Goal: Task Accomplishment & Management: Complete application form

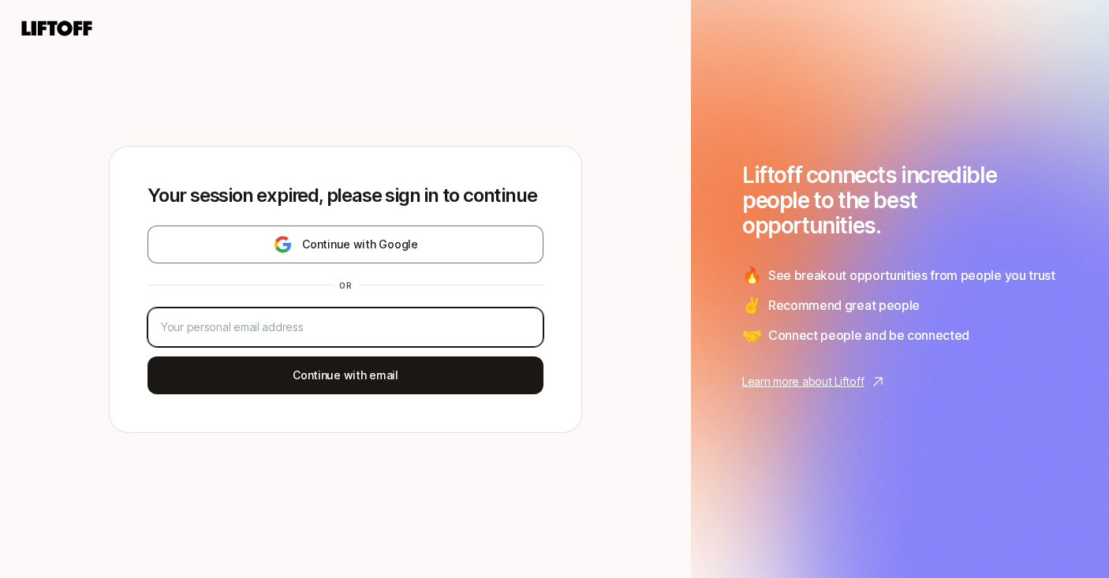
click at [314, 322] on input "email" at bounding box center [345, 327] width 369 height 19
type input "[PERSON_NAME][EMAIL_ADDRESS][DOMAIN_NAME]"
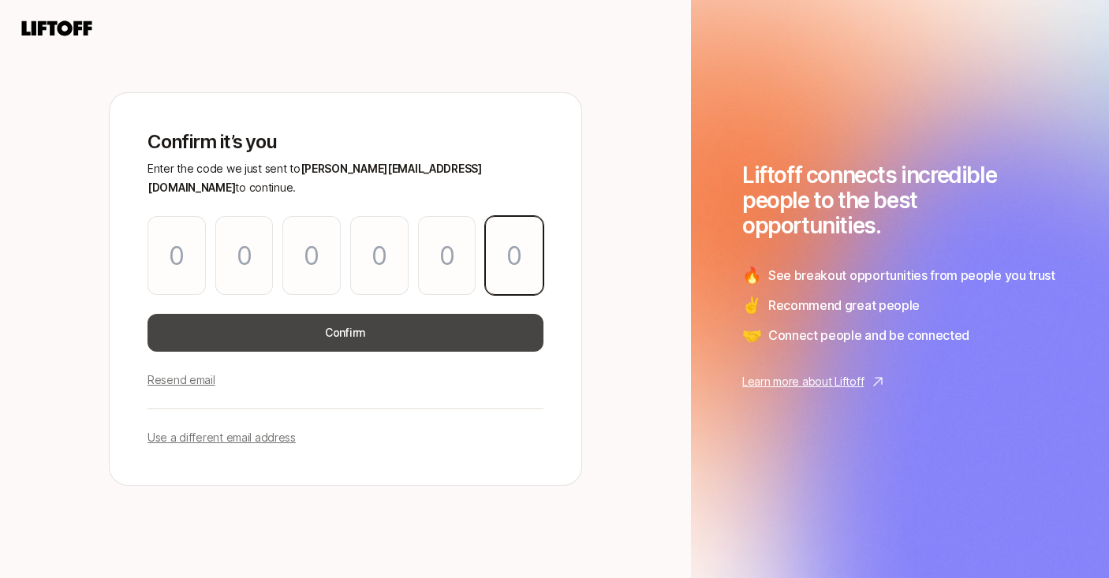
paste input "1"
type input "2"
type input "1"
type input "0"
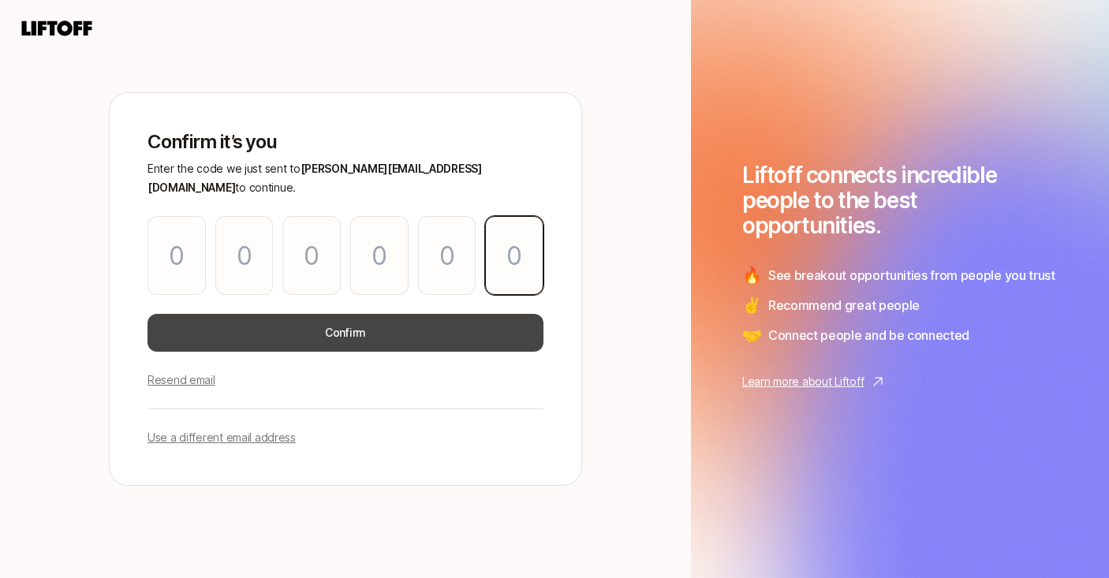
type input "0"
type input "1"
click at [389, 334] on button "Confirm" at bounding box center [345, 333] width 396 height 38
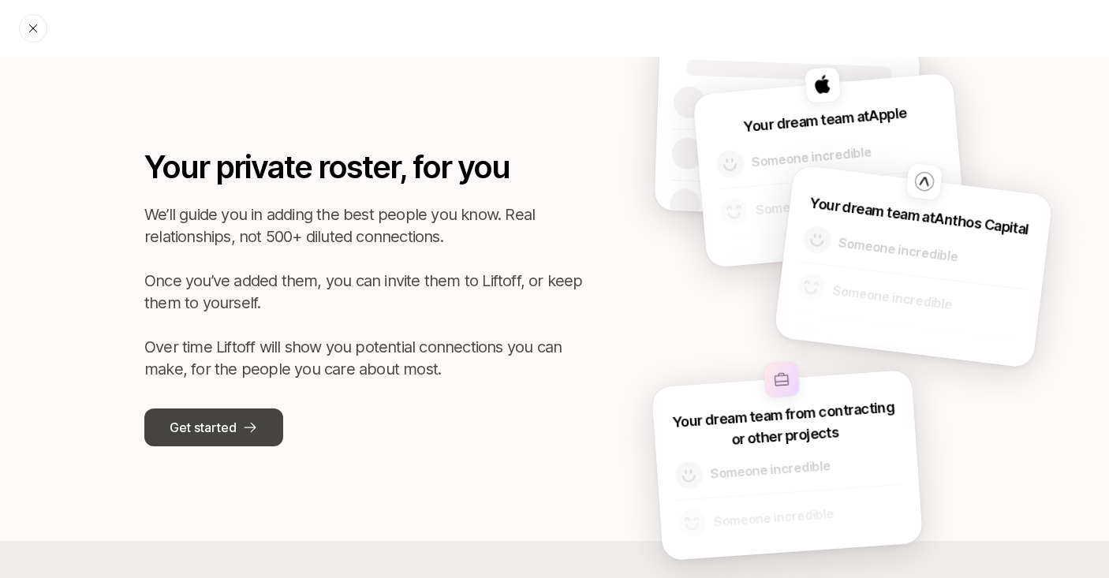
click at [206, 432] on p "Get started" at bounding box center [203, 427] width 66 height 21
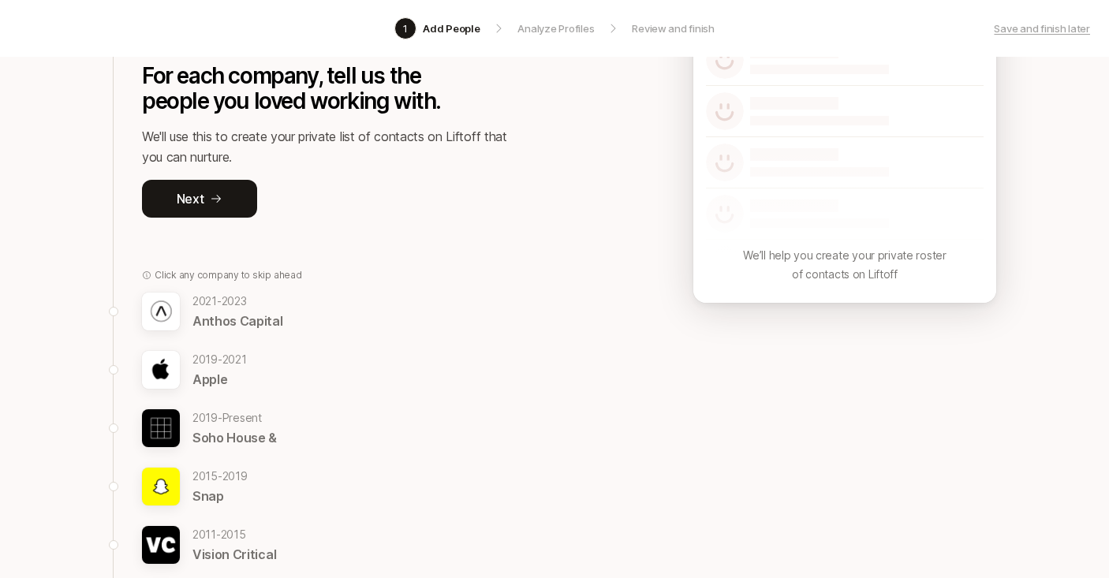
scroll to position [210, 0]
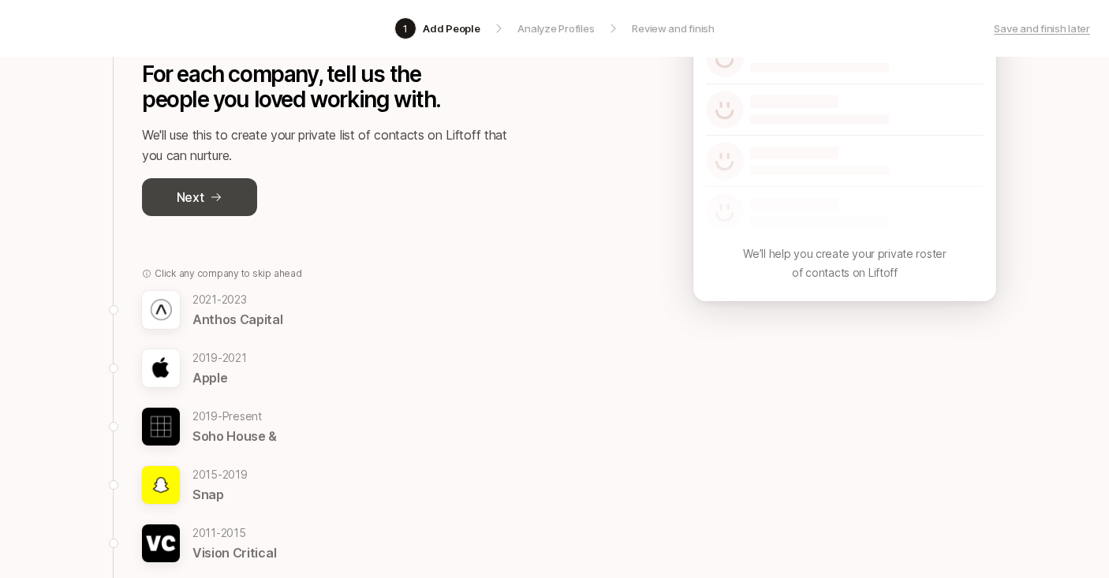
click at [193, 197] on p "Next" at bounding box center [191, 197] width 28 height 21
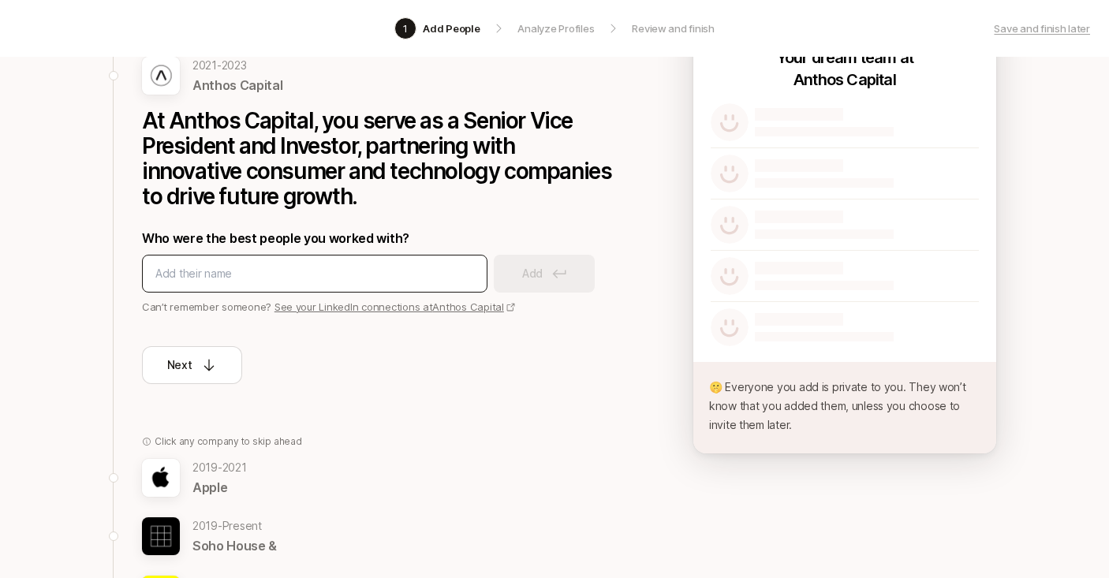
scroll to position [160, 0]
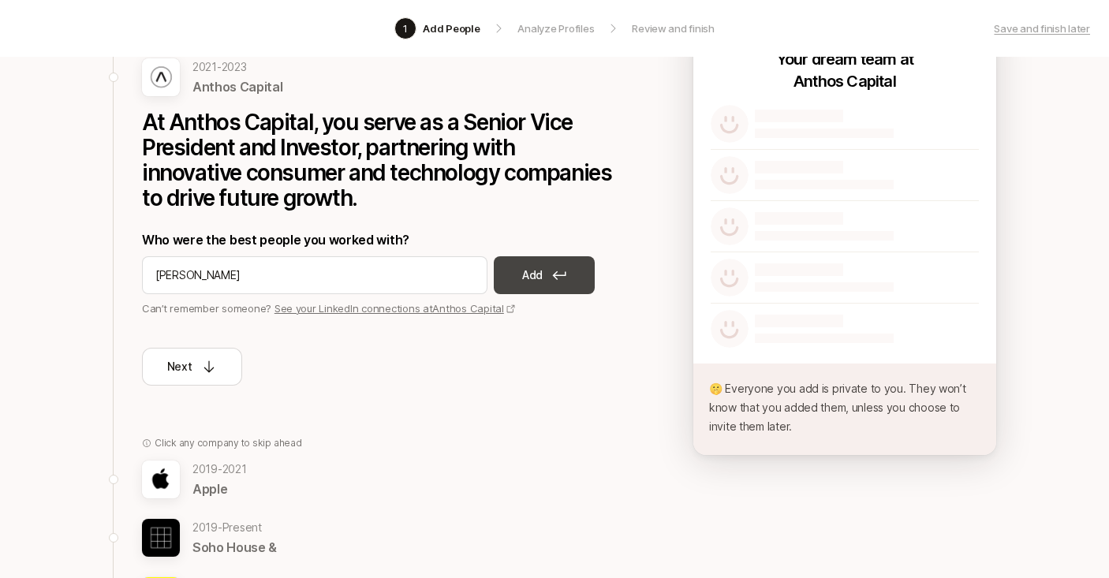
type input "[PERSON_NAME]"
click at [550, 284] on button "Add" at bounding box center [544, 275] width 101 height 38
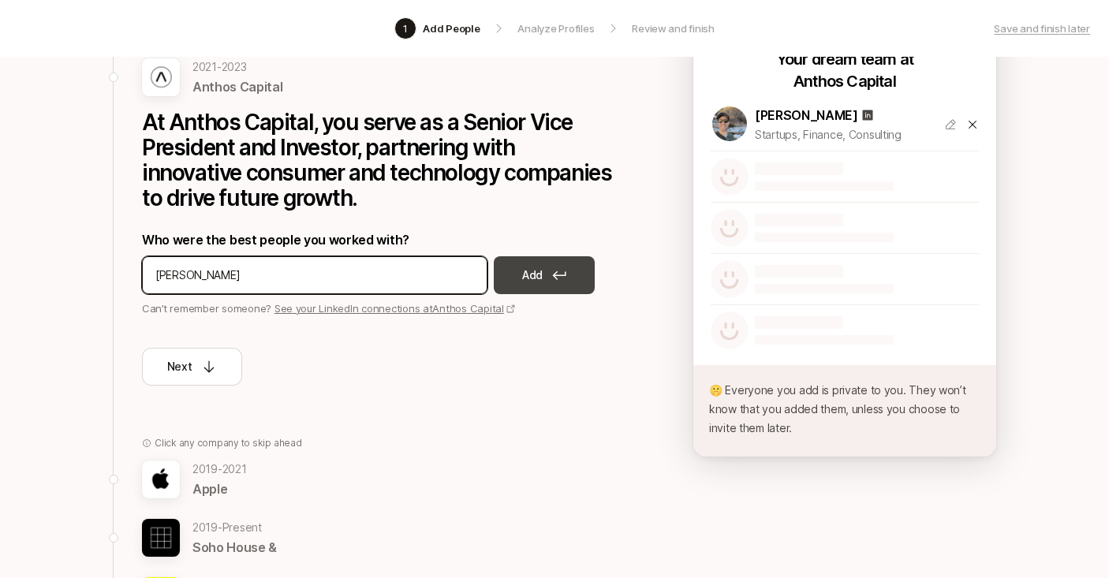
type input "[PERSON_NAME]"
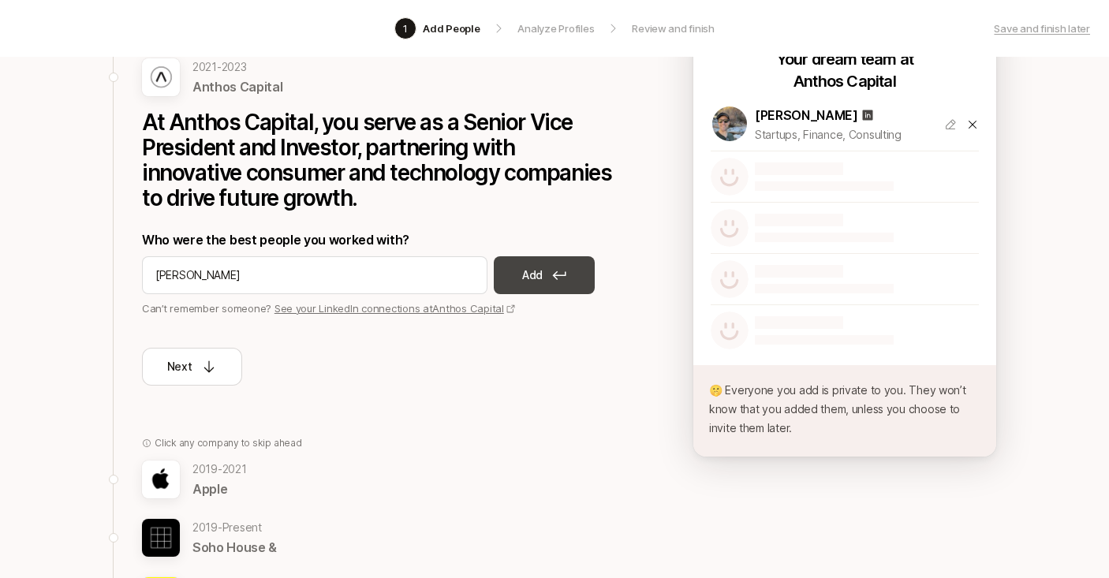
click at [548, 279] on button "Add" at bounding box center [544, 275] width 101 height 38
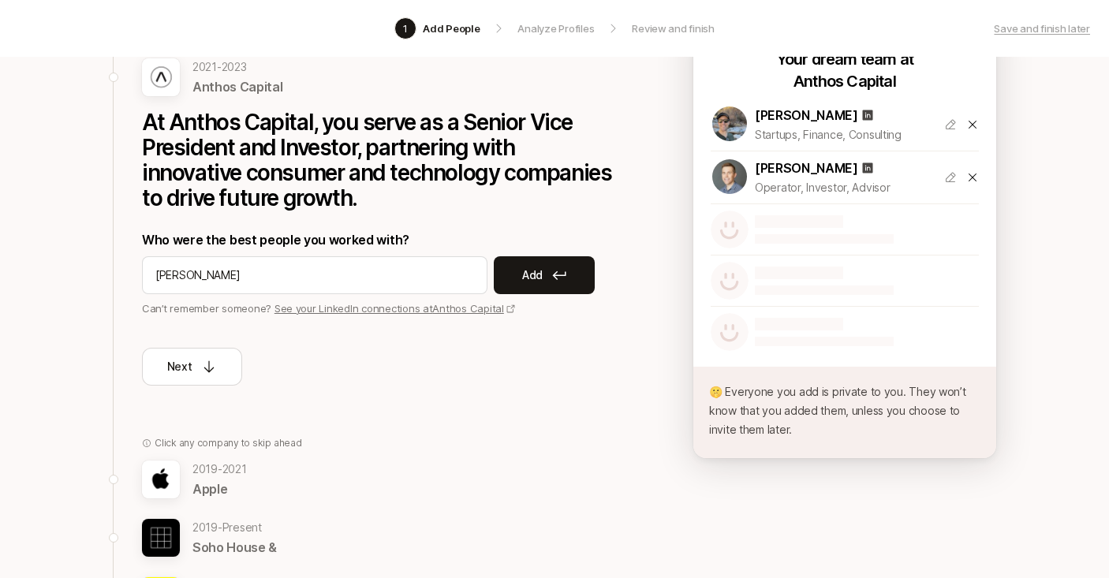
click at [356, 310] on link "See your LinkedIn connections at Anthos Capital" at bounding box center [394, 308] width 241 height 13
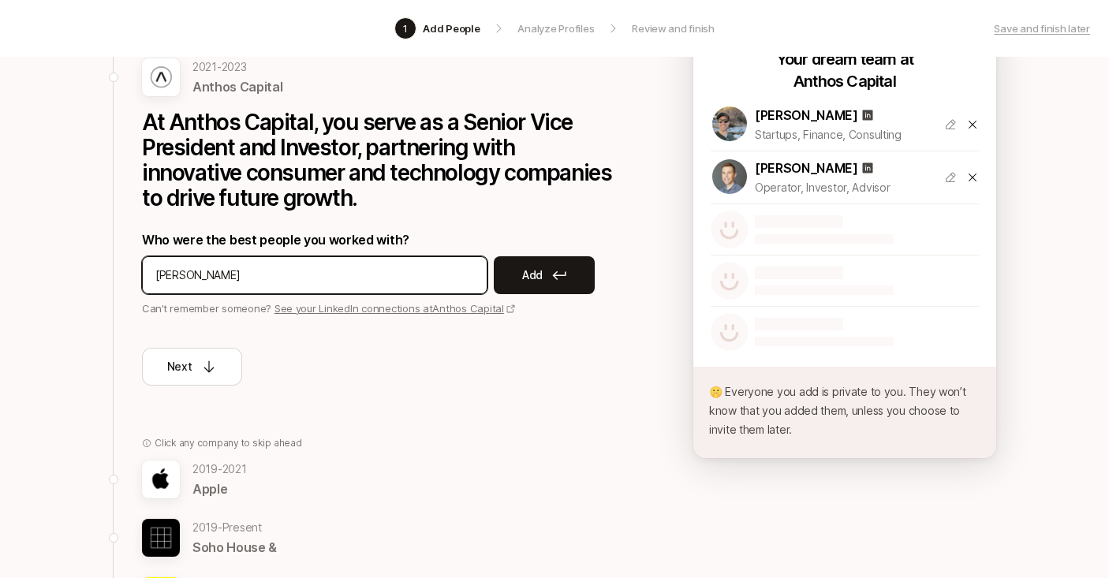
click at [204, 277] on input "[PERSON_NAME]" at bounding box center [314, 275] width 319 height 19
paste input "CafourekView [PERSON_NAME] profile"
drag, startPoint x: 244, startPoint y: 278, endPoint x: 498, endPoint y: 278, distance: 254.7
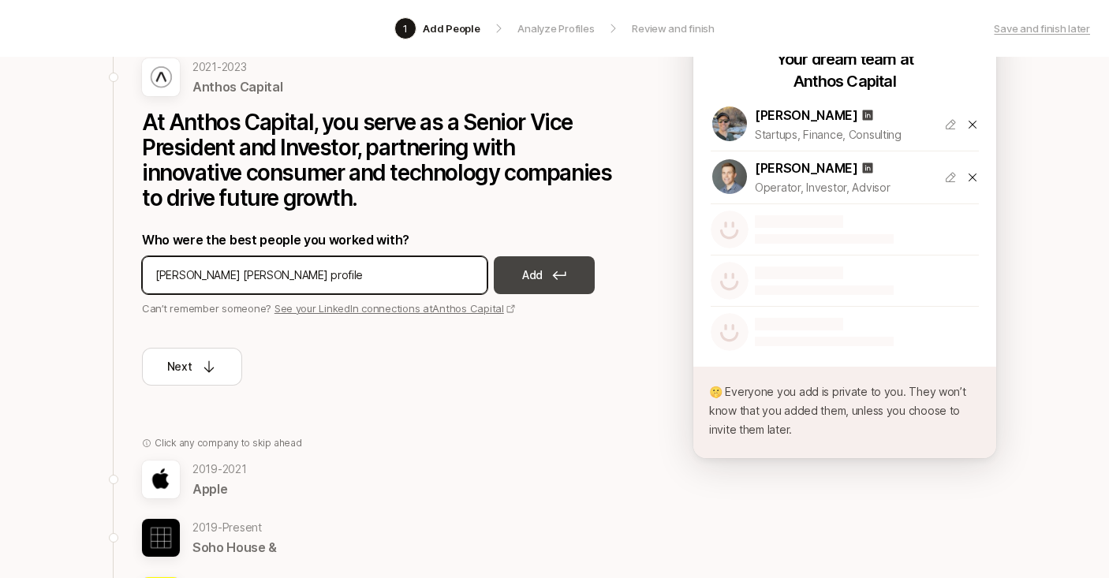
click at [498, 278] on div "[PERSON_NAME] [PERSON_NAME] profile Add" at bounding box center [378, 275] width 473 height 38
type input "[PERSON_NAME]"
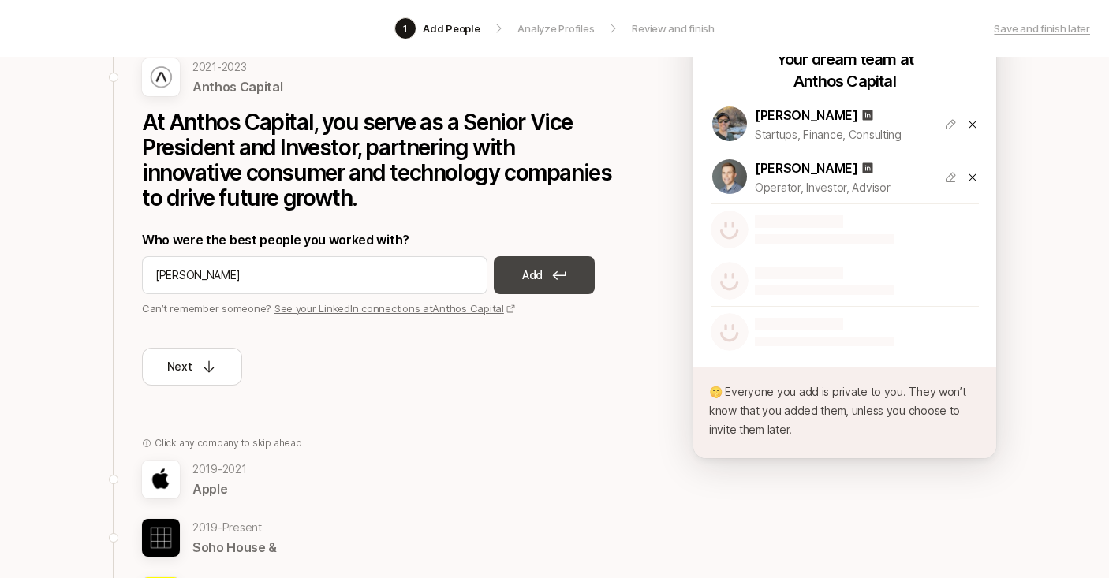
click at [556, 277] on icon at bounding box center [559, 274] width 14 height 9
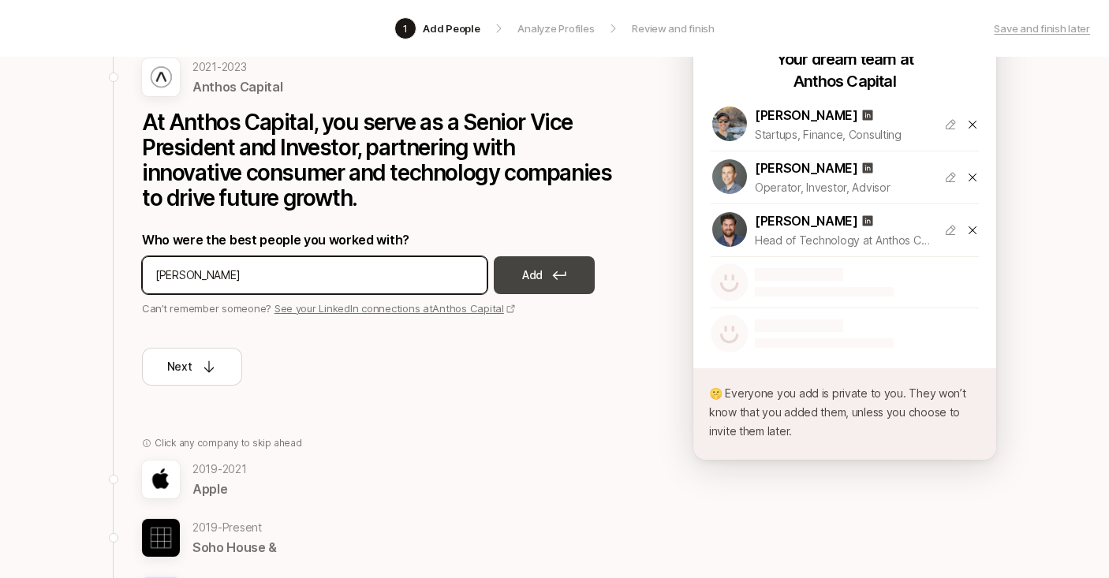
type input "[PERSON_NAME]"
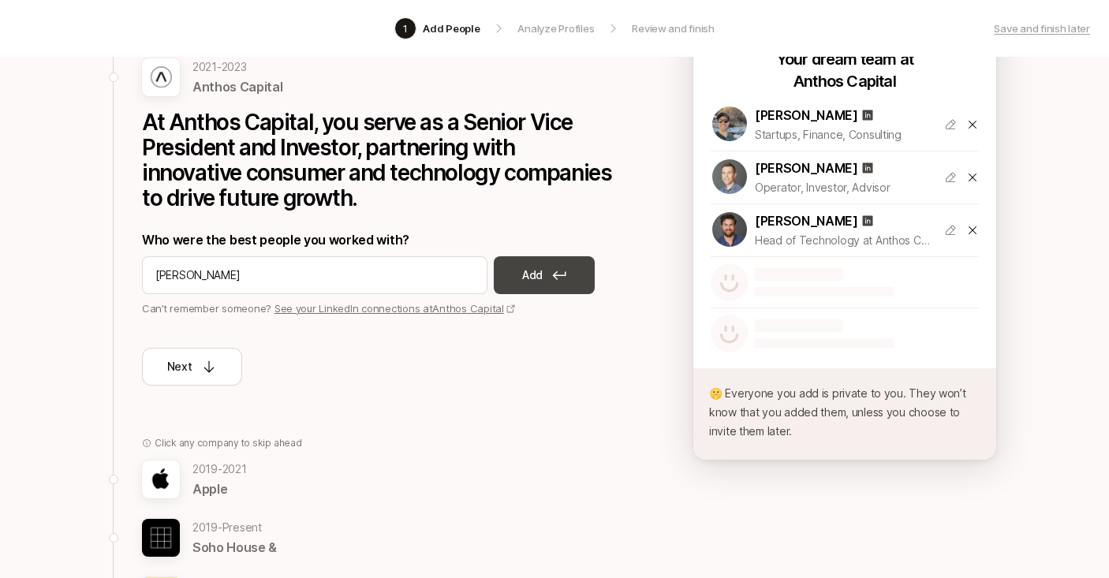
click at [538, 285] on button "Add" at bounding box center [544, 275] width 101 height 38
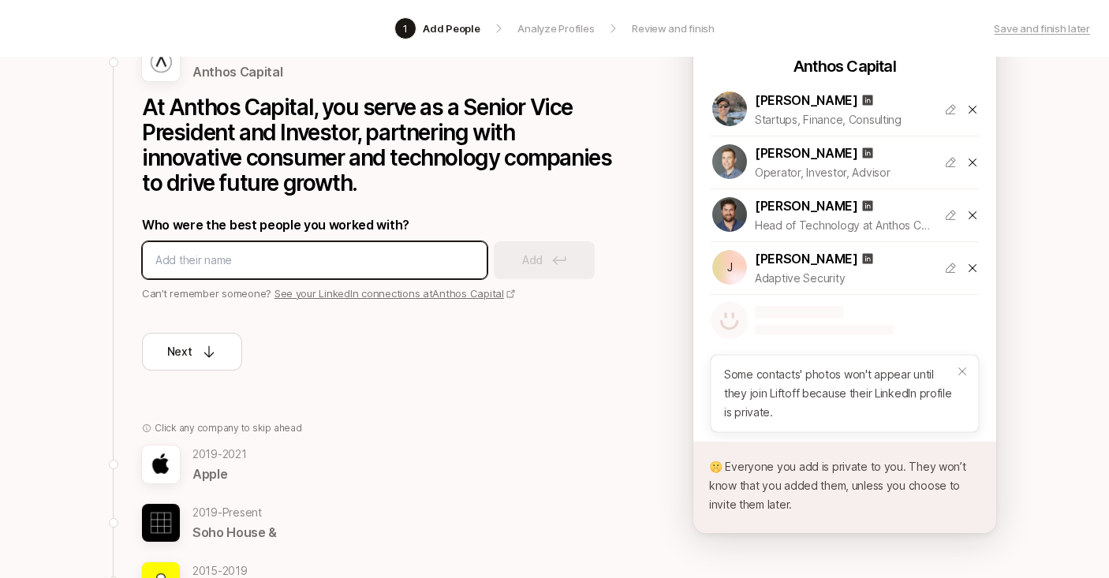
scroll to position [170, 0]
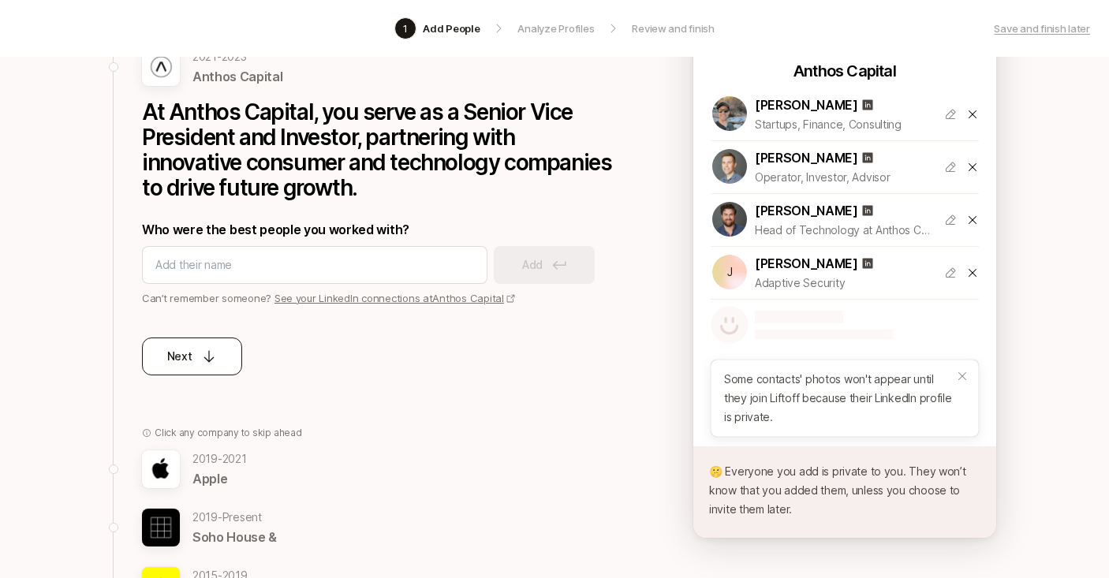
click at [179, 353] on p "Next" at bounding box center [179, 356] width 25 height 19
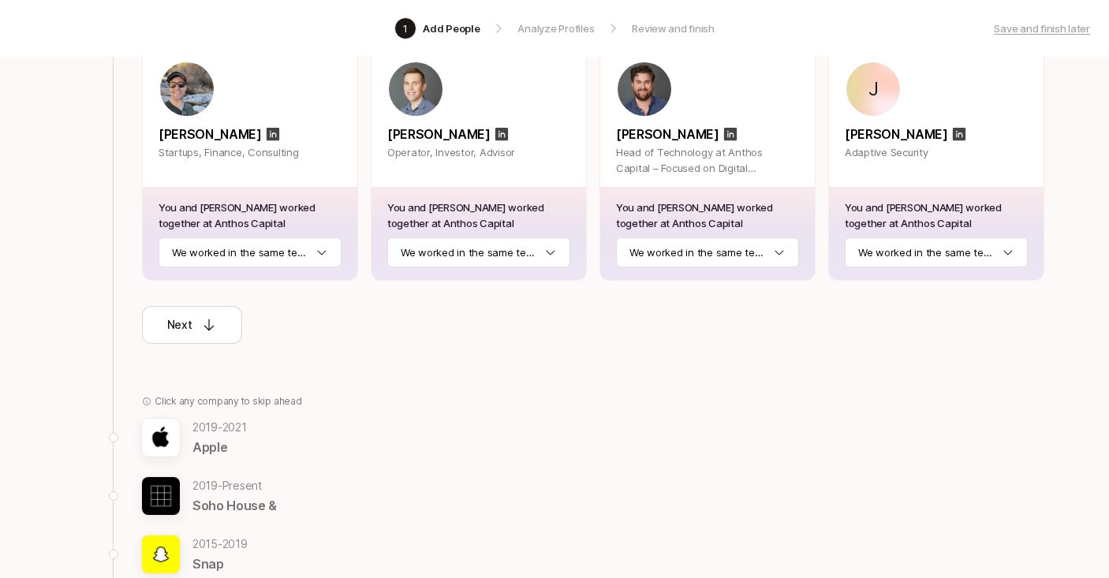
scroll to position [279, 0]
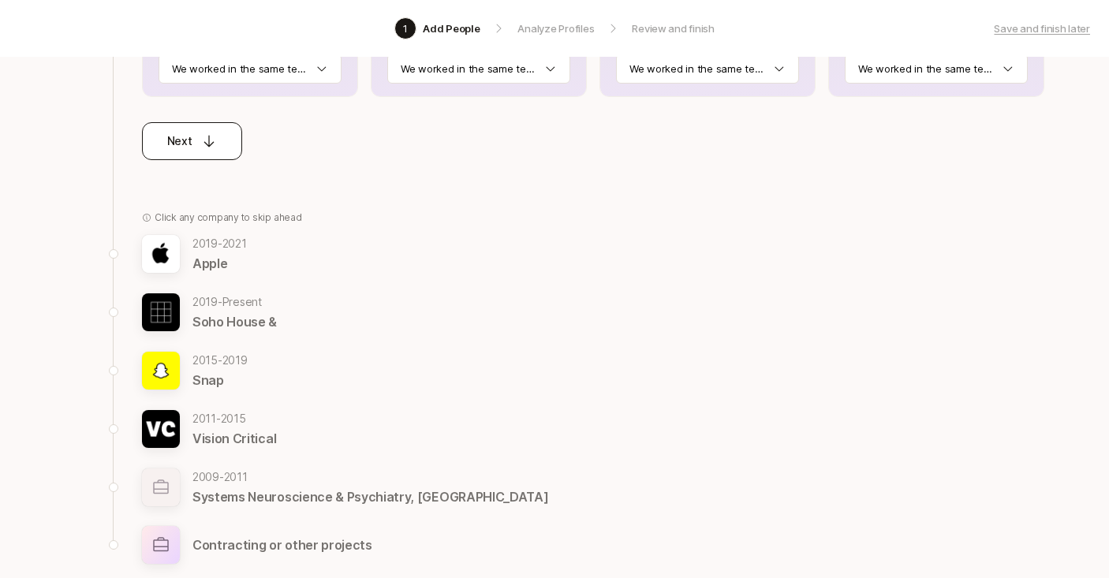
click at [222, 142] on button "Next" at bounding box center [192, 141] width 100 height 38
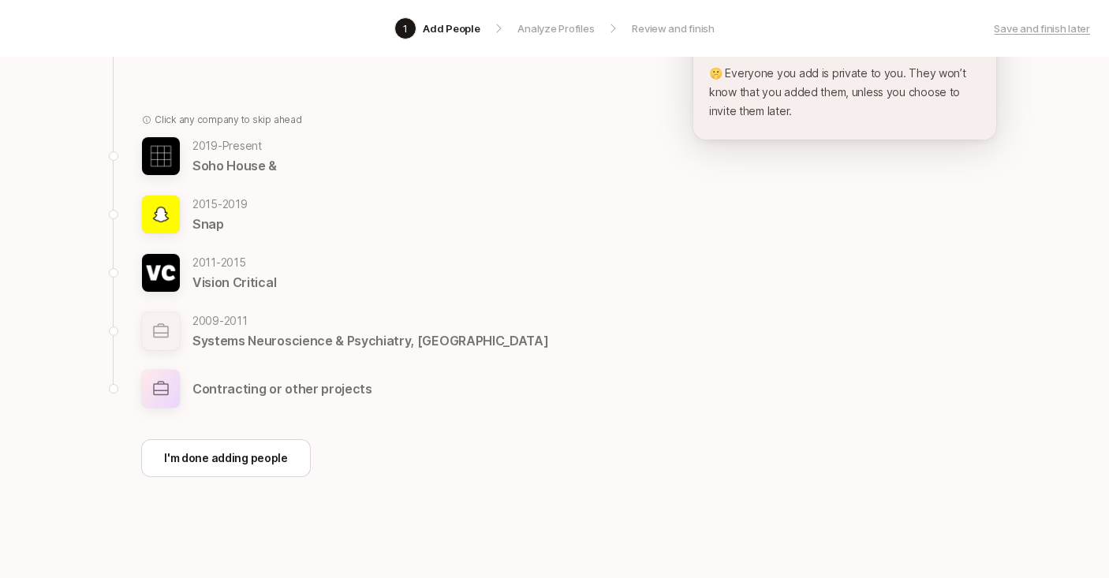
scroll to position [128, 0]
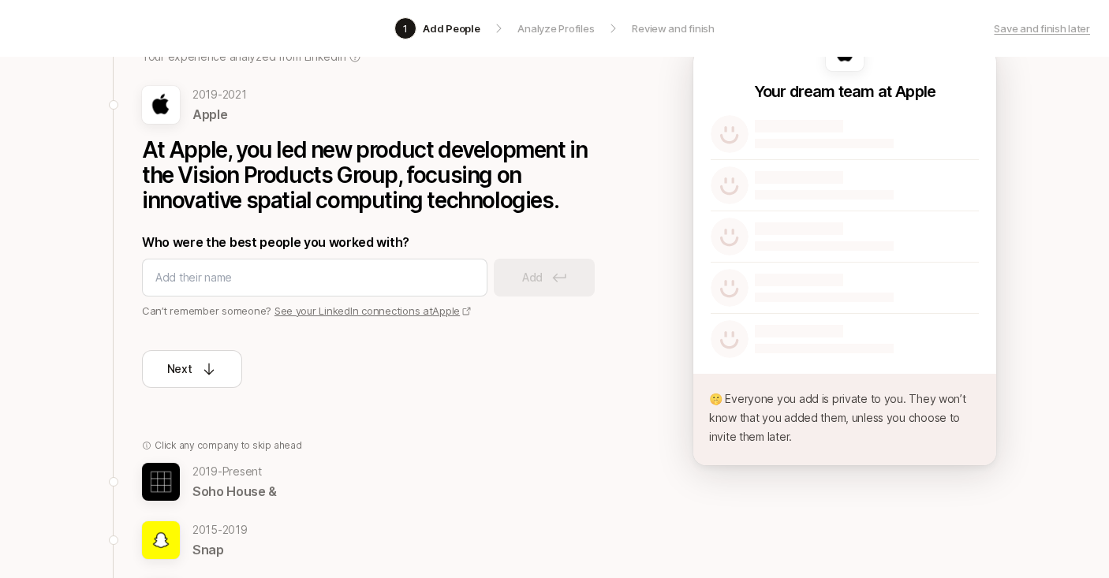
click at [315, 158] on p "At Apple, you led new product development in the Vision Products Group, focusin…" at bounding box center [378, 175] width 473 height 76
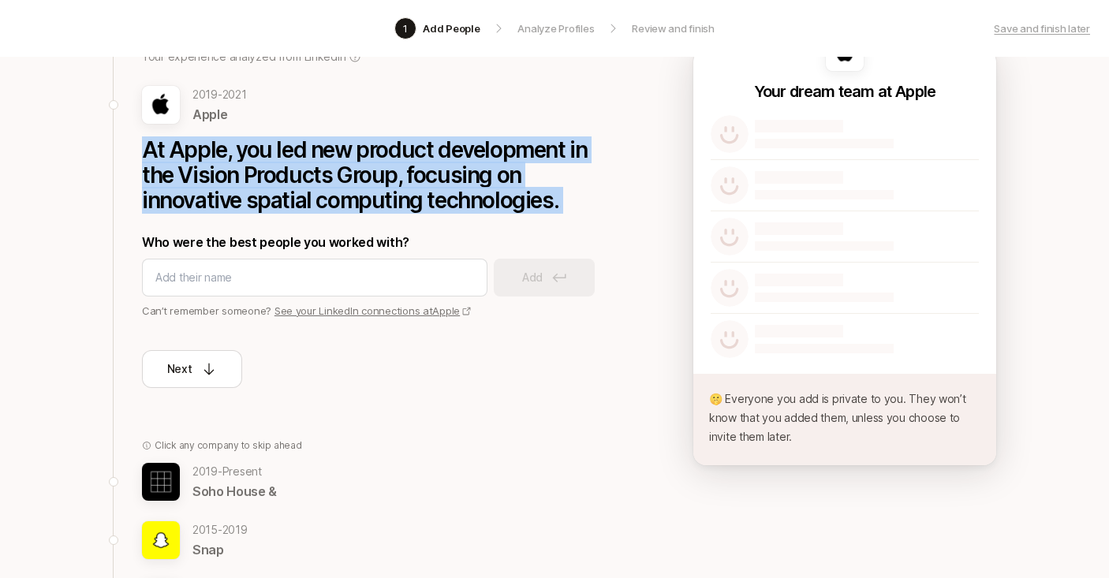
click at [315, 158] on p "At Apple, you led new product development in the Vision Products Group, focusin…" at bounding box center [378, 175] width 473 height 76
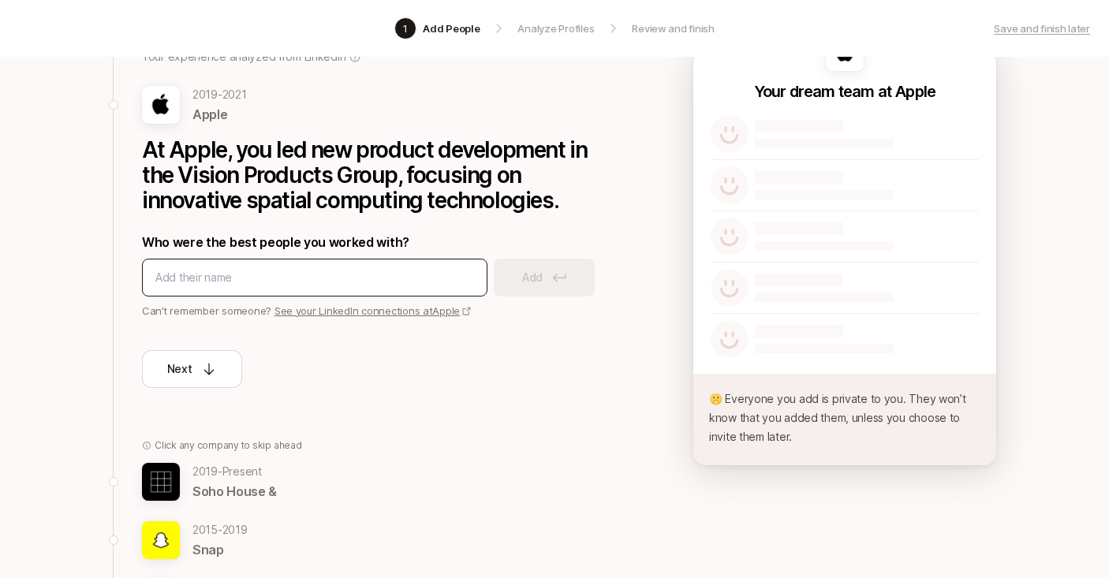
click at [280, 264] on div at bounding box center [314, 278] width 345 height 38
click at [255, 282] on input at bounding box center [314, 277] width 319 height 19
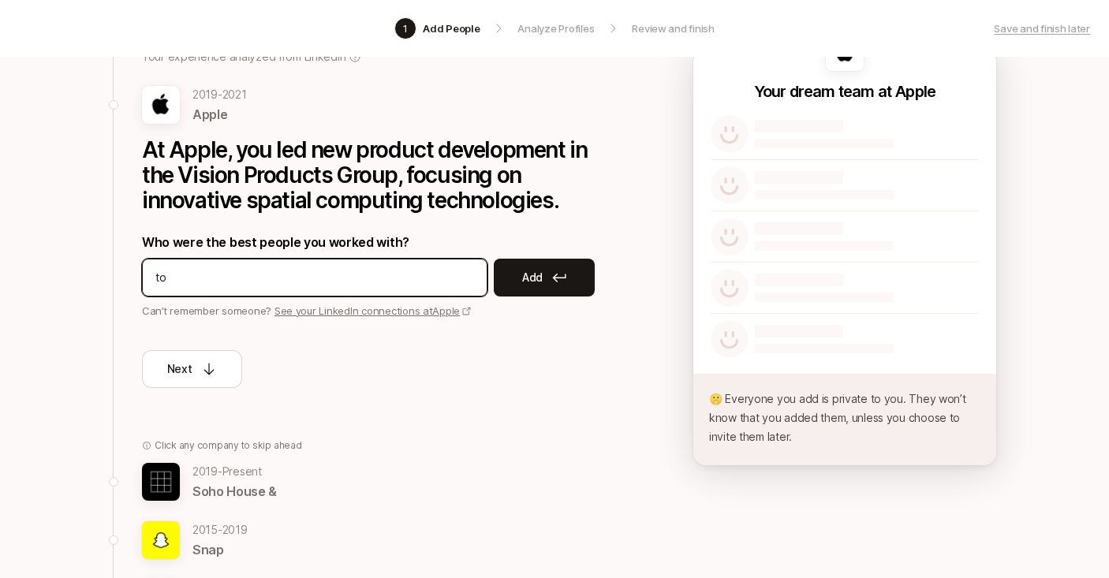
type input "t"
type input "[PERSON_NAME]"
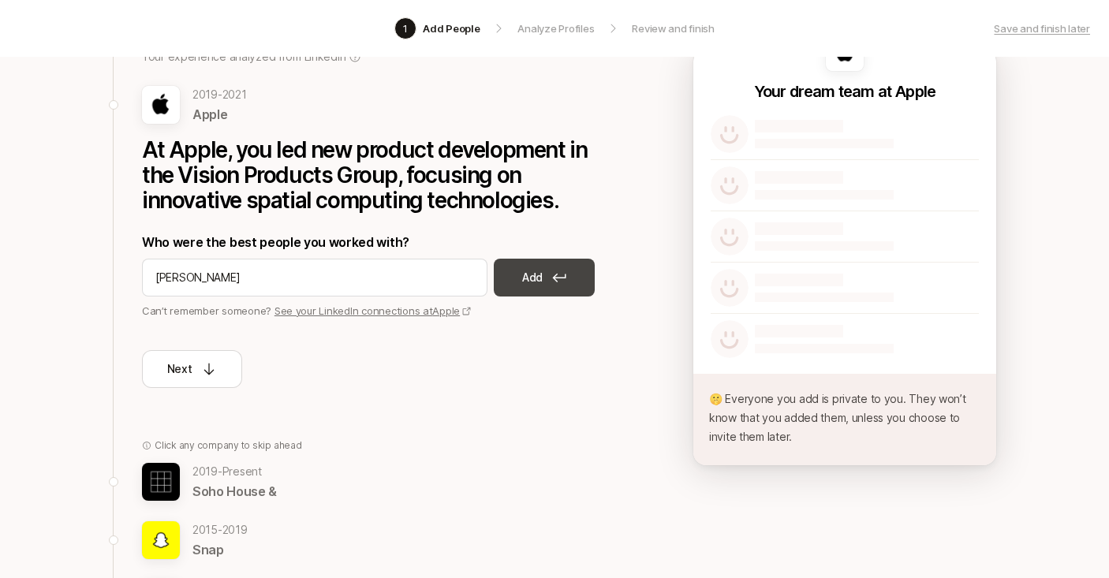
click at [534, 275] on p "Add" at bounding box center [532, 277] width 21 height 19
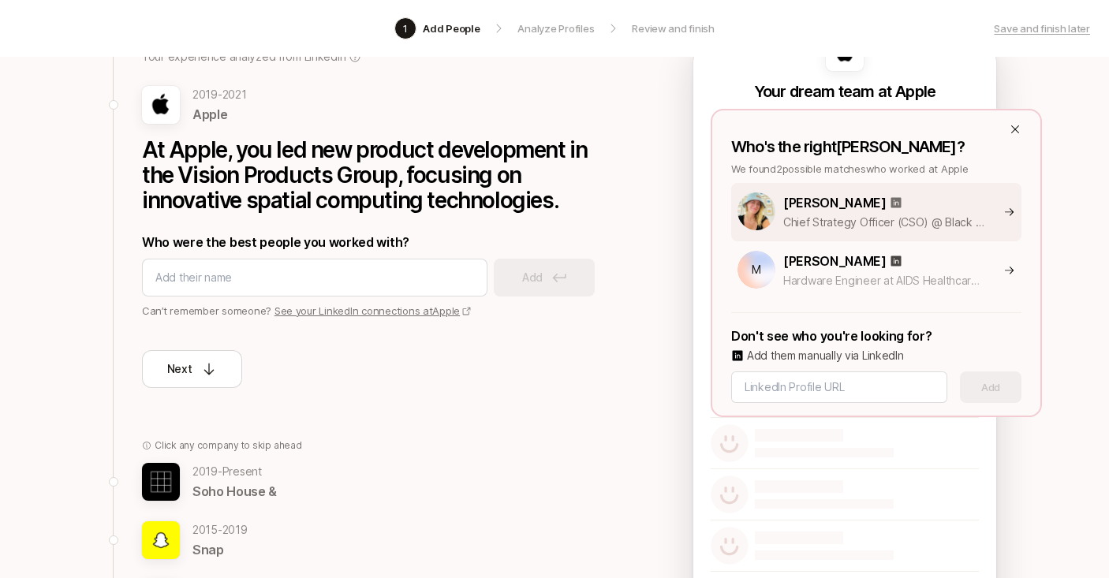
click at [889, 207] on icon at bounding box center [895, 202] width 13 height 13
click at [1011, 208] on icon at bounding box center [1009, 212] width 12 height 13
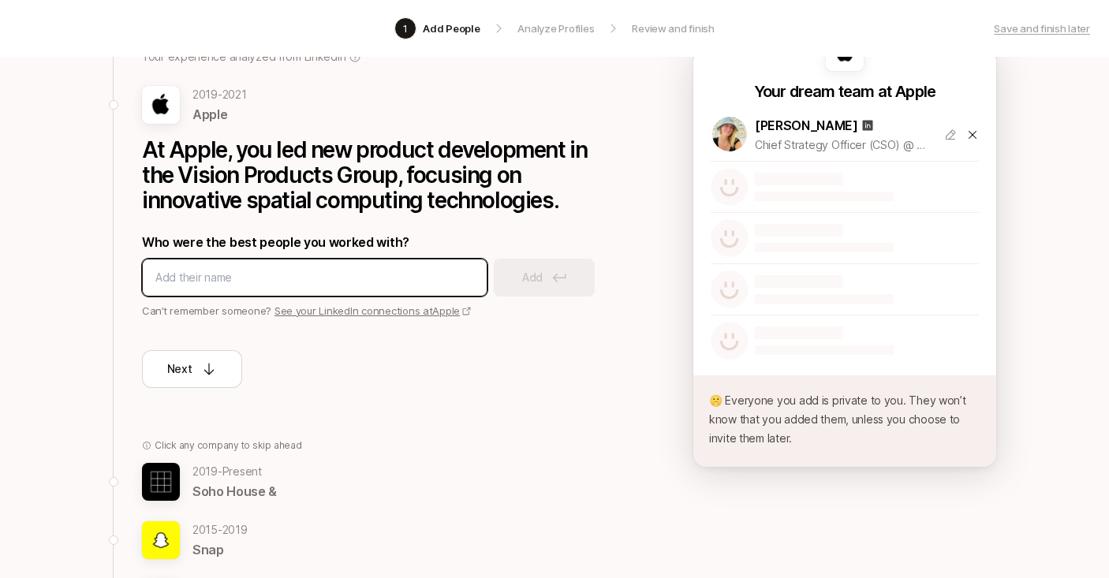
click at [238, 271] on input at bounding box center [314, 277] width 319 height 19
type input "sarune"
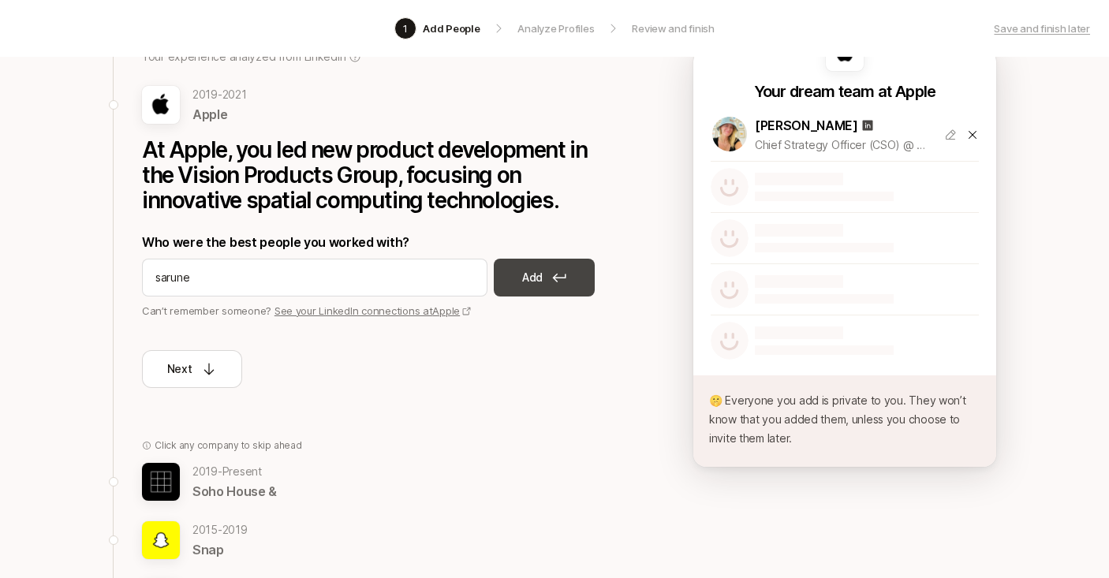
click at [557, 278] on icon at bounding box center [559, 278] width 13 height 9
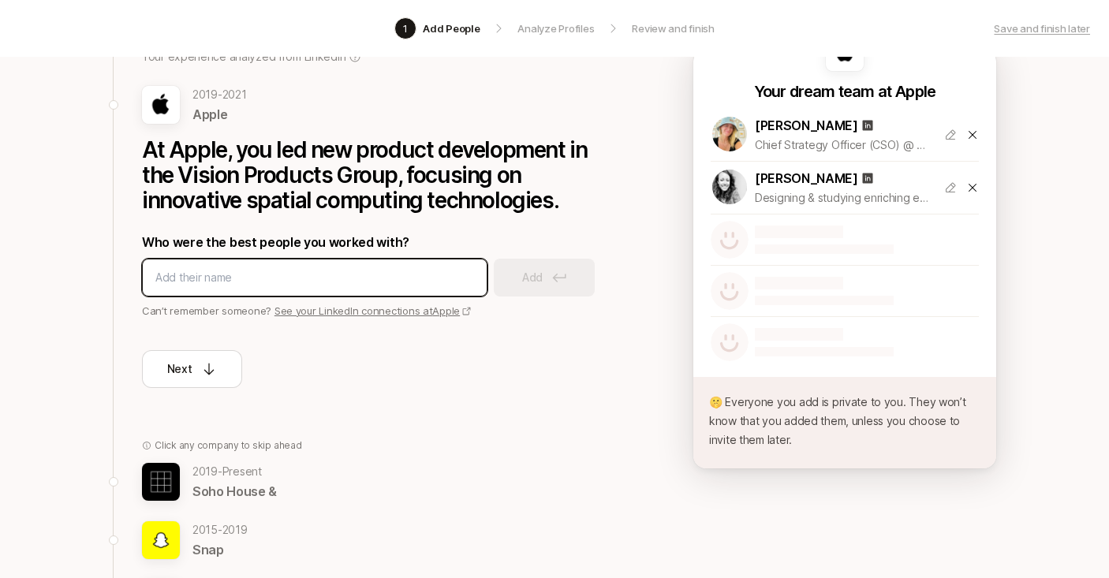
click at [218, 282] on input at bounding box center [314, 277] width 319 height 19
type input "[PERSON_NAME]"
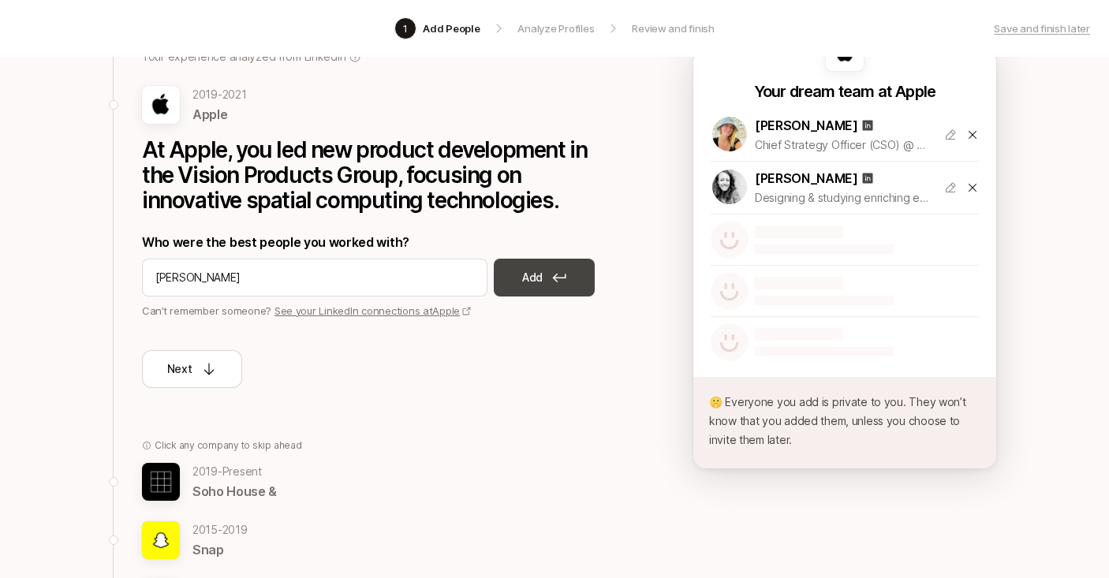
click at [520, 281] on button "Add" at bounding box center [544, 278] width 101 height 38
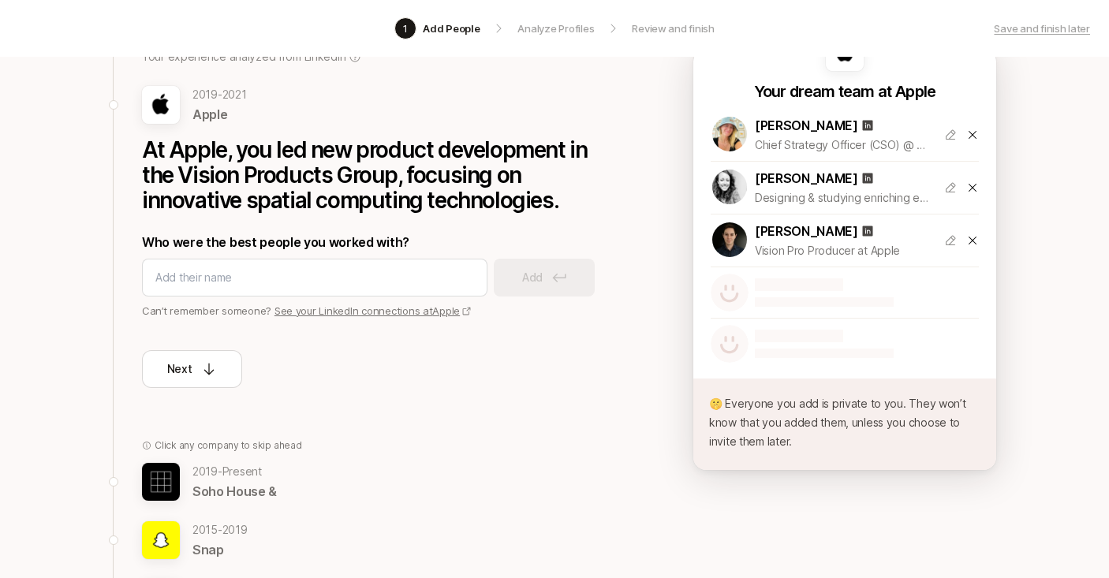
click at [239, 248] on p "Who were the best people you worked with?" at bounding box center [378, 242] width 473 height 21
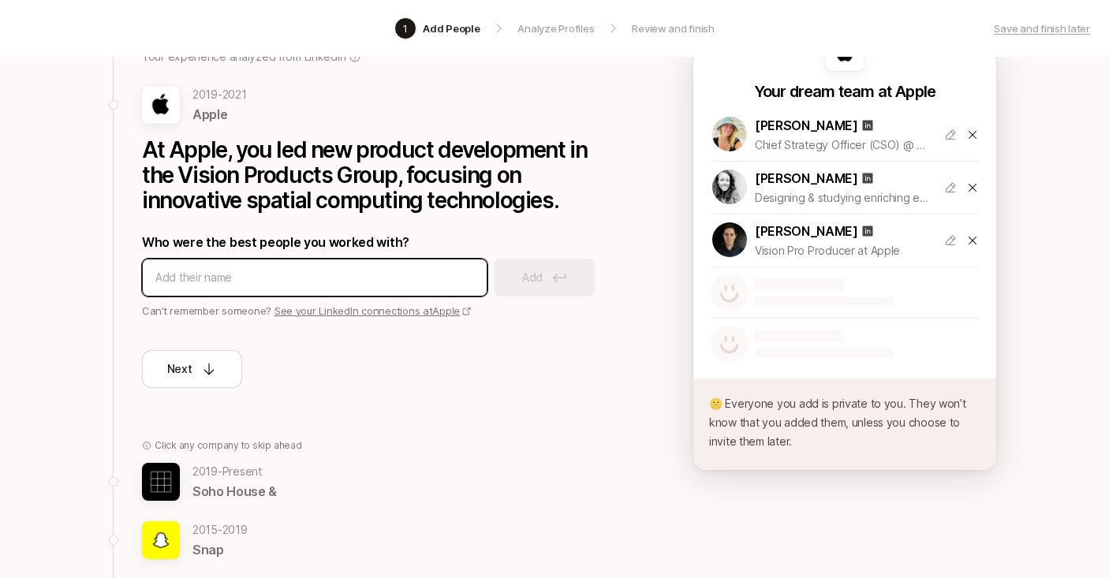
click at [246, 280] on input at bounding box center [314, 277] width 319 height 19
type input "[PERSON_NAME]"
click at [277, 270] on input "[PERSON_NAME]" at bounding box center [314, 277] width 319 height 19
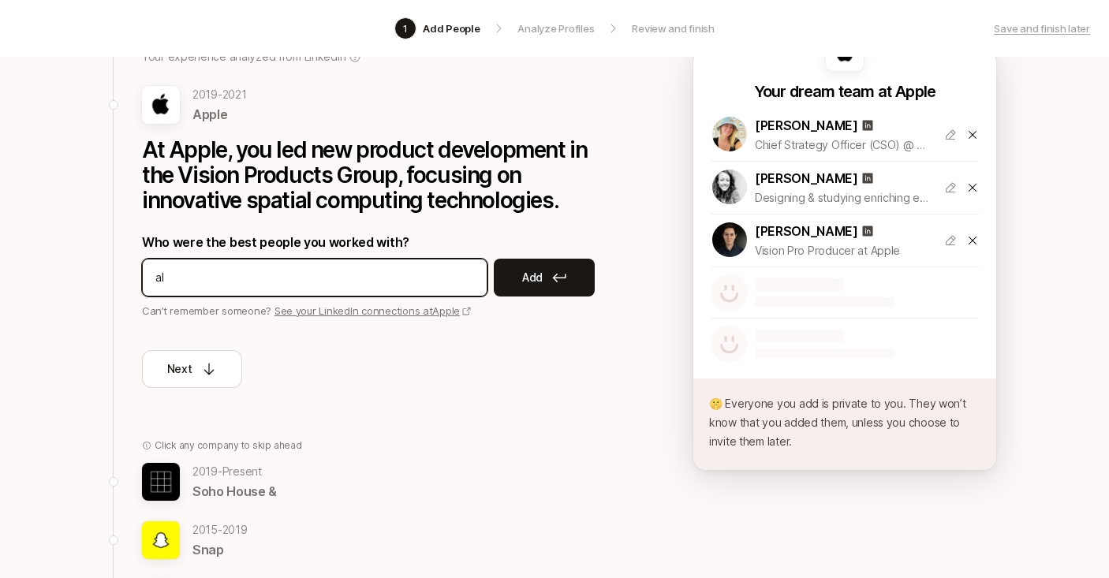
type input "a"
type input "f"
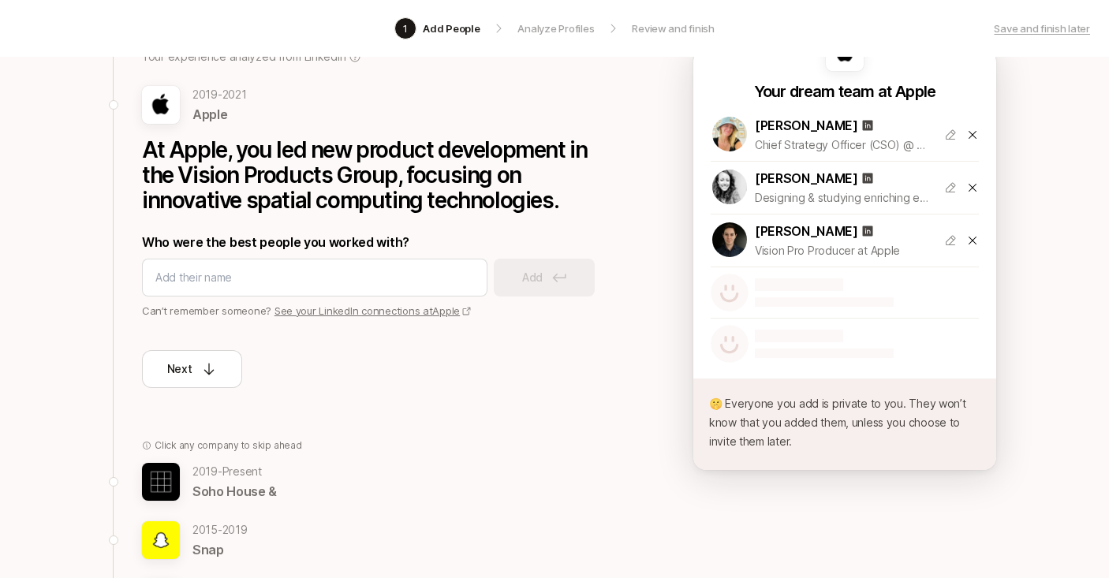
click at [374, 311] on link "See your LinkedIn connections at [GEOGRAPHIC_DATA]" at bounding box center [372, 310] width 197 height 13
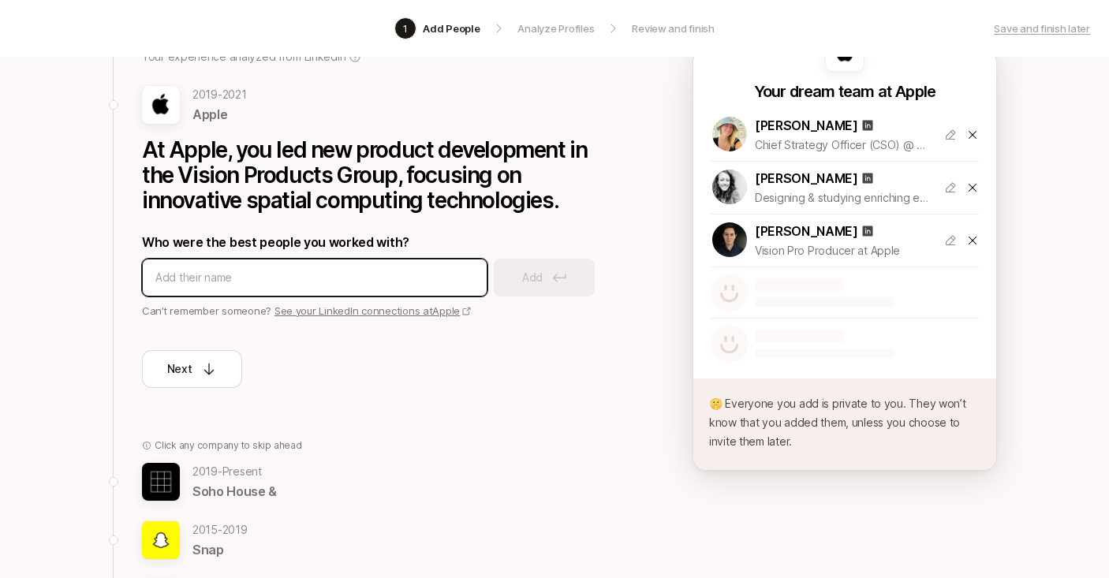
click at [319, 274] on input at bounding box center [314, 277] width 319 height 19
type input "[PERSON_NAME]"
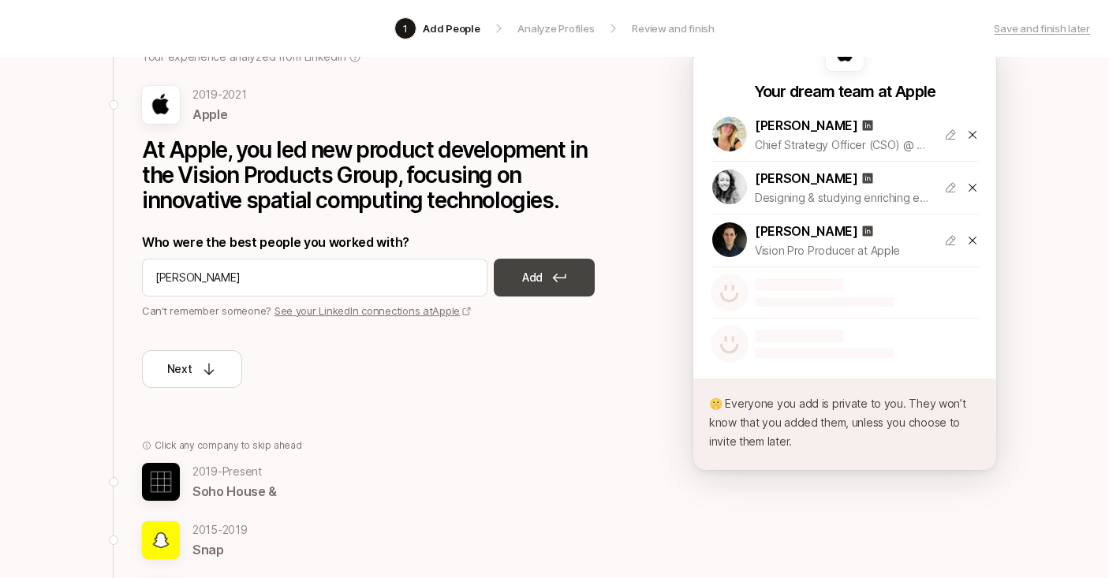
click at [557, 277] on icon at bounding box center [559, 278] width 13 height 9
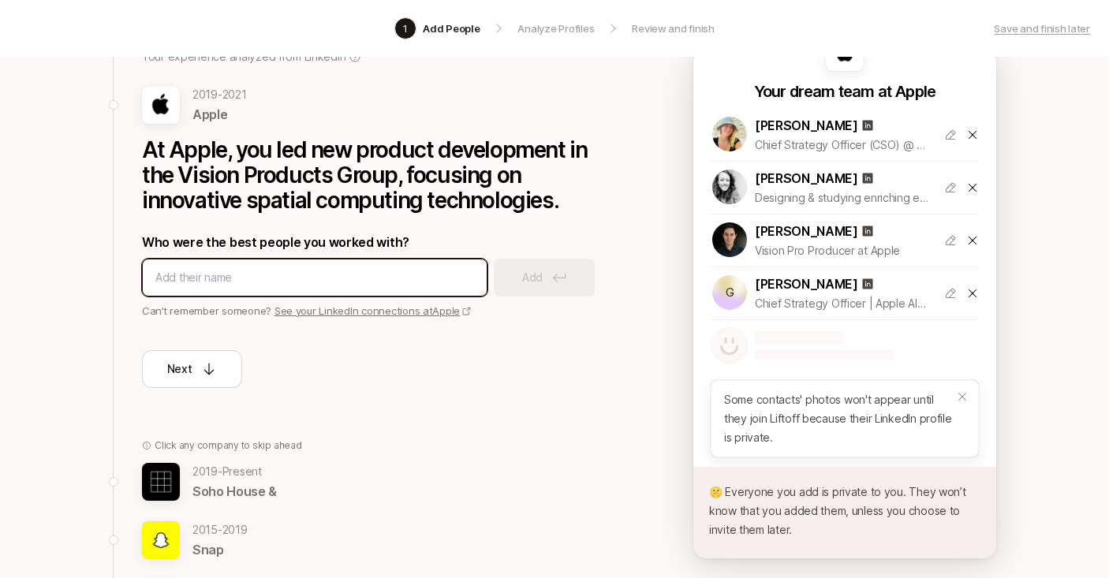
paste input "[PERSON_NAME]"
type input "[PERSON_NAME]"
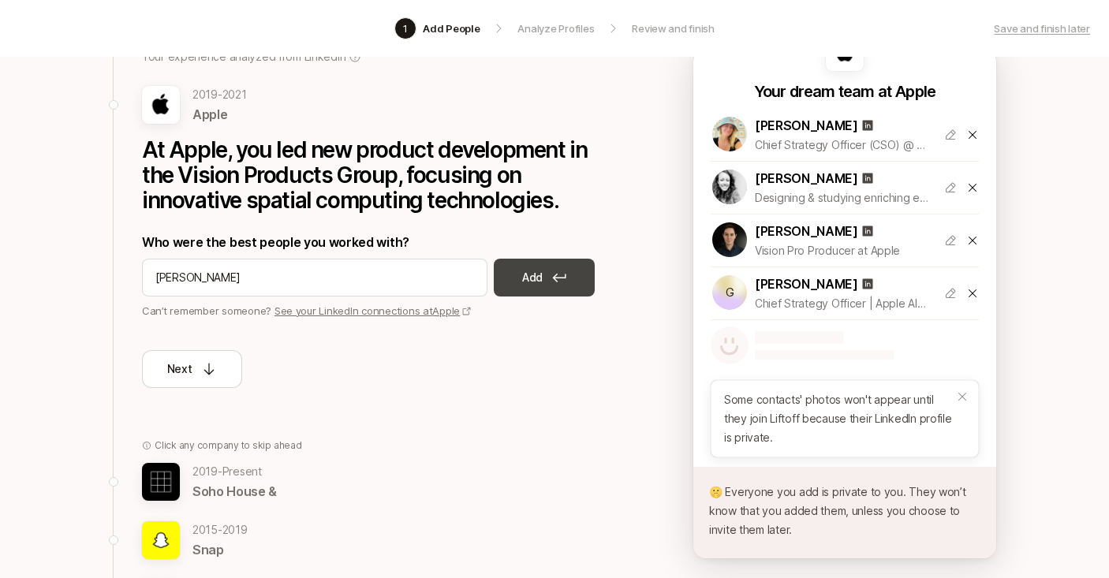
click at [553, 276] on icon at bounding box center [559, 277] width 14 height 9
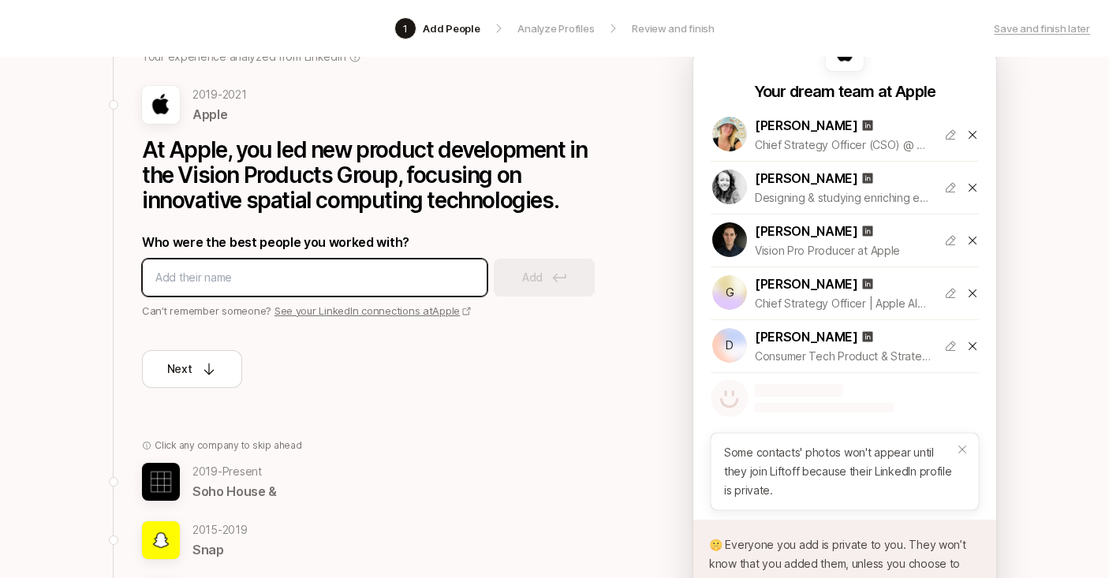
paste input "En KellyView [PERSON_NAME] profile"
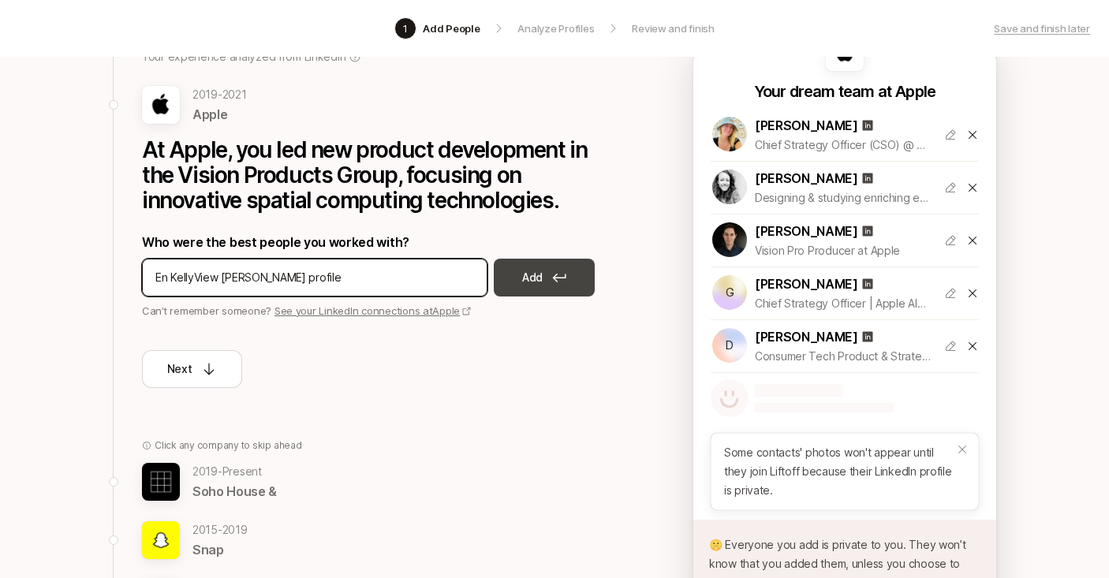
type input "En KellyView [PERSON_NAME] profile"
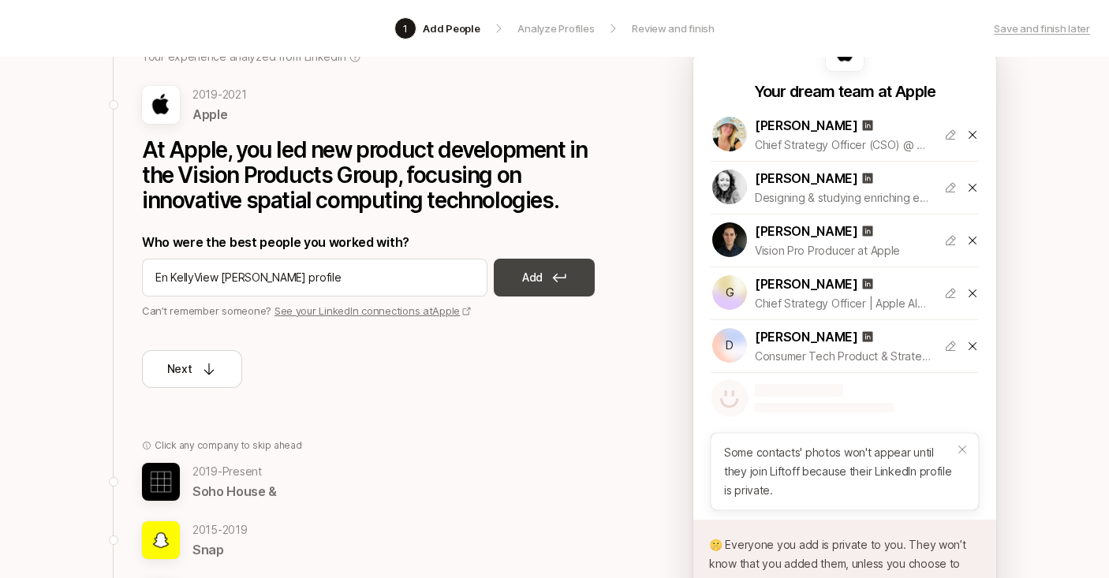
click at [560, 276] on icon at bounding box center [559, 277] width 14 height 9
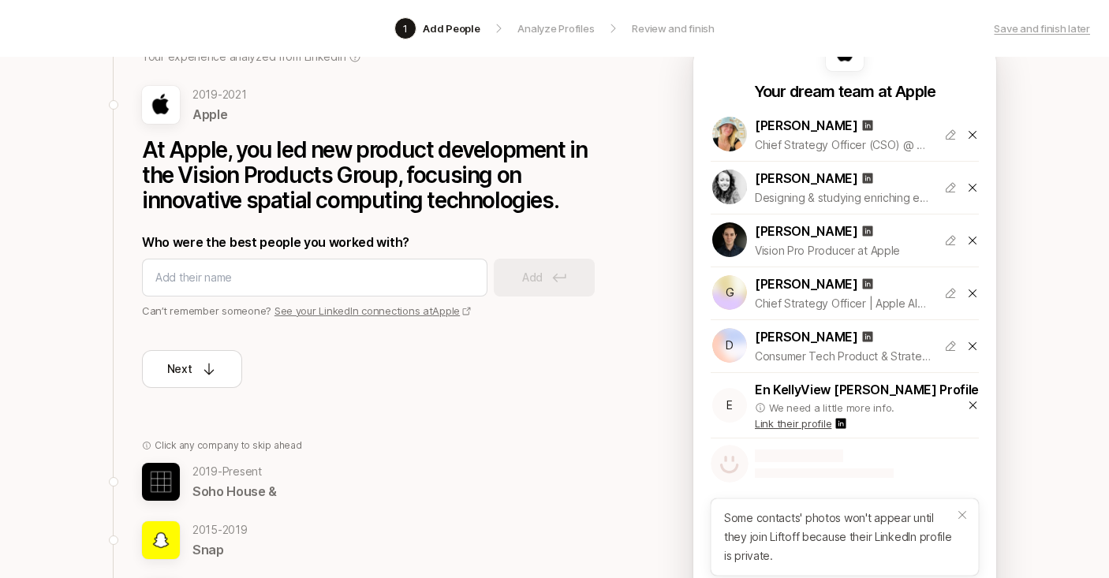
click at [969, 396] on p "En KellyView [PERSON_NAME] Profile" at bounding box center [883, 389] width 256 height 21
click at [967, 405] on icon at bounding box center [973, 405] width 12 height 13
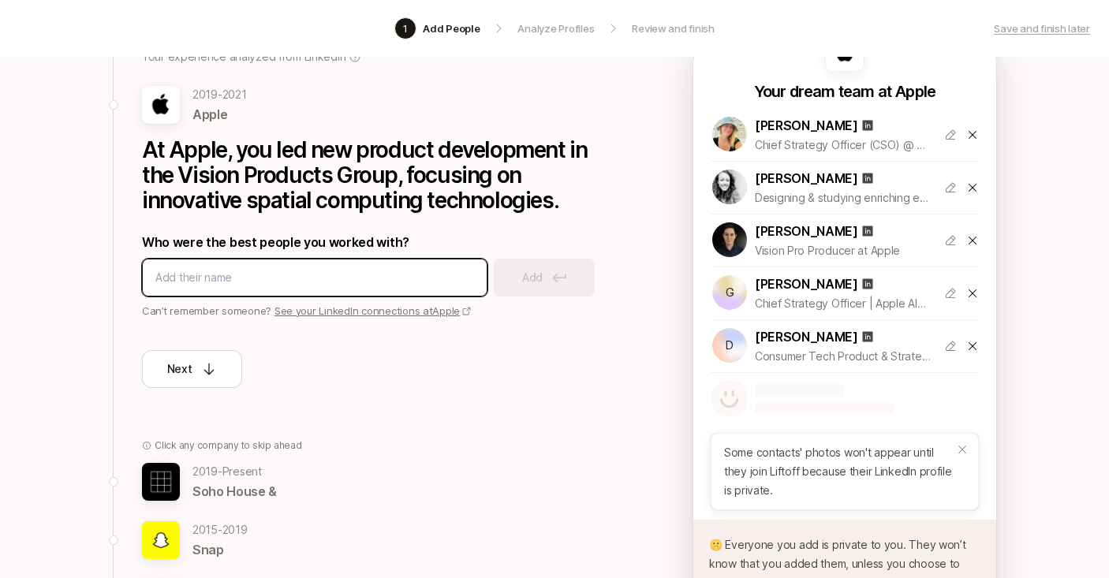
click at [319, 281] on input at bounding box center [314, 277] width 319 height 19
type input "en [PERSON_NAME]"
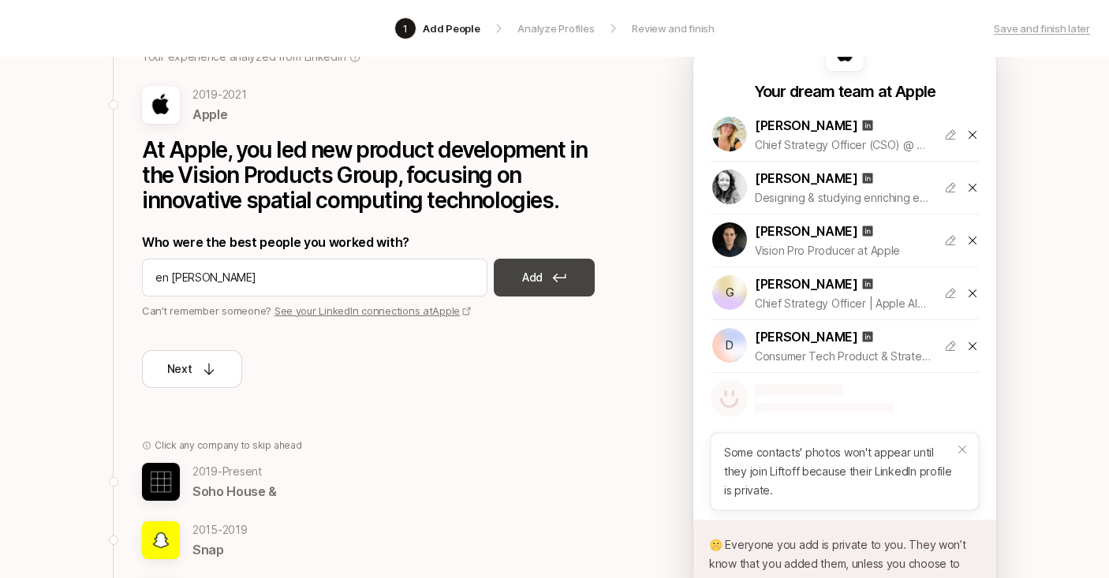
click at [546, 284] on button "Add" at bounding box center [544, 278] width 101 height 38
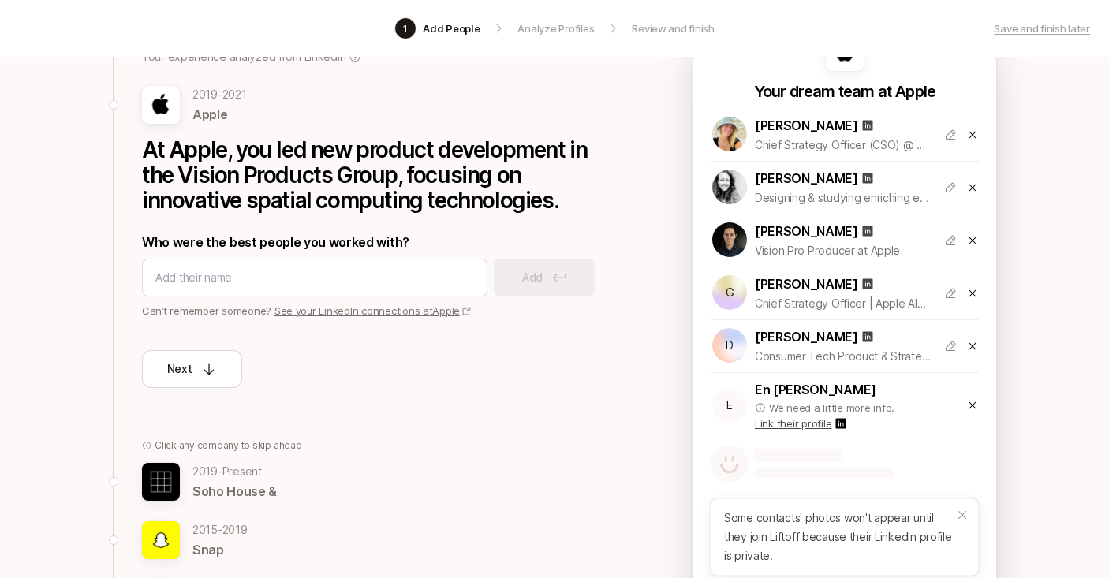
click at [821, 423] on p "Link their profile" at bounding box center [793, 424] width 76 height 16
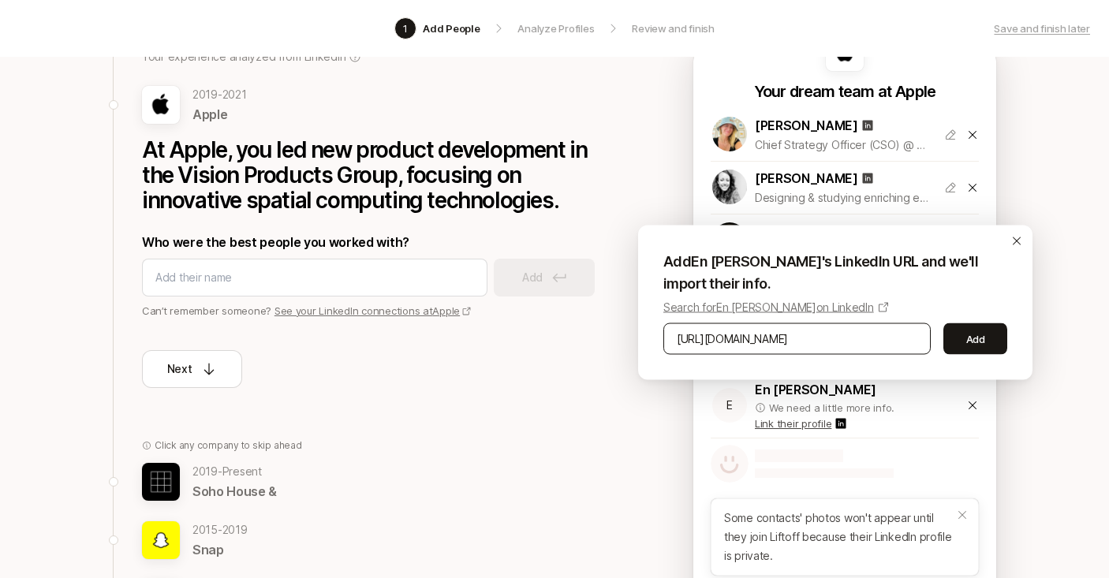
scroll to position [0, 994]
type input "[URL][DOMAIN_NAME]"
click at [982, 343] on button "Add" at bounding box center [975, 339] width 64 height 32
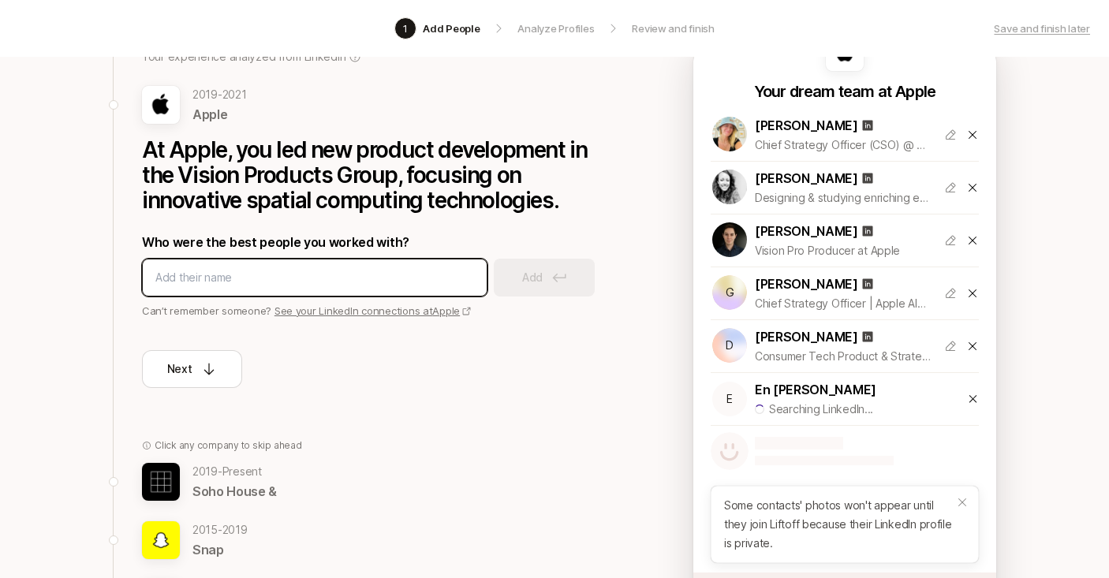
click at [320, 285] on input at bounding box center [314, 277] width 319 height 19
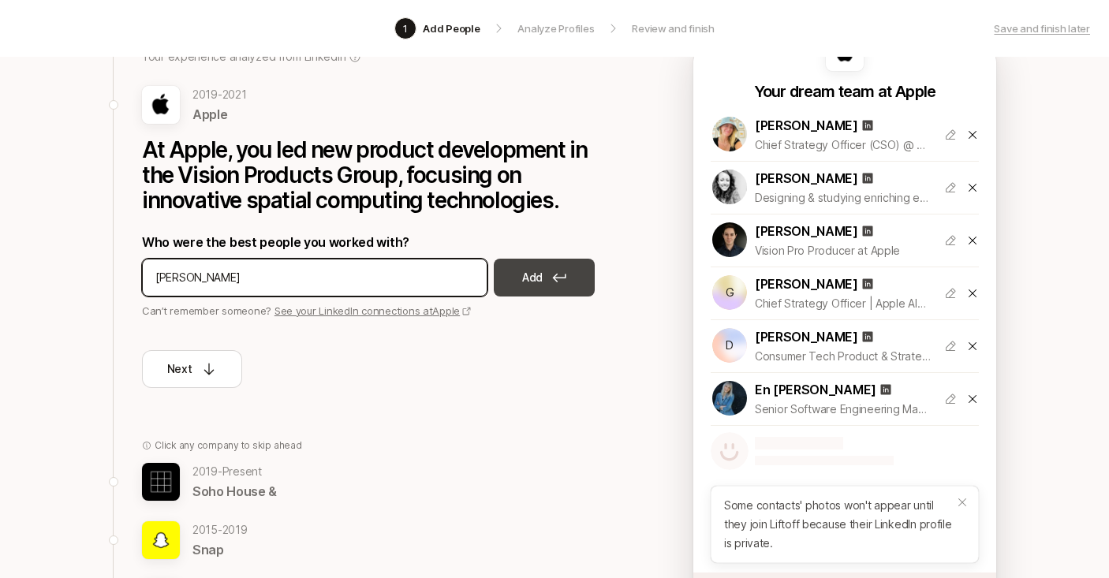
type input "[PERSON_NAME]"
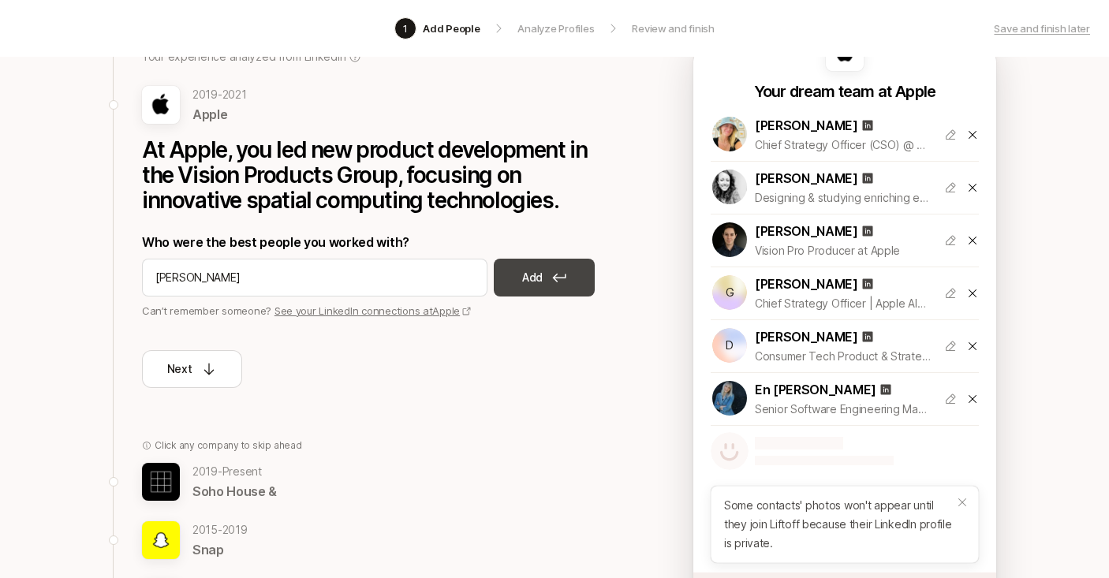
click at [546, 278] on button "Add" at bounding box center [544, 278] width 101 height 38
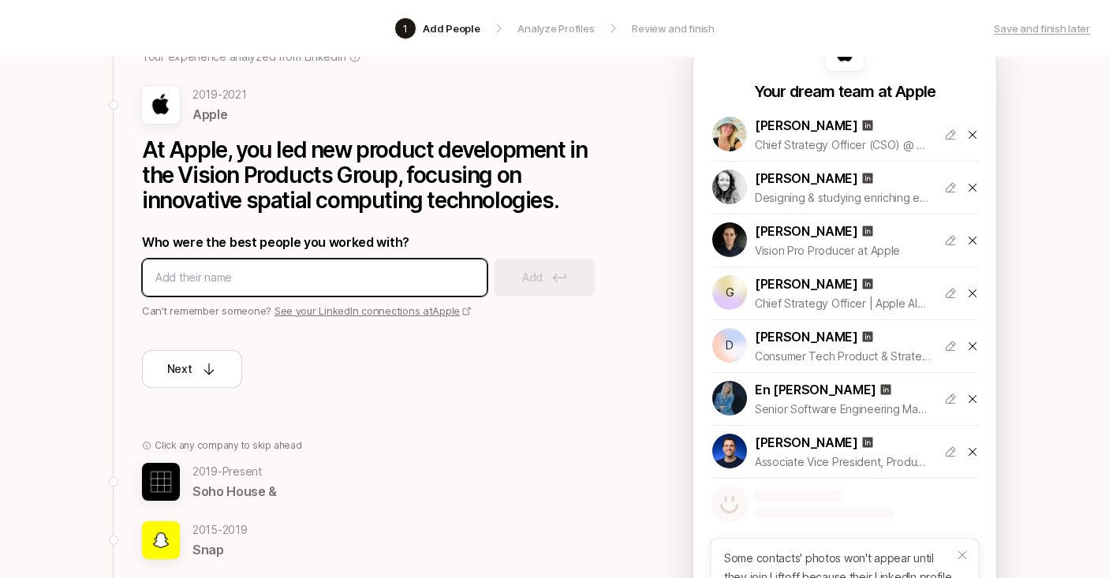
paste input "[PERSON_NAME] [PERSON_NAME] profile"
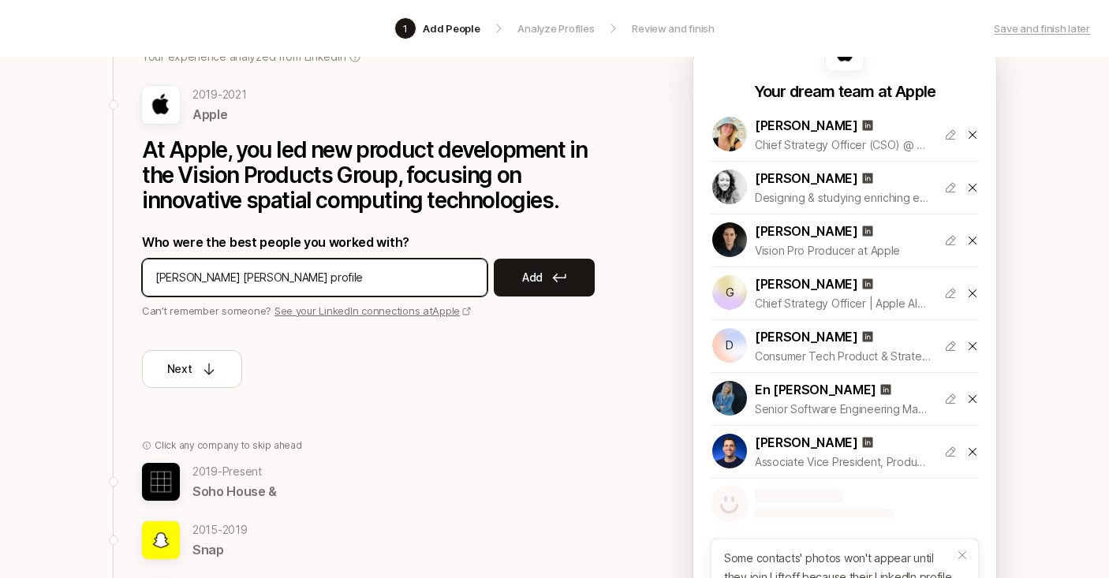
drag, startPoint x: 237, startPoint y: 277, endPoint x: 421, endPoint y: 277, distance: 184.5
click at [421, 277] on input "[PERSON_NAME] [PERSON_NAME] profile" at bounding box center [314, 277] width 319 height 19
type input "[PERSON_NAME]"
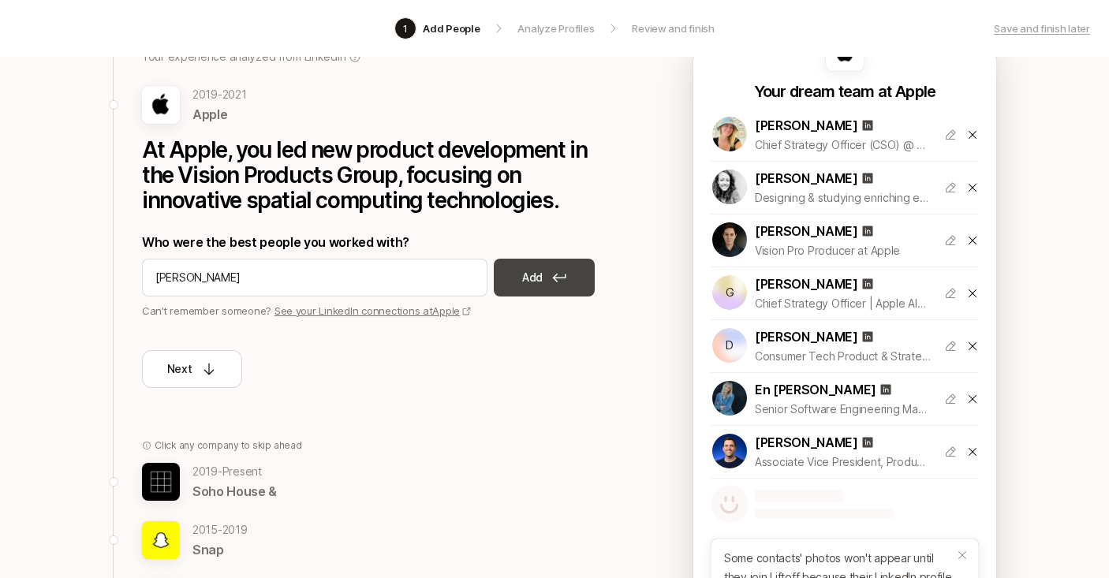
click at [561, 275] on icon at bounding box center [559, 277] width 14 height 9
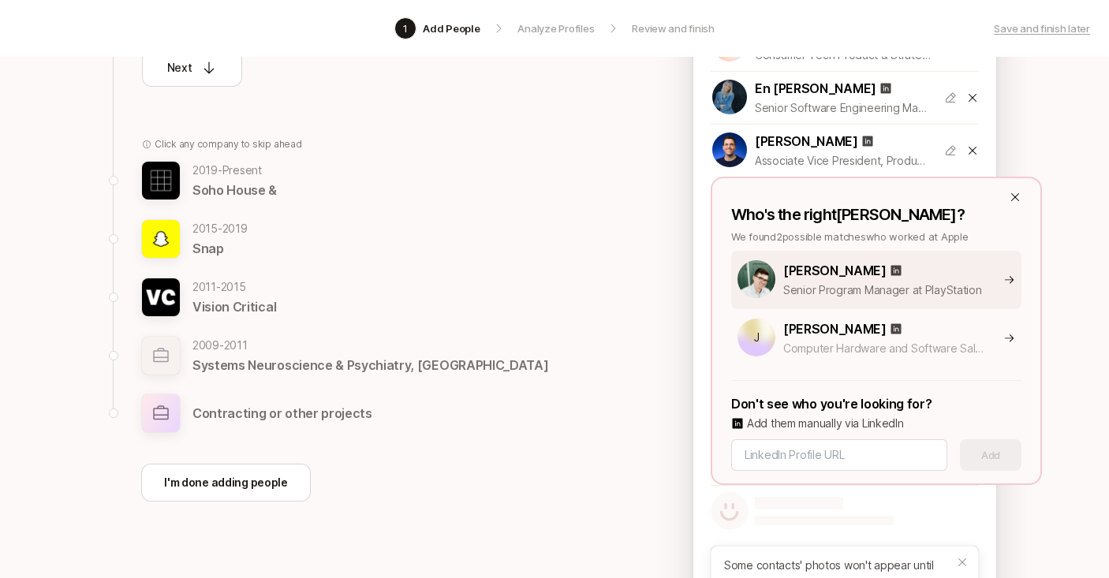
scroll to position [431, 0]
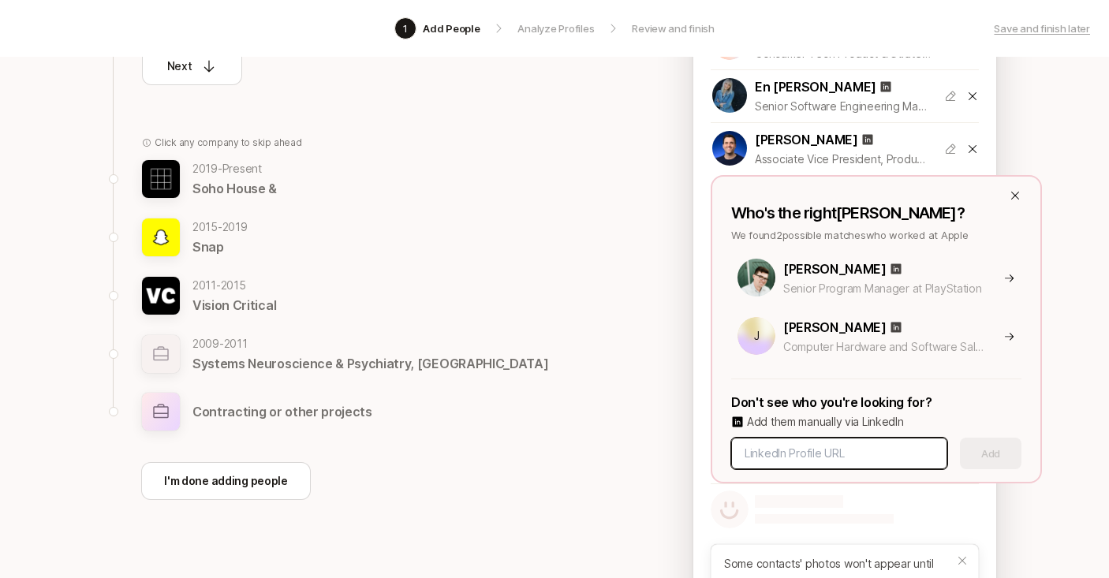
click at [793, 450] on input at bounding box center [838, 453] width 189 height 19
paste input "[URL][DOMAIN_NAME][PERSON_NAME][PERSON_NAME]"
type input "[URL][DOMAIN_NAME][PERSON_NAME][PERSON_NAME]"
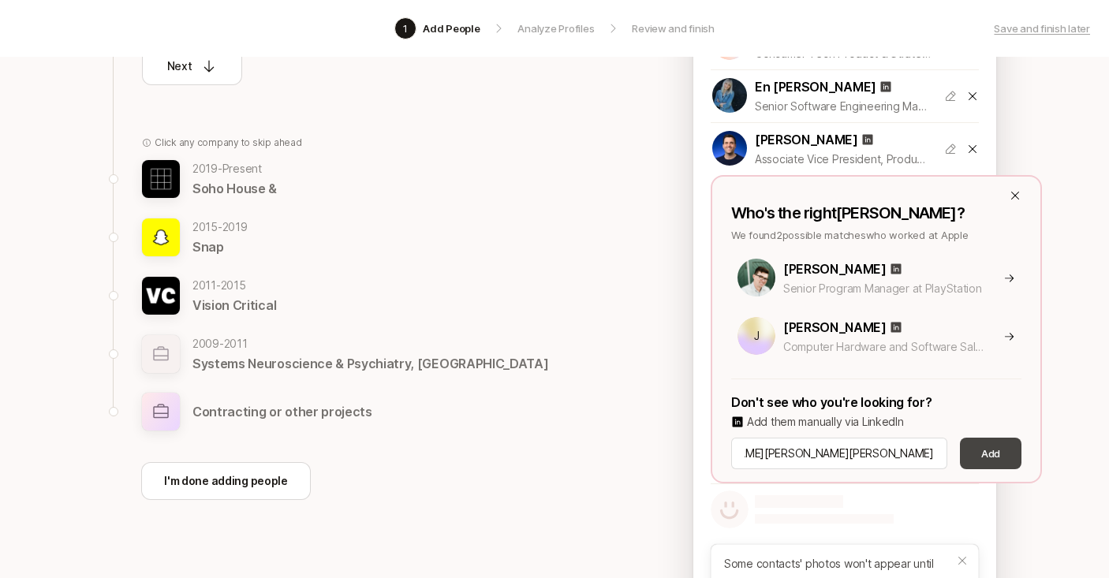
click at [1001, 460] on button "Add" at bounding box center [991, 454] width 62 height 32
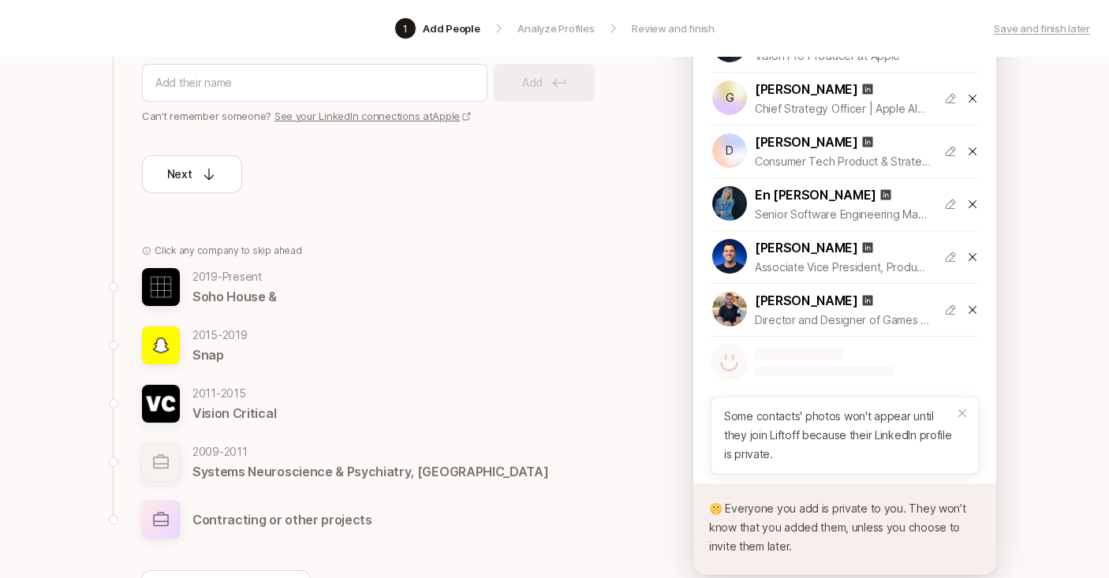
scroll to position [85, 0]
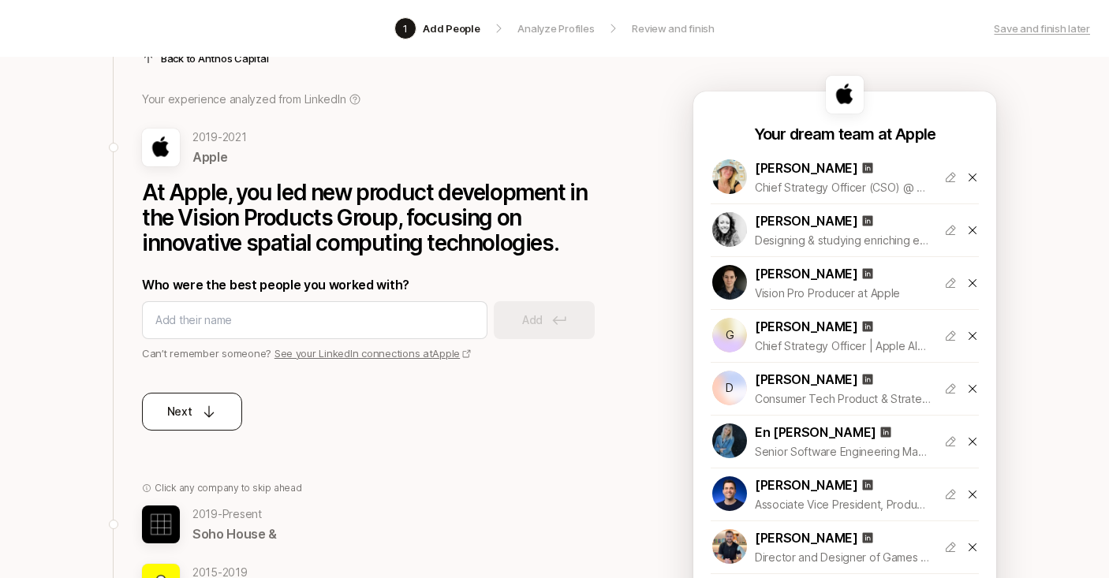
click at [189, 405] on p "Next" at bounding box center [179, 411] width 25 height 19
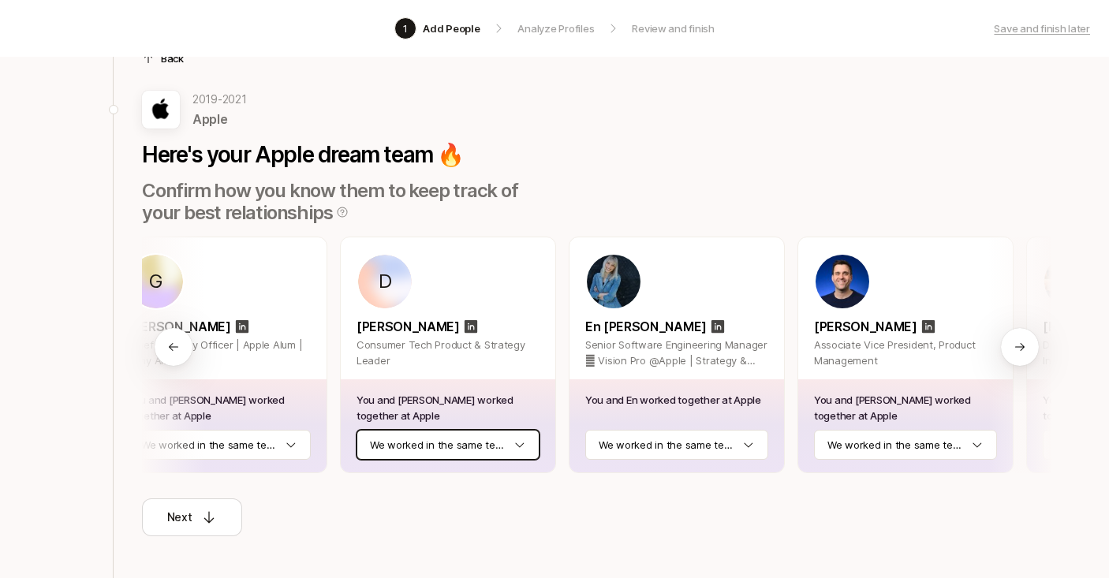
scroll to position [0, 908]
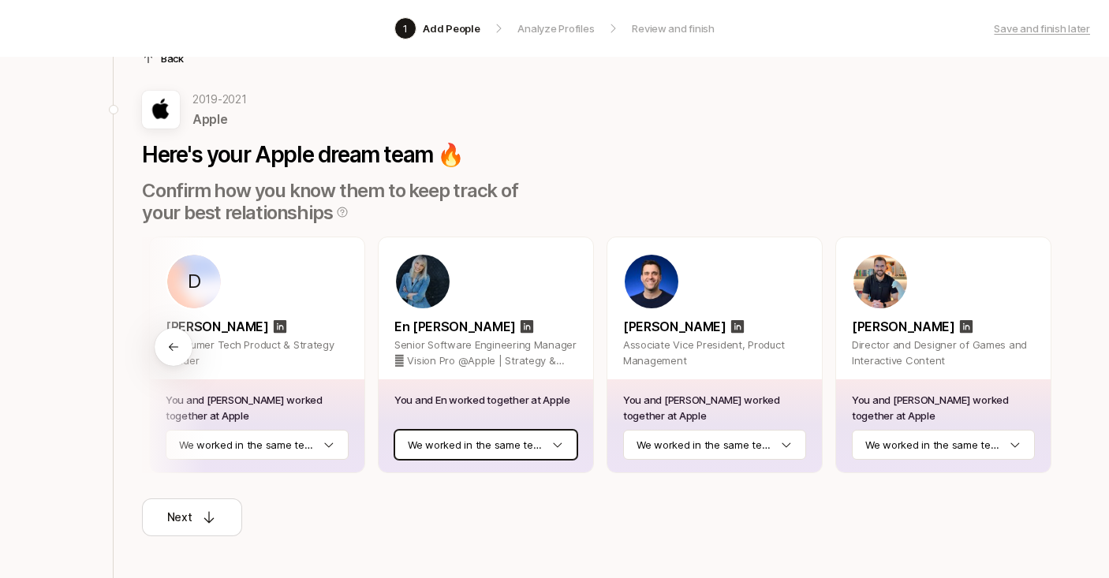
click at [501, 438] on html "1 Add People Analyze Profiles Review and finish Save and finish later Add the b…" at bounding box center [554, 204] width 1109 height 578
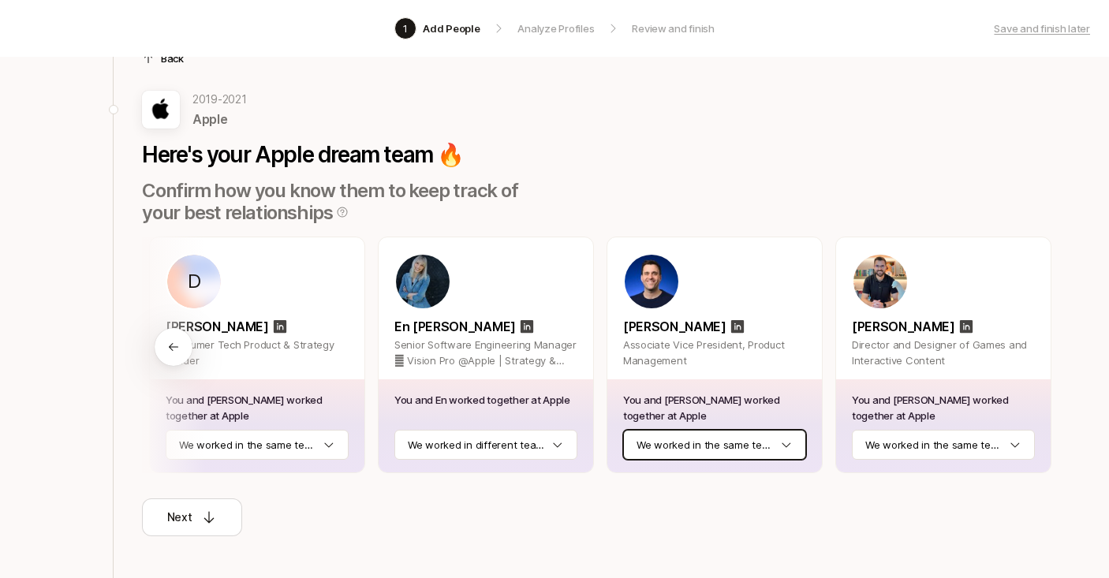
click at [666, 443] on html "1 Add People Analyze Profiles Review and finish Save and finish later Add the b…" at bounding box center [554, 204] width 1109 height 578
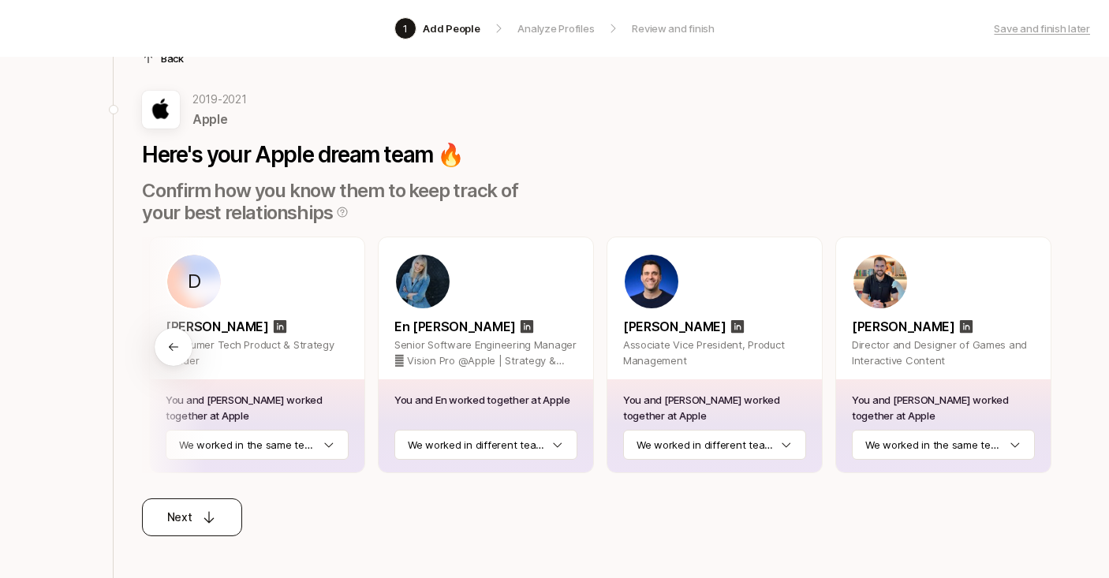
click at [189, 502] on button "Next" at bounding box center [192, 517] width 100 height 38
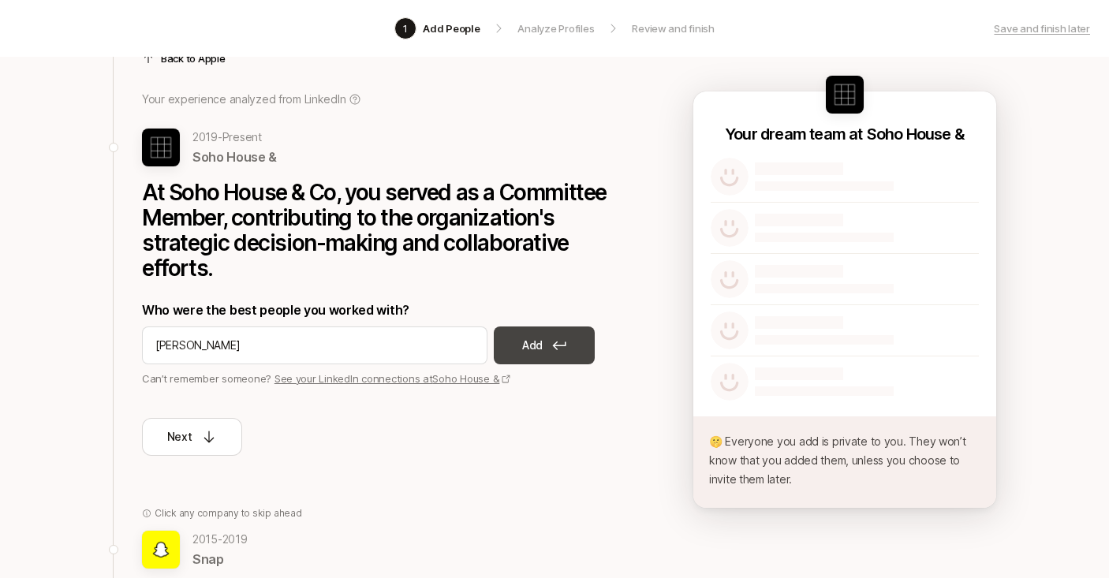
type input "[PERSON_NAME]"
click at [558, 350] on button "Add" at bounding box center [544, 345] width 101 height 38
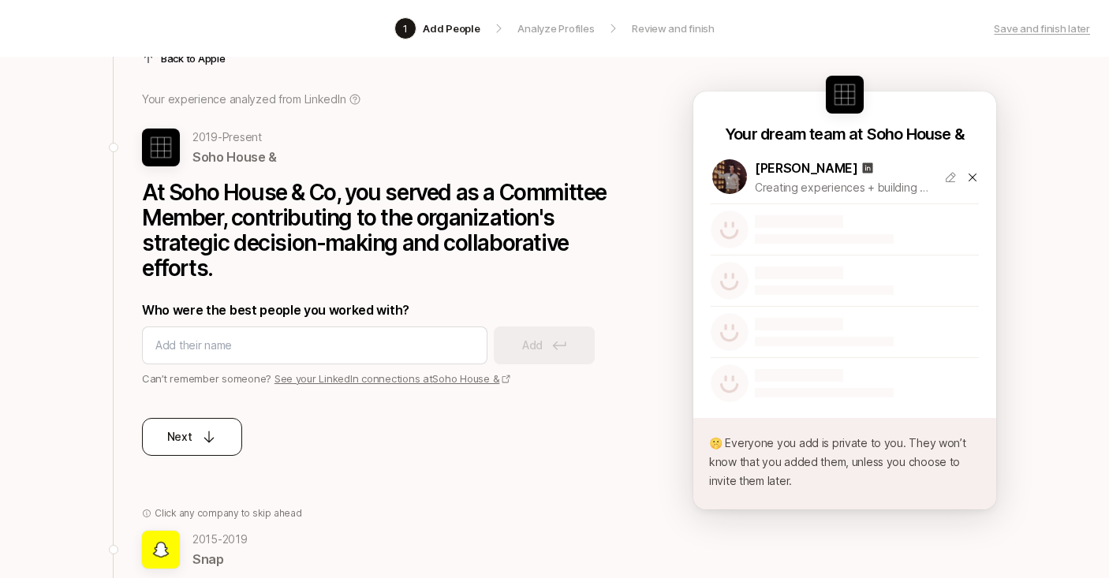
click at [192, 438] on div "Next" at bounding box center [192, 436] width 50 height 19
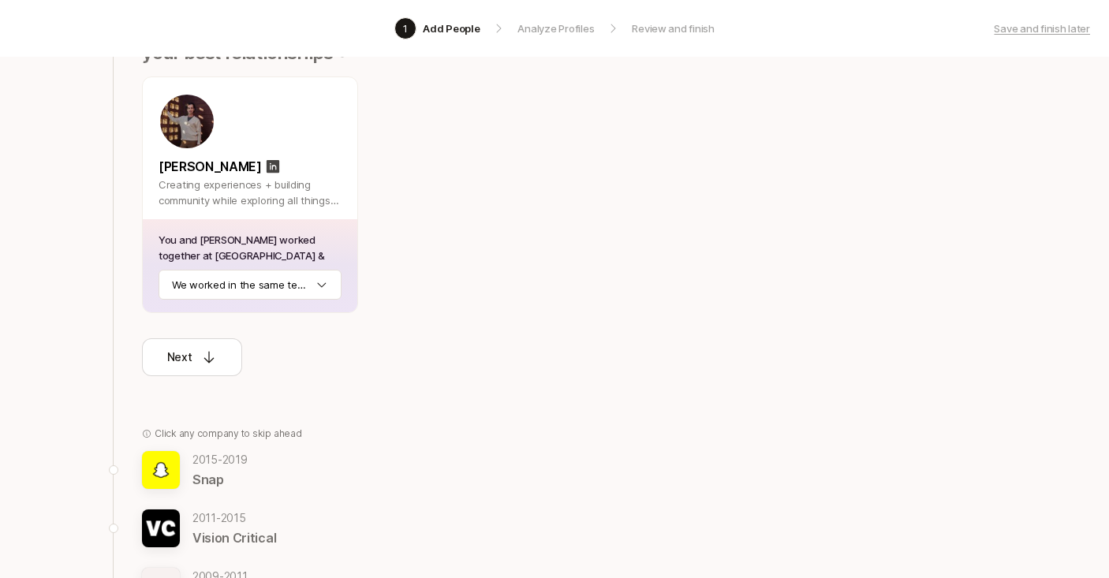
scroll to position [246, 0]
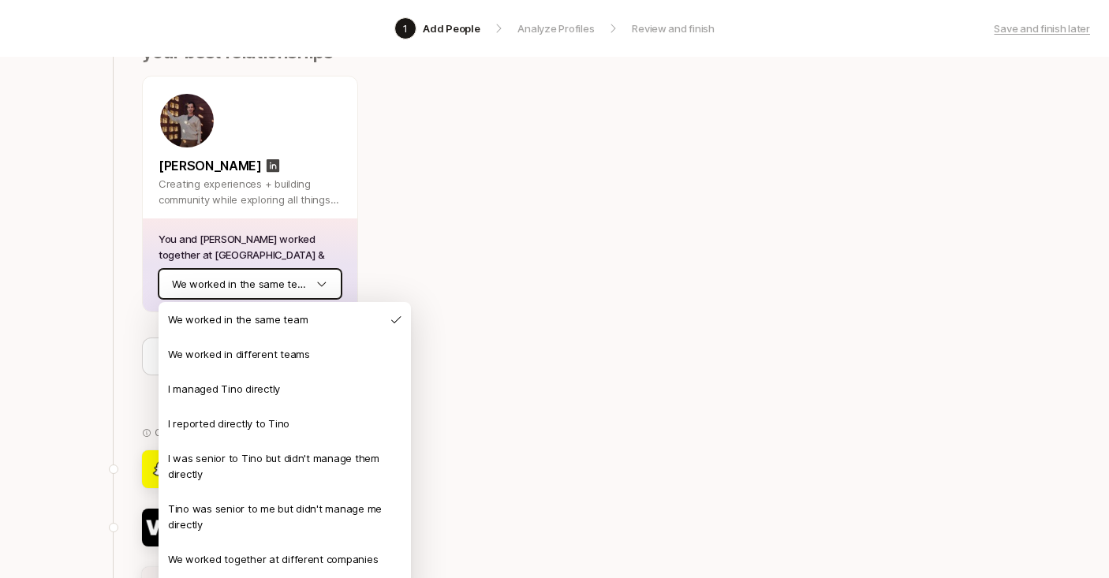
click at [223, 286] on html "1 Add People Analyze Profiles Review and finish Save and finish later Add the b…" at bounding box center [554, 43] width 1109 height 578
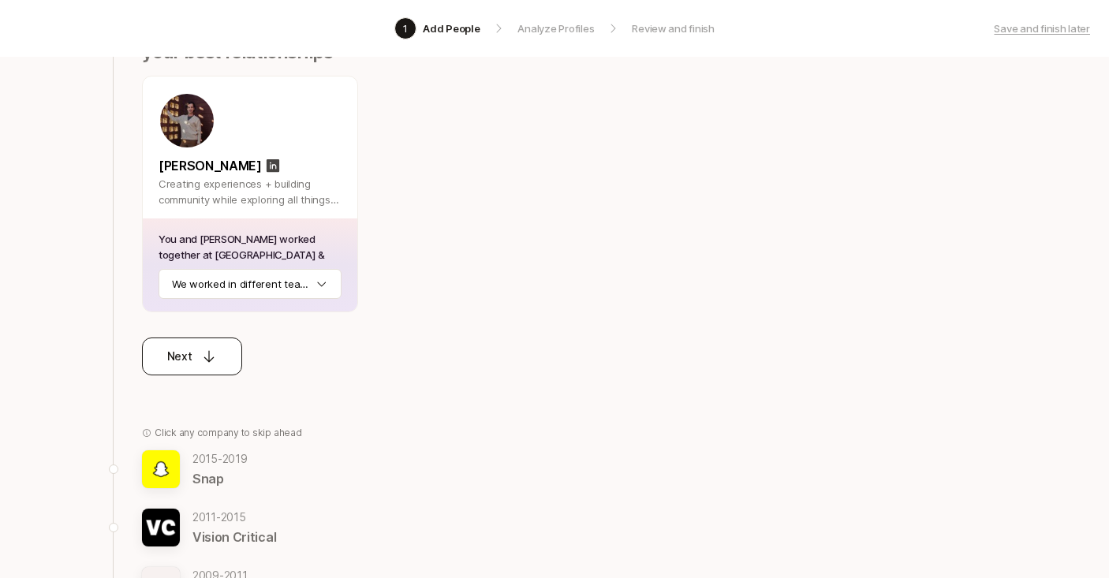
click at [195, 358] on div "Next" at bounding box center [192, 356] width 50 height 19
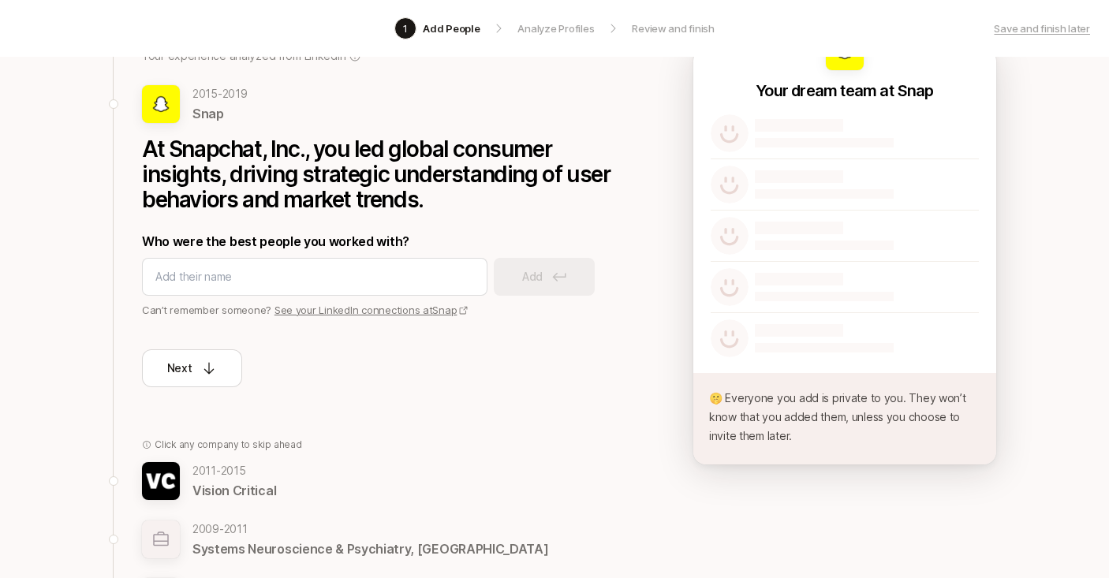
scroll to position [125, 0]
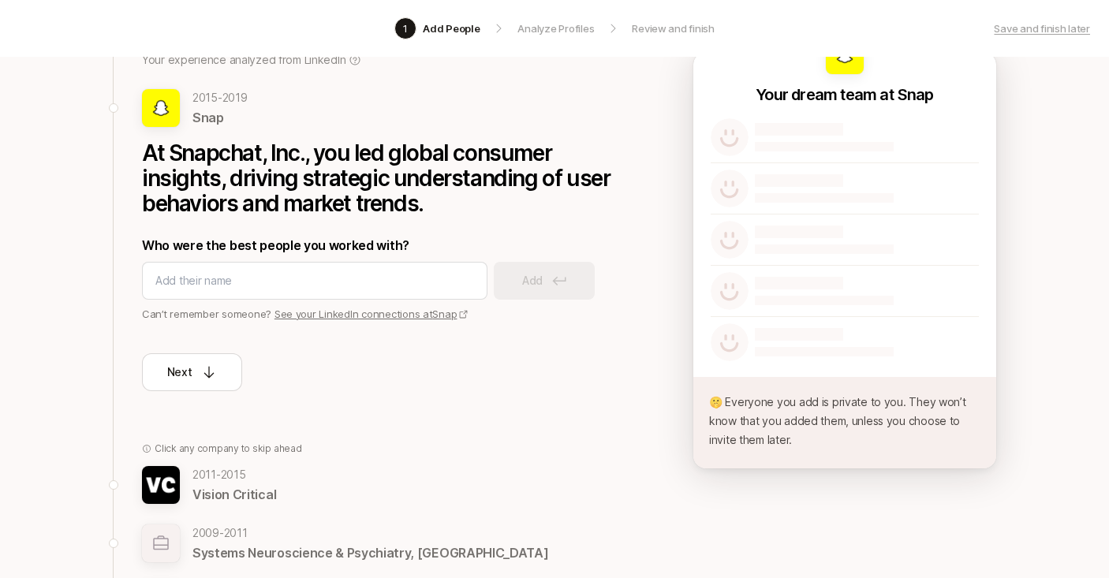
click at [255, 193] on p "At Snapchat, Inc., you led global consumer insights, driving strategic understa…" at bounding box center [378, 178] width 473 height 76
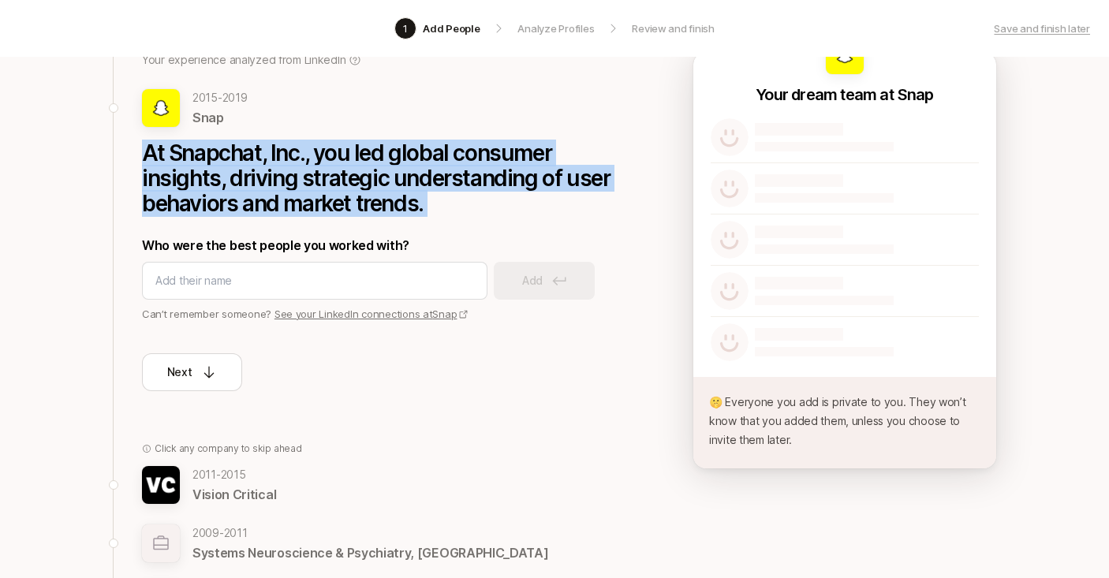
click at [255, 193] on p "At Snapchat, Inc., you led global consumer insights, driving strategic understa…" at bounding box center [378, 178] width 473 height 76
click at [217, 172] on p "At Snapchat, Inc., you led global consumer insights, driving strategic understa…" at bounding box center [378, 178] width 473 height 76
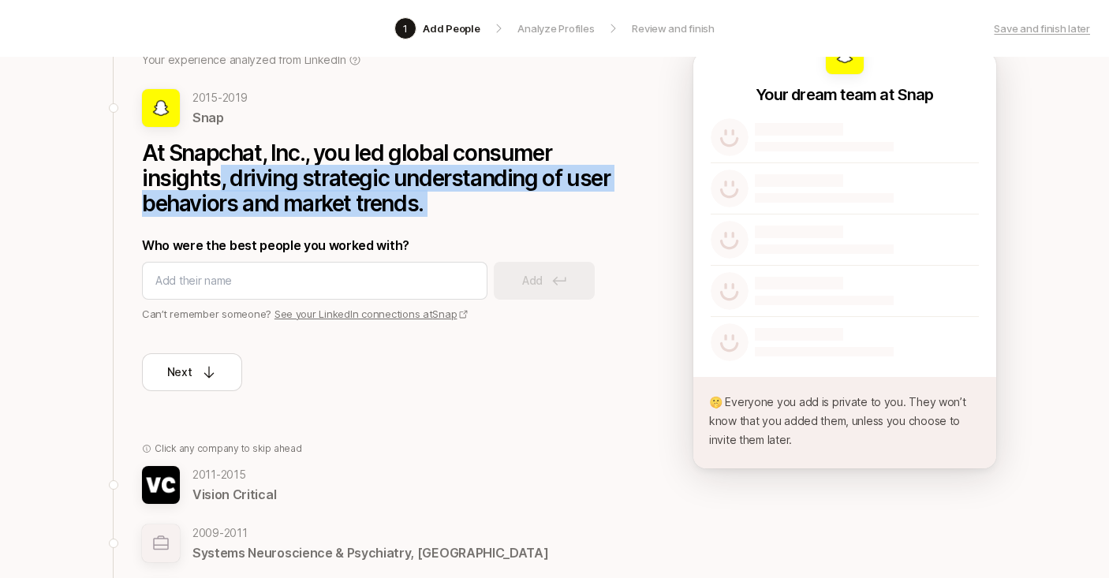
drag, startPoint x: 217, startPoint y: 172, endPoint x: 431, endPoint y: 197, distance: 215.2
click at [431, 197] on p "At Snapchat, Inc., you led global consumer insights, driving strategic understa…" at bounding box center [378, 178] width 473 height 76
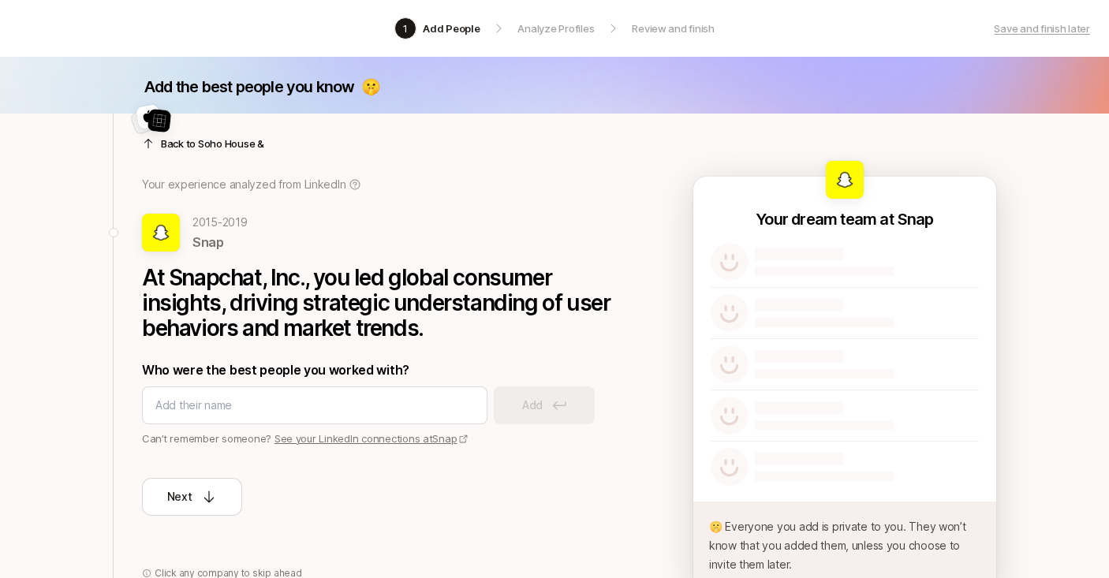
click at [154, 144] on icon at bounding box center [148, 143] width 13 height 13
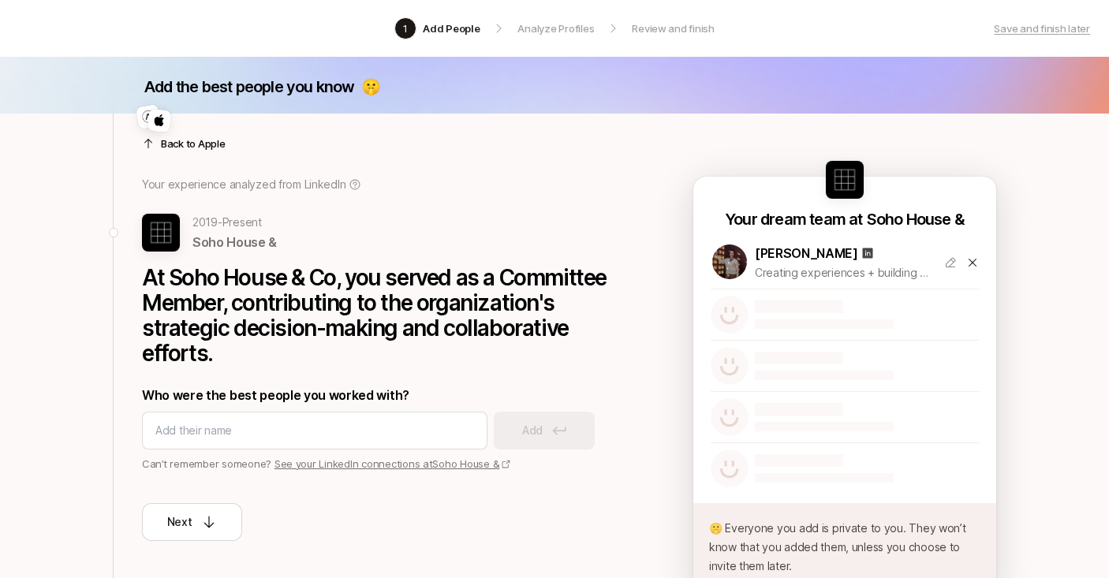
click at [154, 144] on icon at bounding box center [148, 143] width 13 height 13
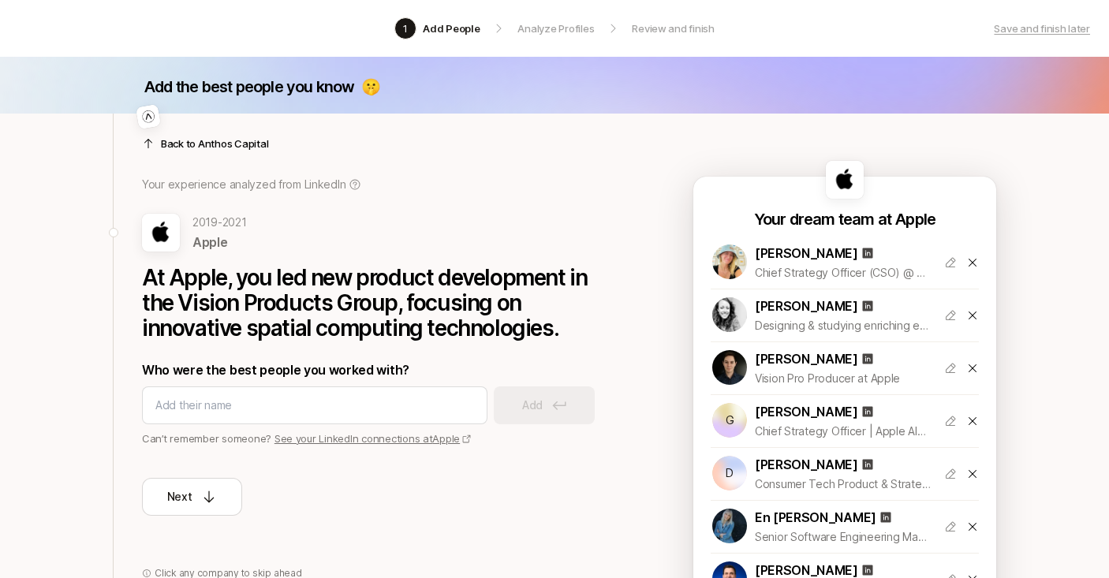
click at [154, 144] on icon at bounding box center [148, 143] width 13 height 13
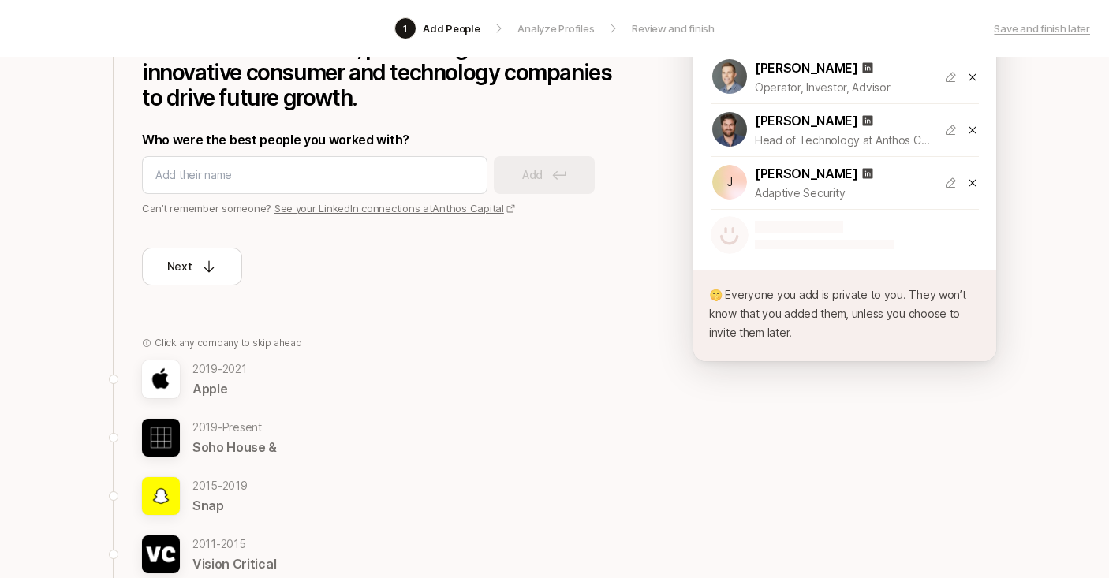
scroll to position [268, 0]
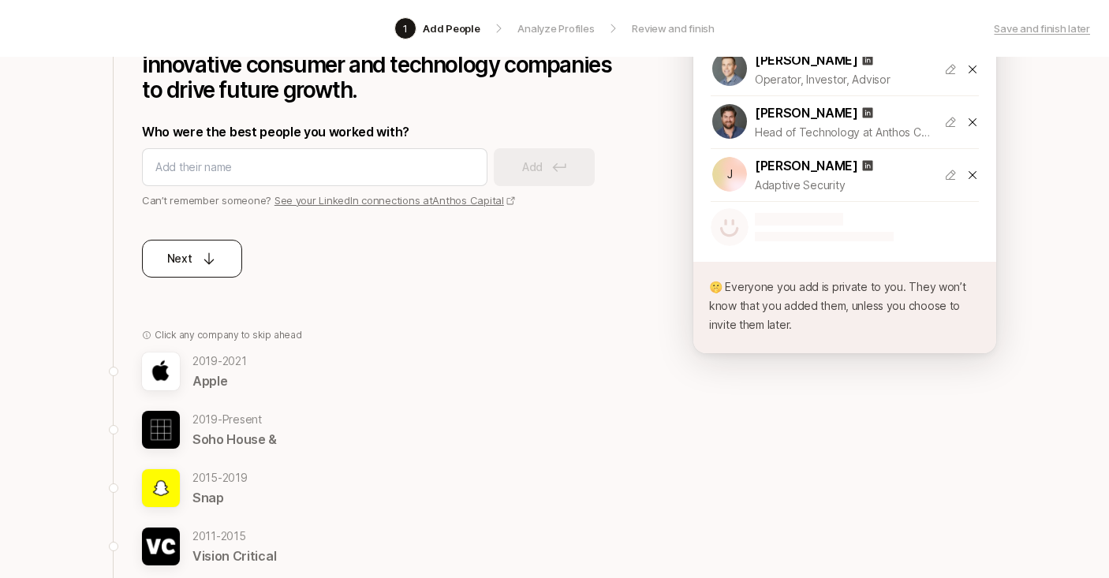
click at [195, 252] on div "Next" at bounding box center [192, 258] width 50 height 19
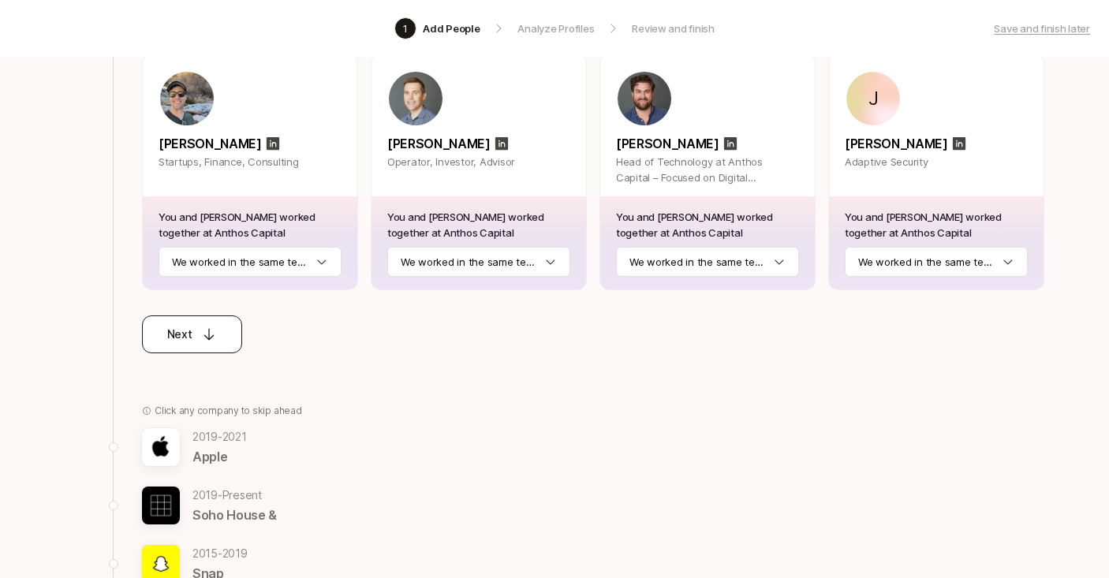
click at [195, 346] on button "Next" at bounding box center [192, 334] width 100 height 38
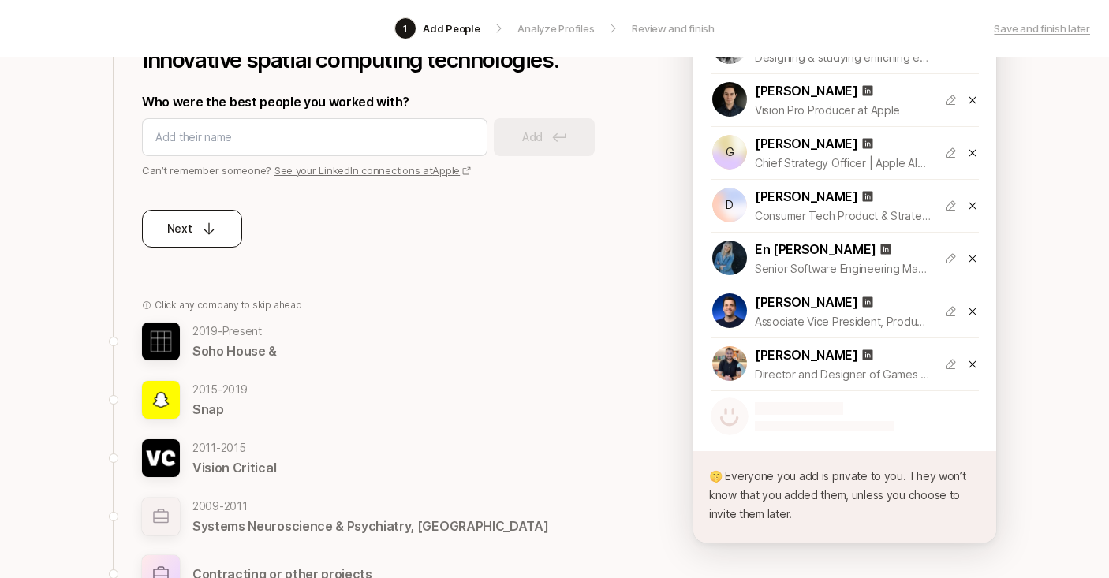
click at [221, 228] on button "Next" at bounding box center [192, 229] width 100 height 38
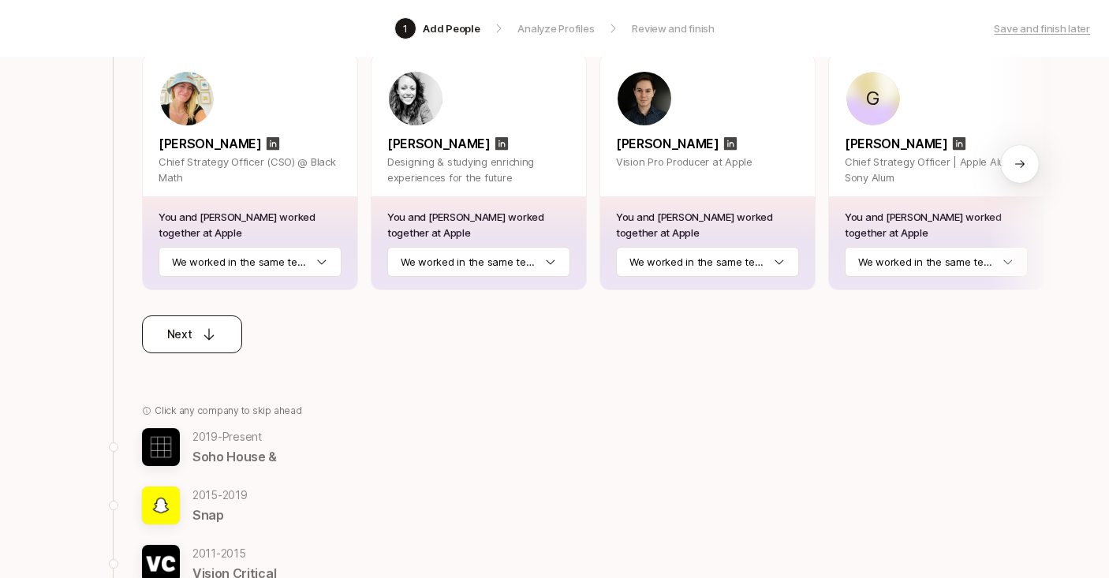
click at [192, 341] on div "Next" at bounding box center [192, 334] width 50 height 19
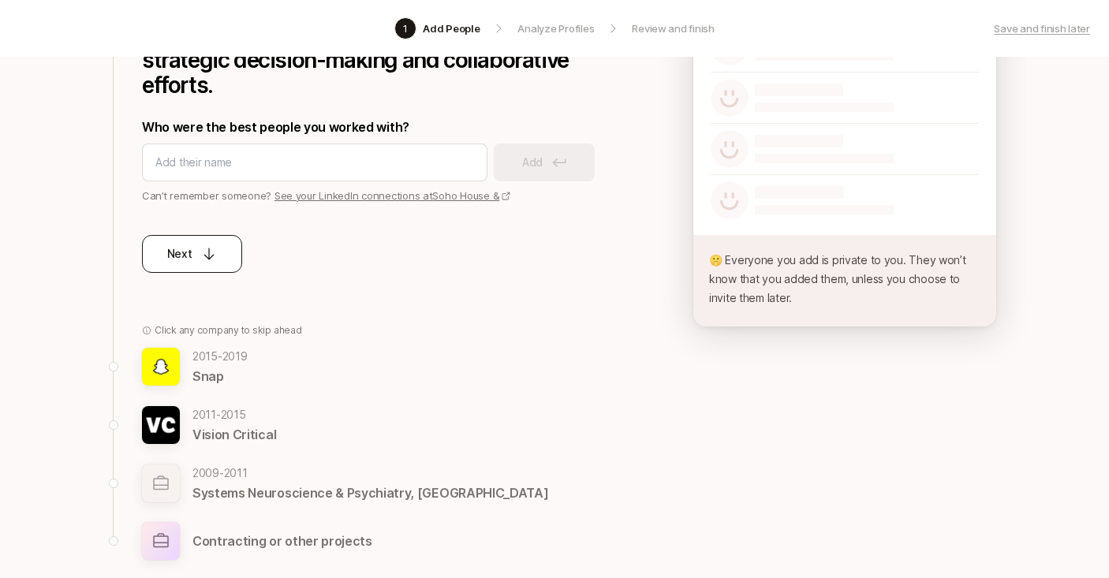
click at [190, 259] on p "Next" at bounding box center [179, 253] width 25 height 19
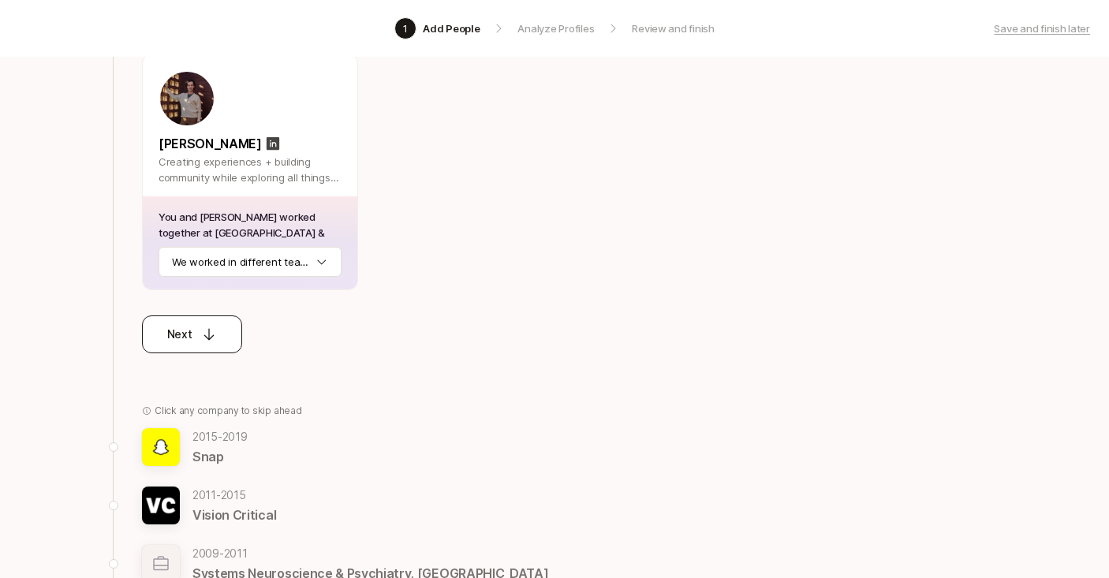
click at [192, 339] on div "Next" at bounding box center [192, 334] width 50 height 19
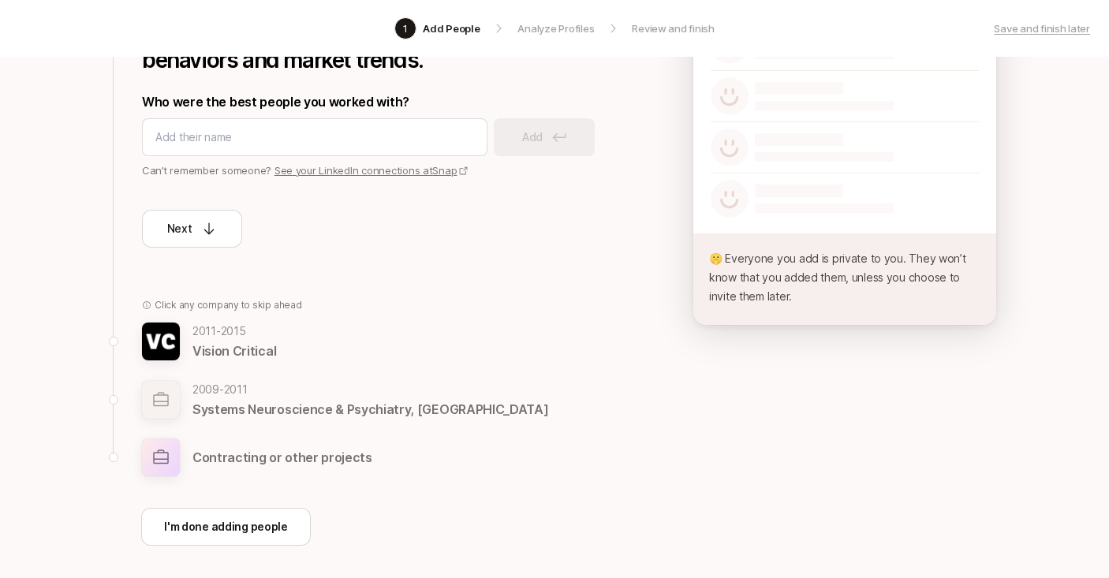
scroll to position [12, 0]
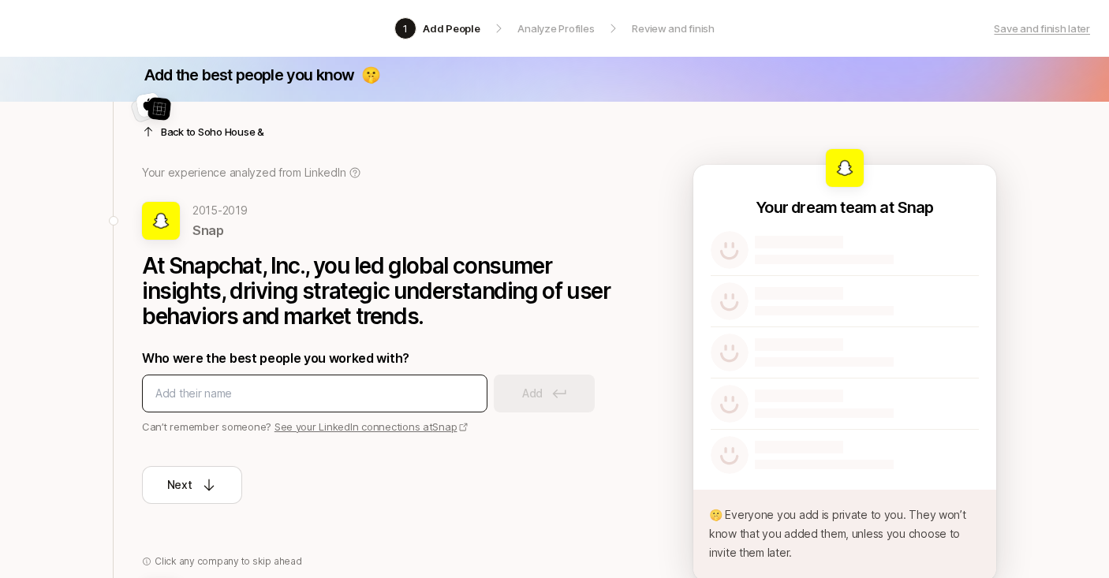
click at [269, 392] on input at bounding box center [314, 393] width 319 height 19
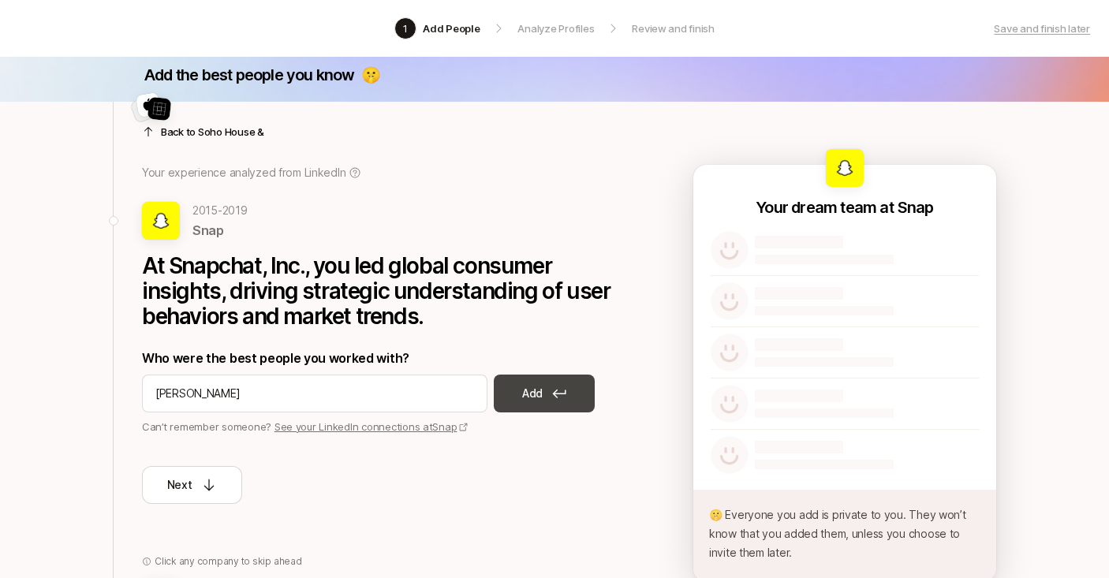
type input "[PERSON_NAME]"
click at [554, 391] on icon at bounding box center [559, 393] width 14 height 9
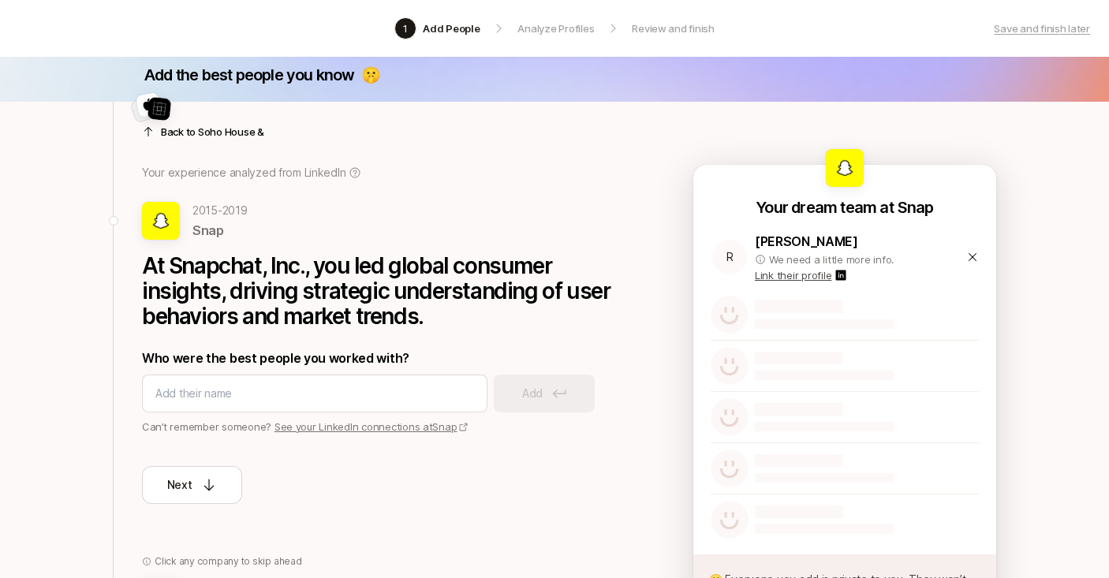
click at [971, 258] on icon at bounding box center [972, 257] width 8 height 8
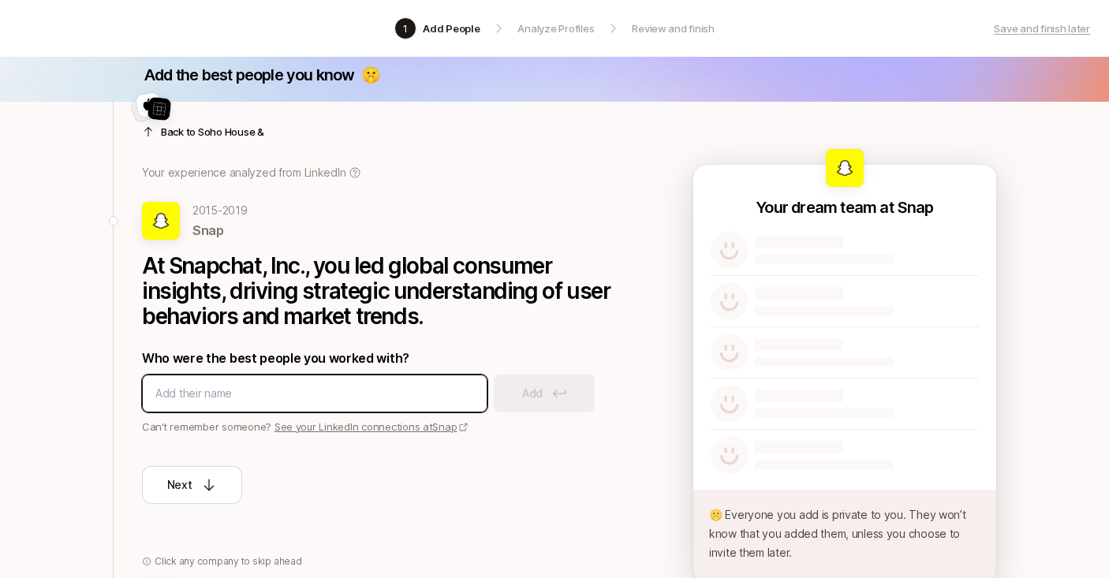
click at [244, 395] on input at bounding box center [314, 393] width 319 height 19
type input "[PERSON_NAME]"
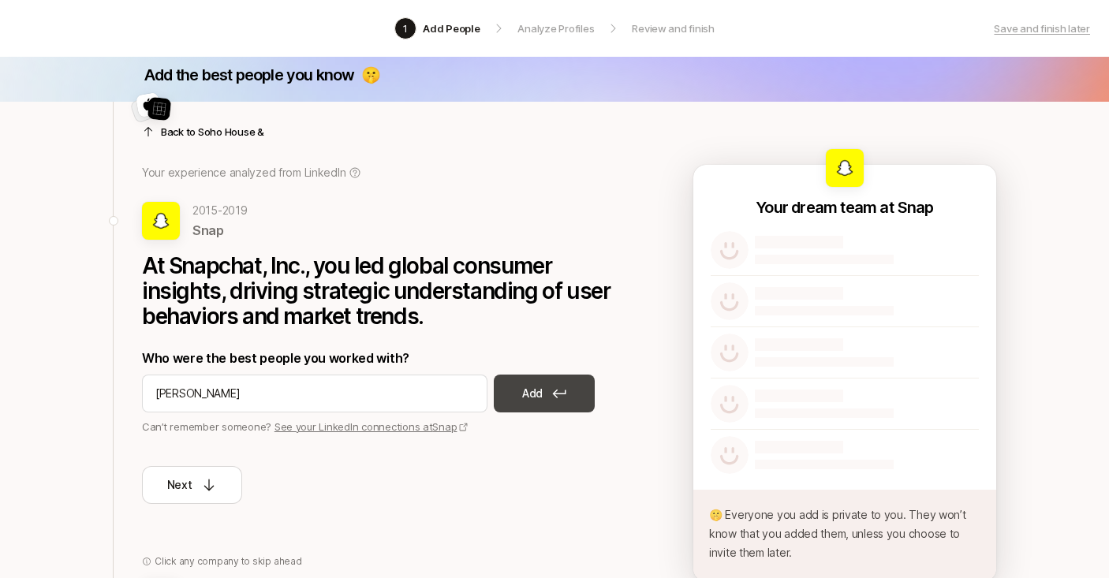
click at [527, 400] on p "Add" at bounding box center [532, 393] width 21 height 19
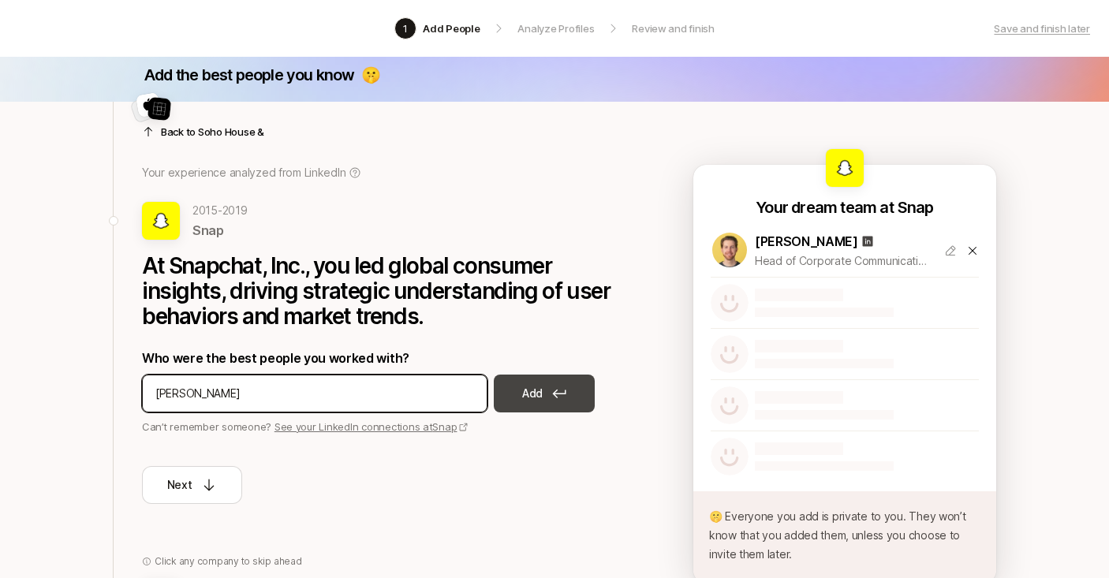
type input "[PERSON_NAME]"
click at [556, 393] on icon at bounding box center [559, 394] width 13 height 9
type input "[PERSON_NAME]"
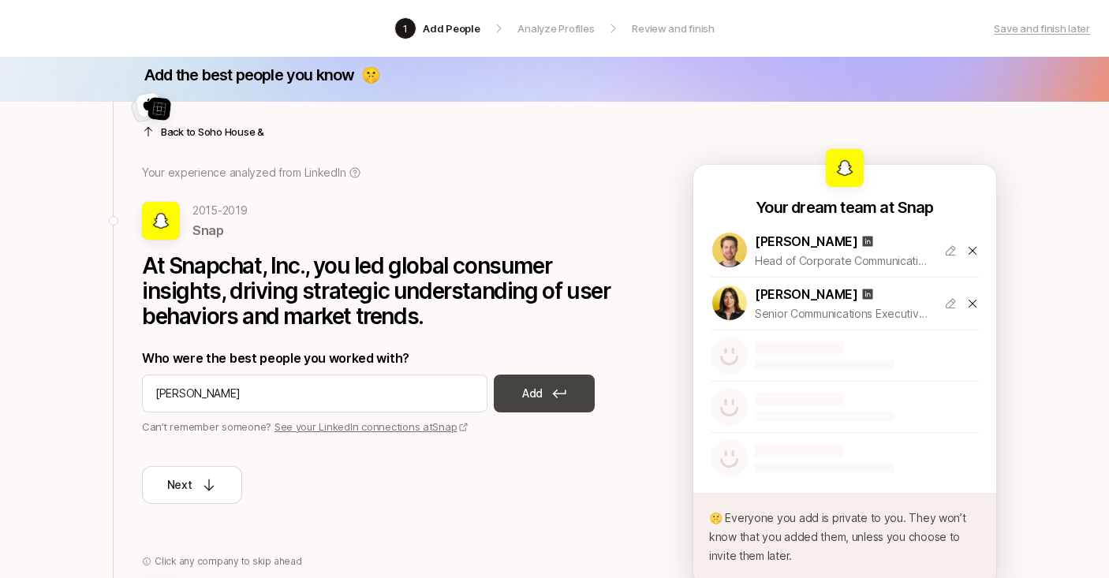
click at [544, 388] on button "Add" at bounding box center [544, 394] width 101 height 38
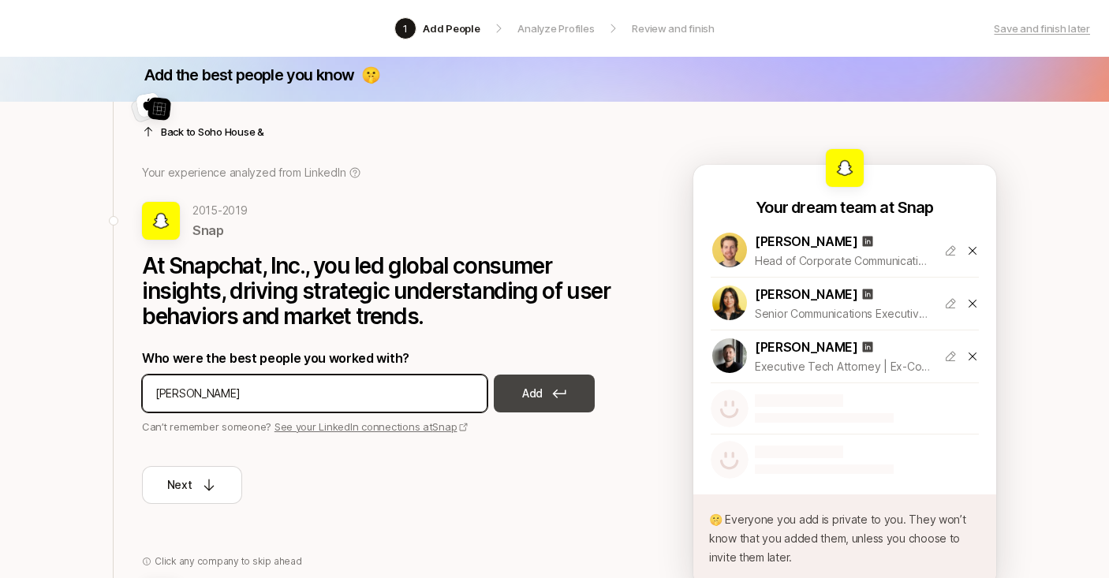
type input "[PERSON_NAME]"
click at [564, 395] on icon at bounding box center [559, 393] width 14 height 9
type input "[PERSON_NAME]"
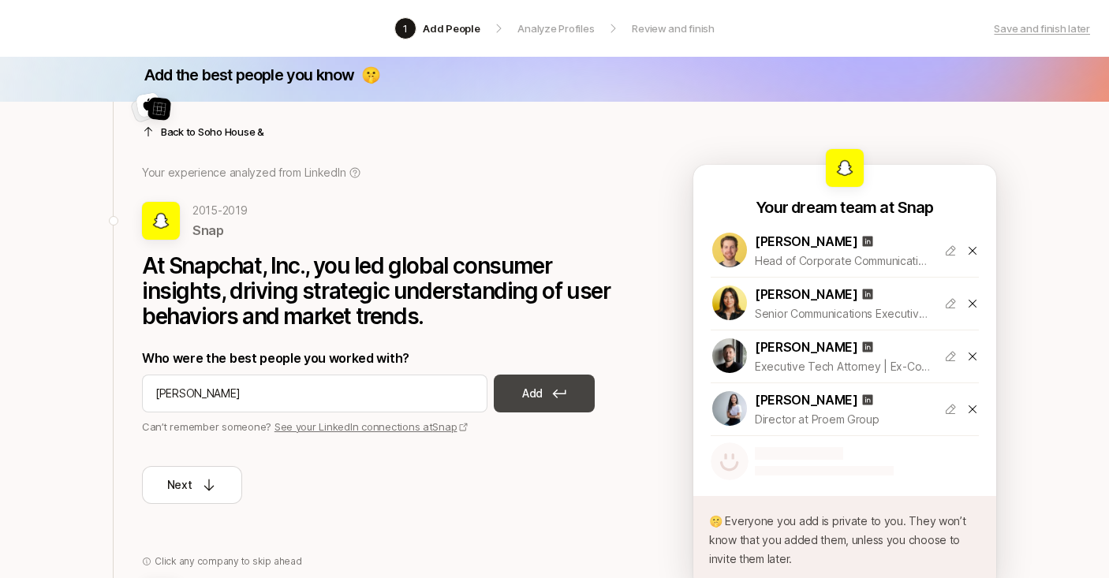
click at [561, 397] on icon at bounding box center [559, 393] width 14 height 9
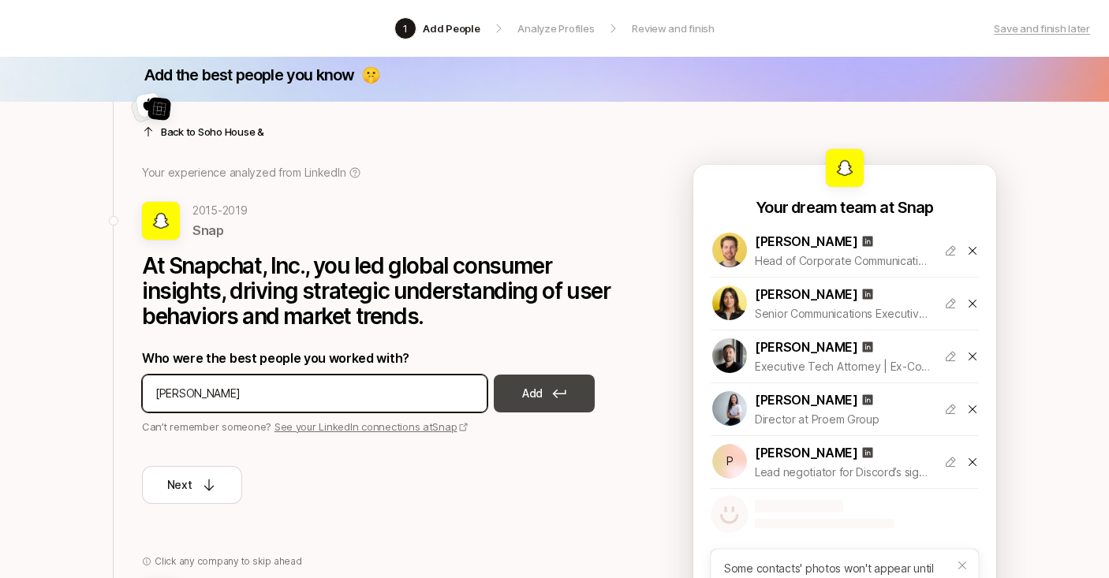
type input "[PERSON_NAME]"
click at [532, 390] on p "Add" at bounding box center [532, 393] width 21 height 19
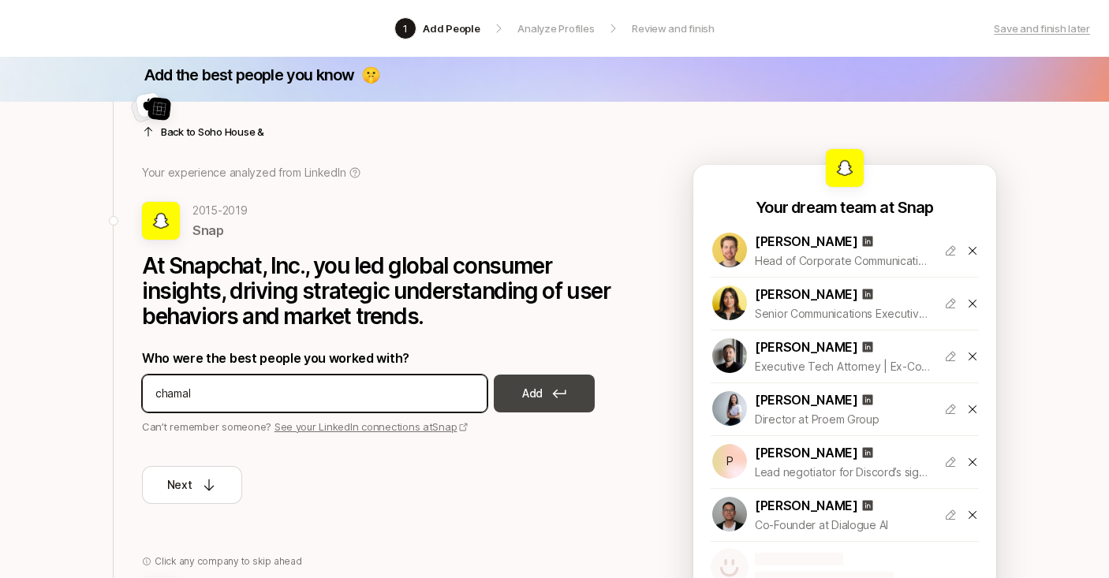
type input "chamal"
click at [554, 397] on icon at bounding box center [559, 393] width 14 height 9
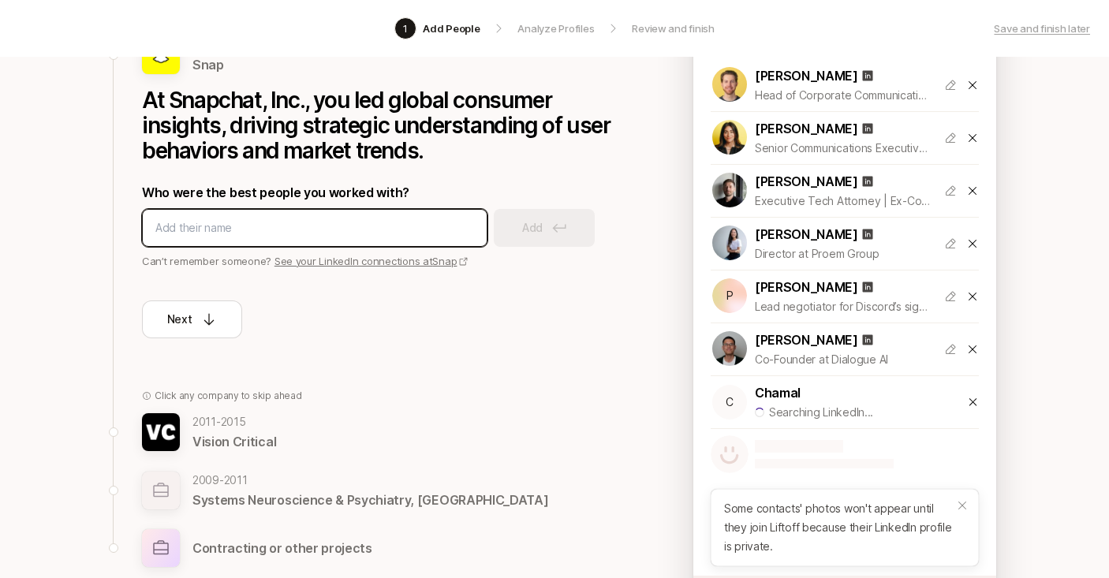
scroll to position [199, 0]
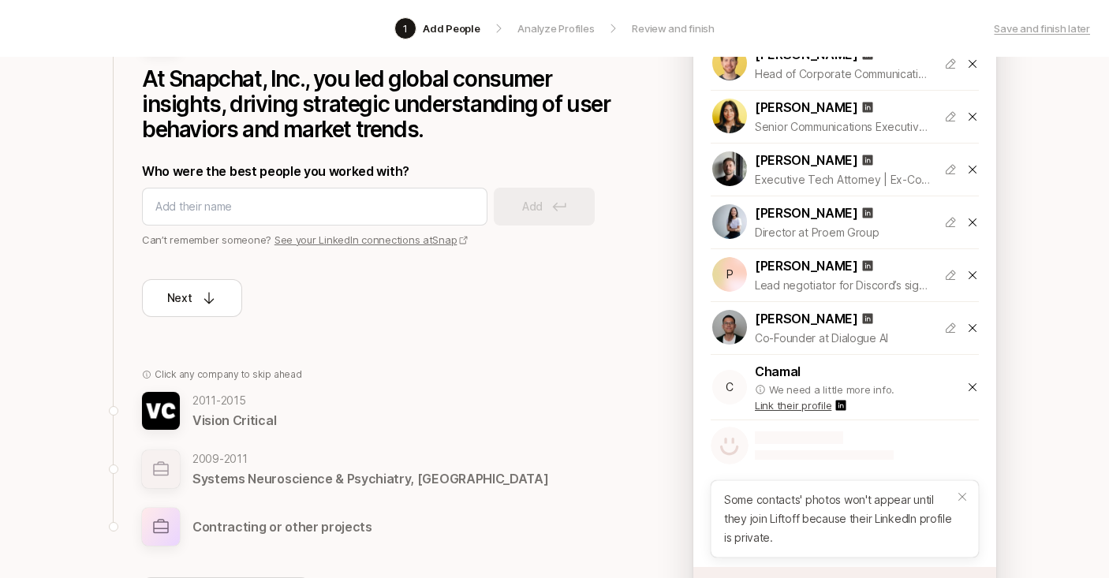
click at [971, 388] on icon at bounding box center [972, 387] width 13 height 13
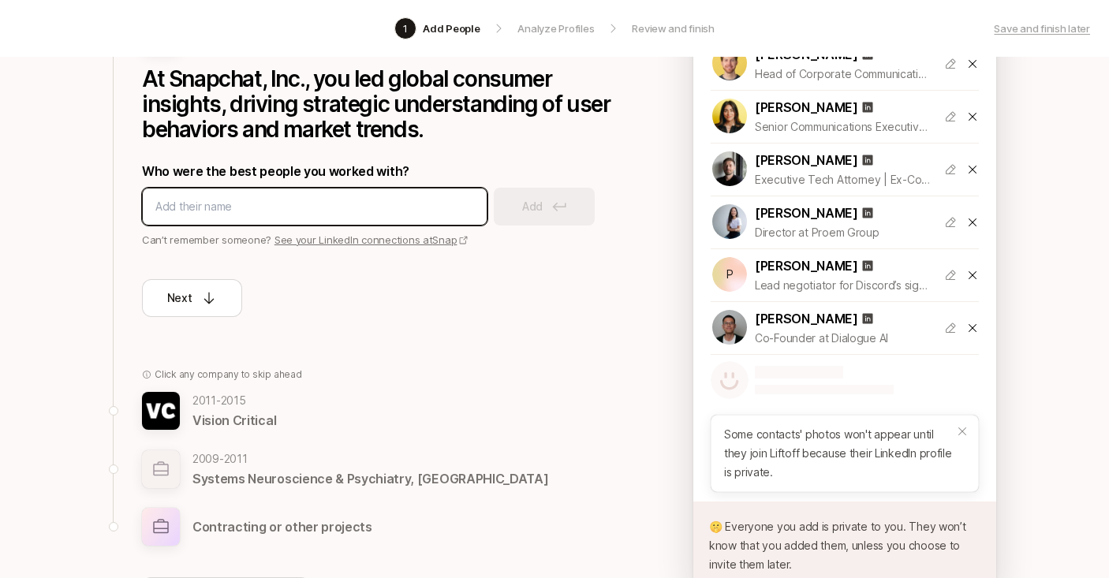
click at [247, 206] on input at bounding box center [314, 206] width 319 height 19
type input "[PERSON_NAME]"
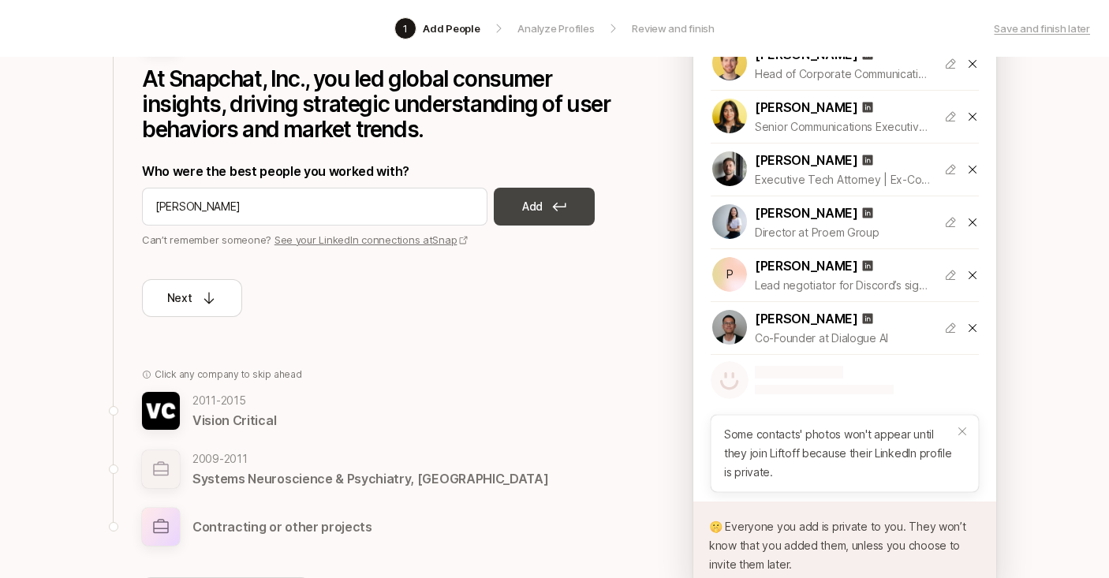
click at [537, 216] on button "Add" at bounding box center [544, 207] width 101 height 38
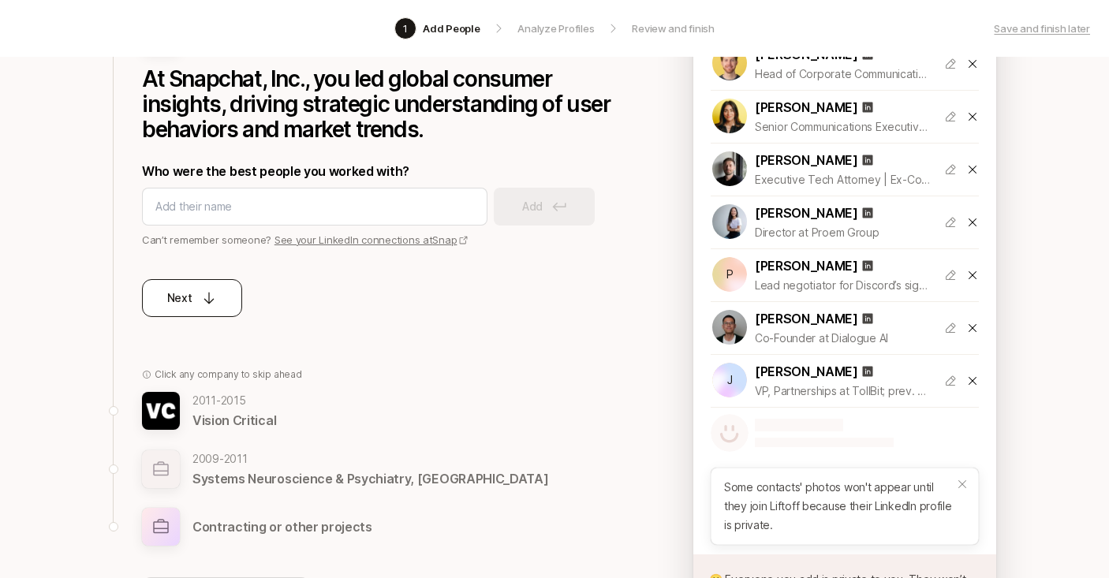
click at [197, 290] on div "Next" at bounding box center [192, 298] width 50 height 19
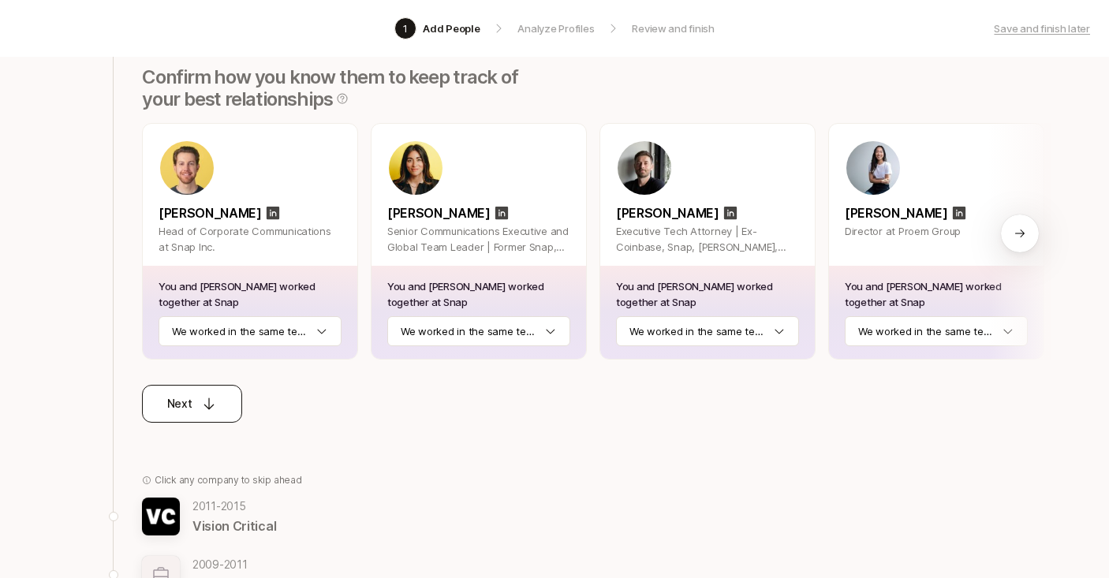
click at [188, 401] on p "Next" at bounding box center [179, 403] width 25 height 19
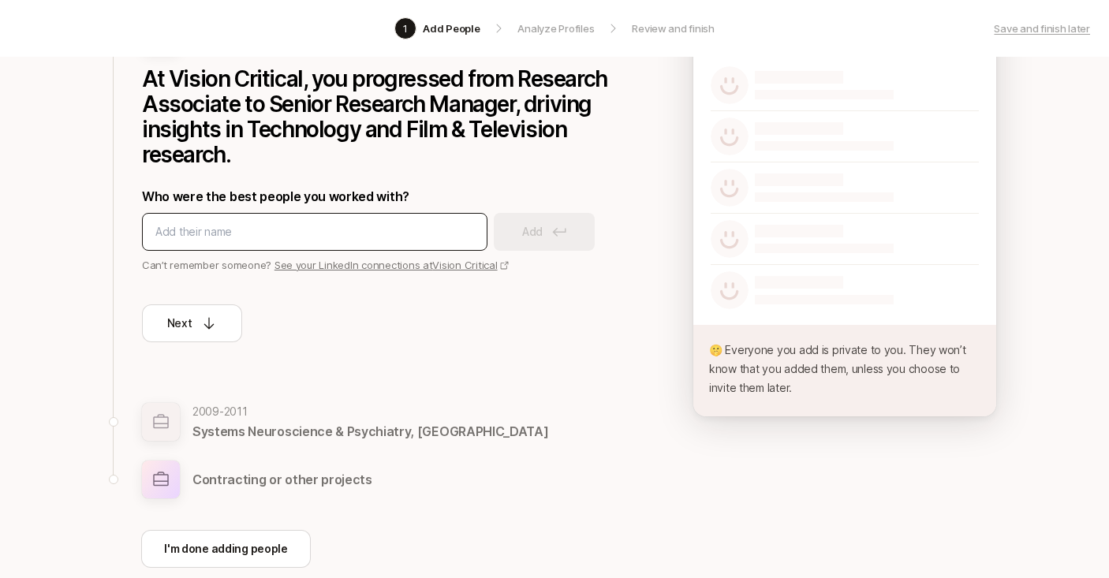
type input "j"
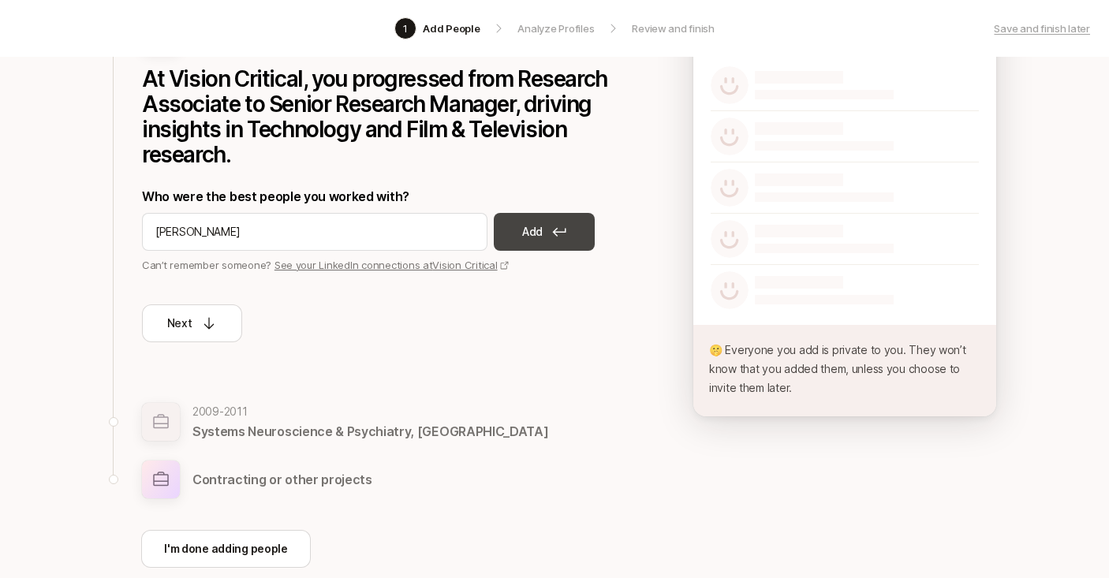
type input "[PERSON_NAME]"
click at [560, 230] on icon at bounding box center [559, 231] width 14 height 9
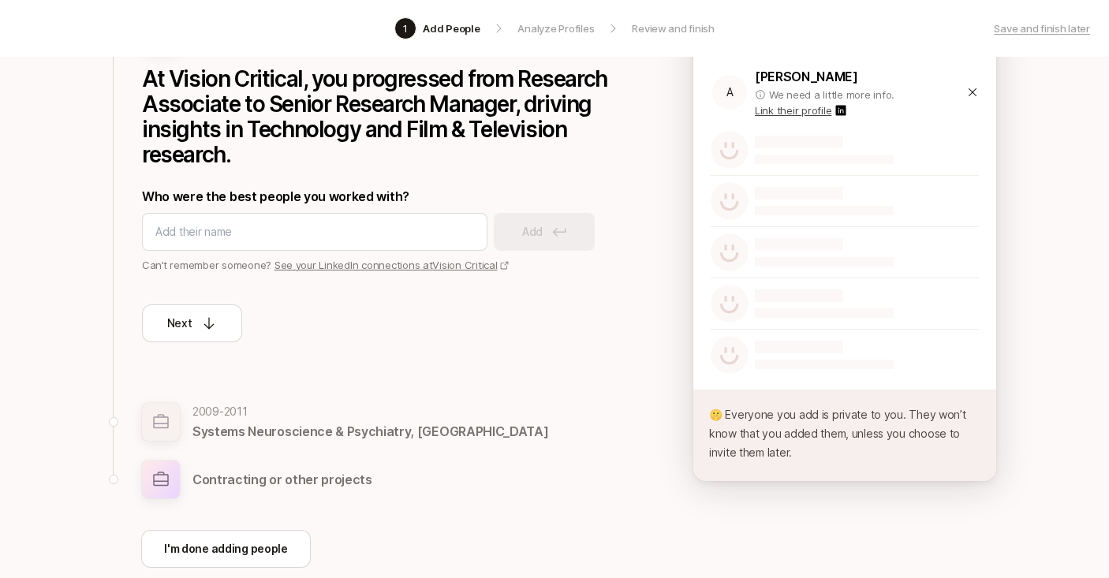
click at [975, 91] on icon at bounding box center [972, 92] width 13 height 13
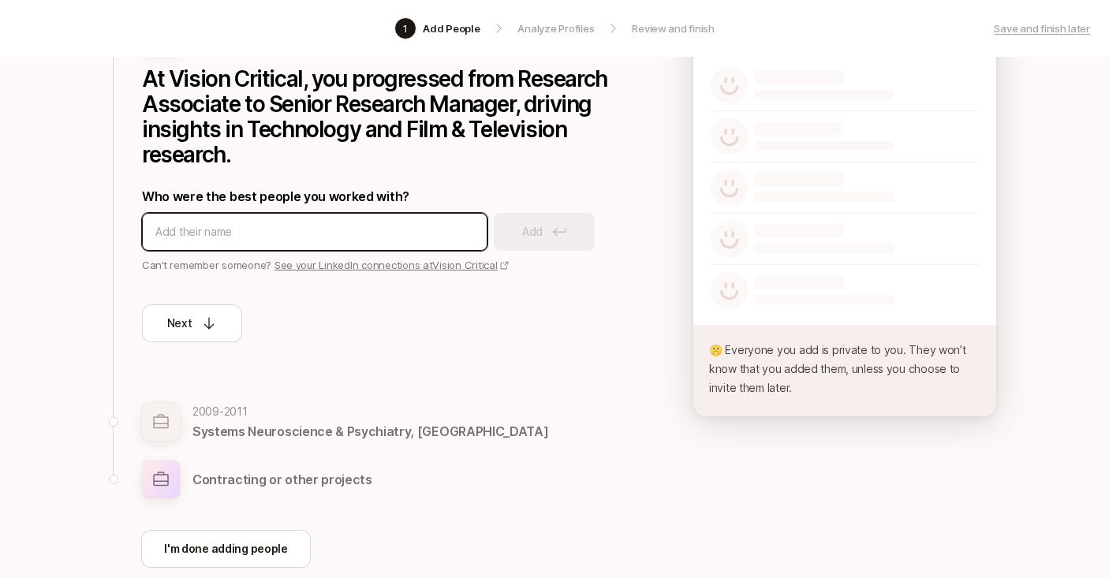
click at [226, 226] on input at bounding box center [314, 231] width 319 height 19
type input "jayde"
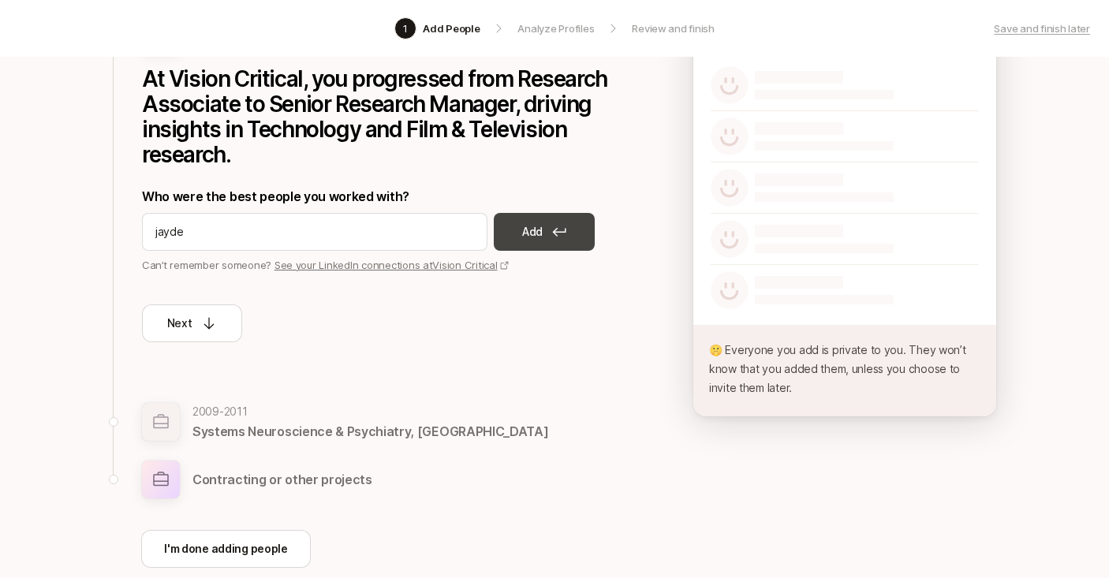
click at [569, 231] on button "Add" at bounding box center [544, 232] width 101 height 38
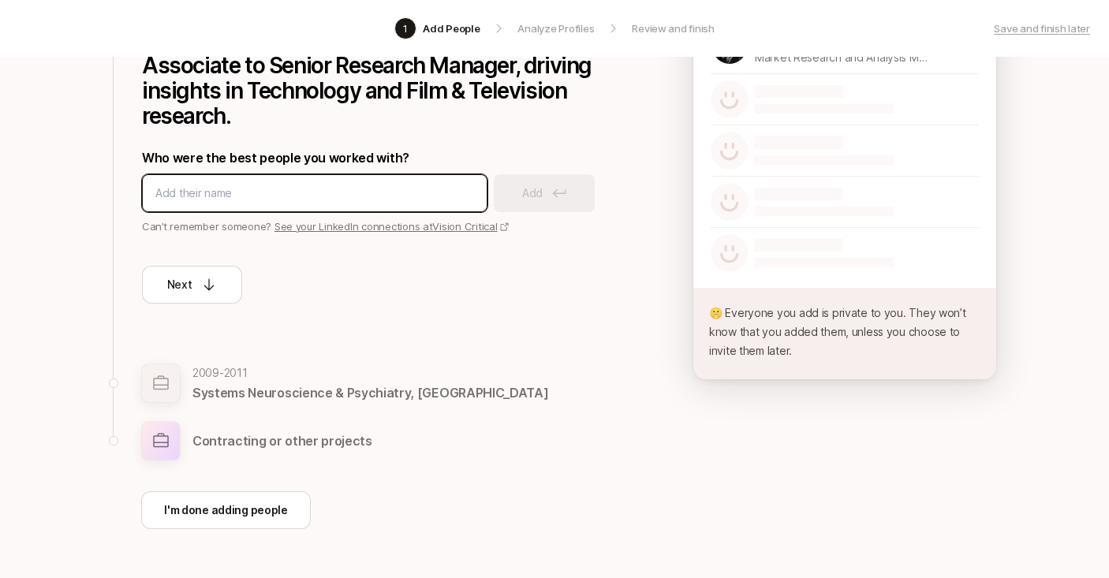
scroll to position [263, 0]
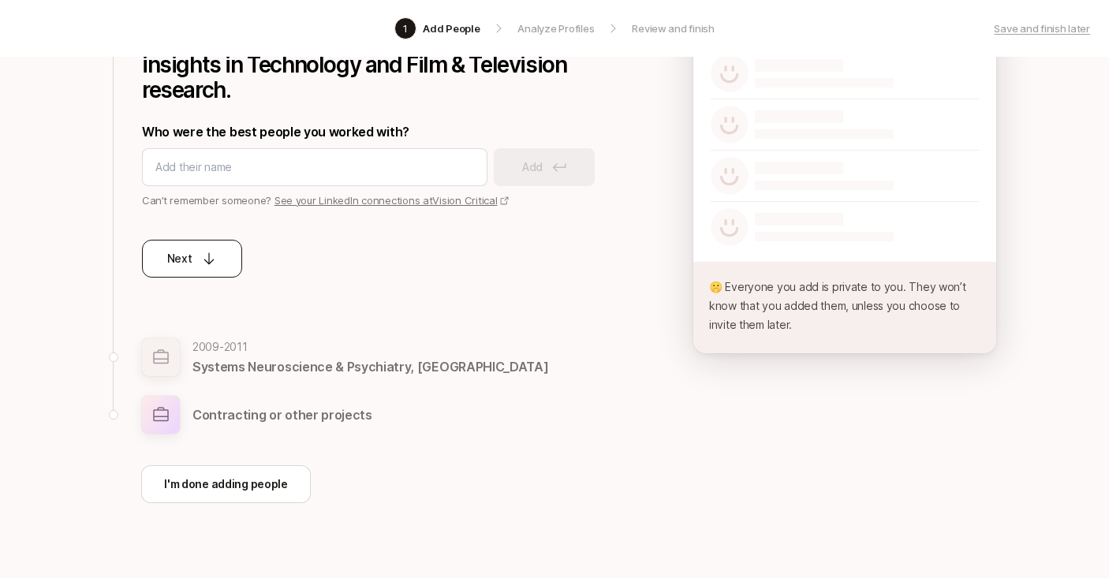
click at [211, 264] on icon at bounding box center [209, 259] width 16 height 16
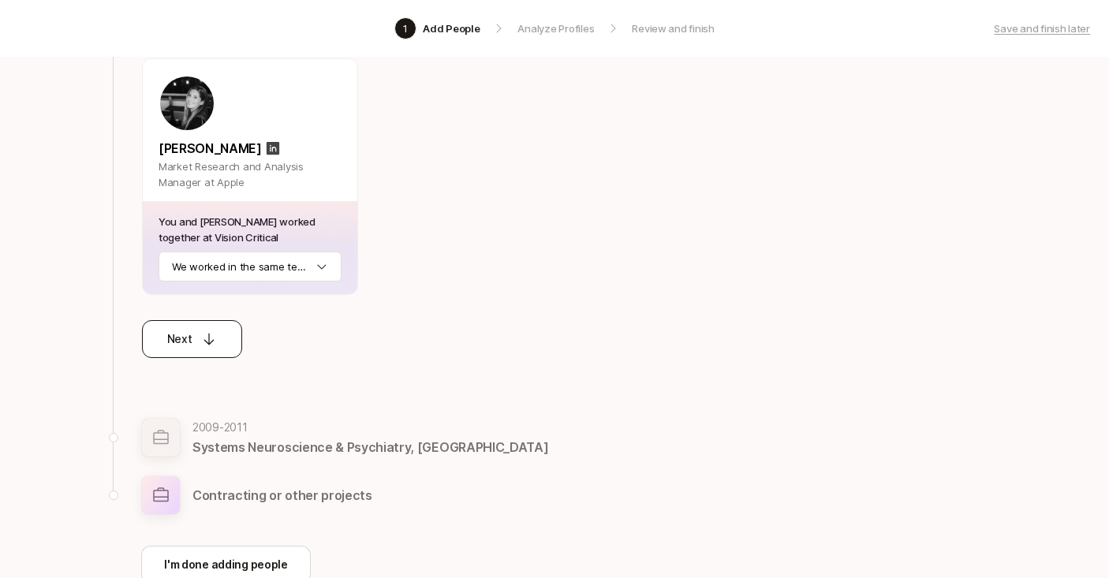
click at [212, 340] on icon at bounding box center [209, 340] width 10 height 12
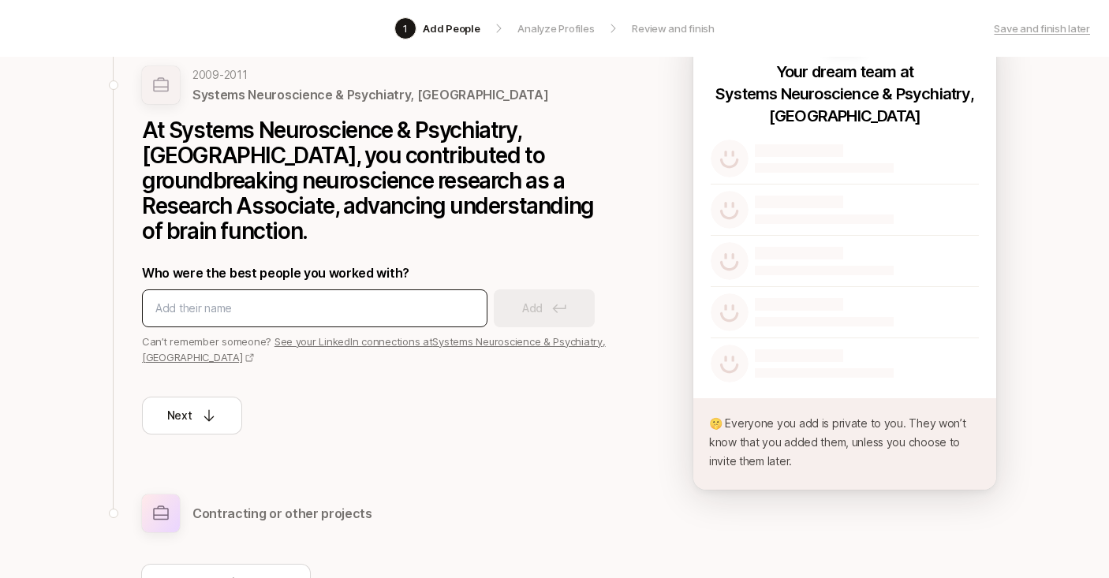
scroll to position [145, 0]
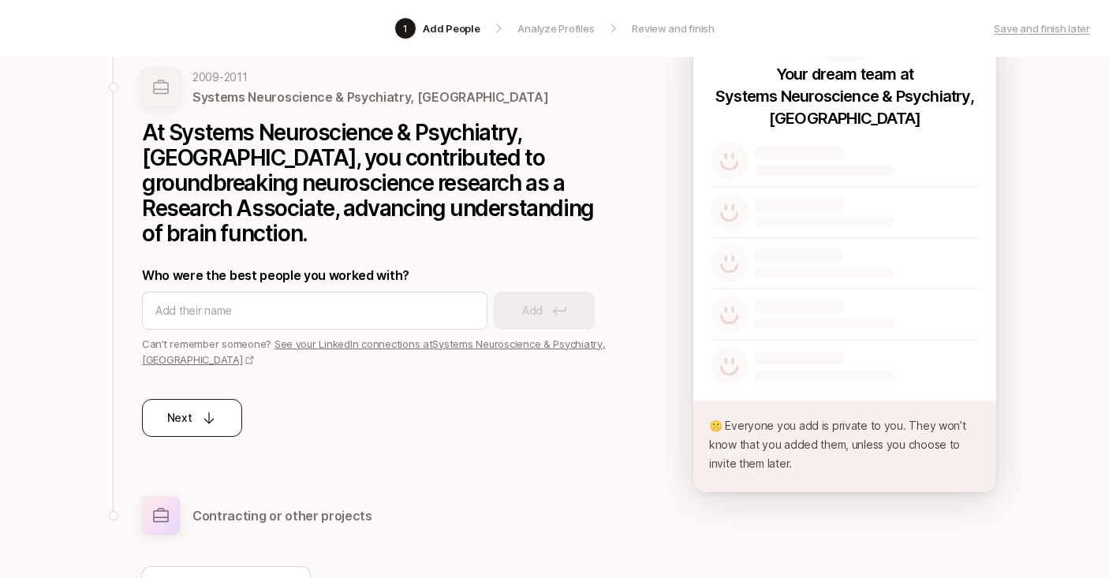
click at [185, 408] on p "Next" at bounding box center [179, 417] width 25 height 19
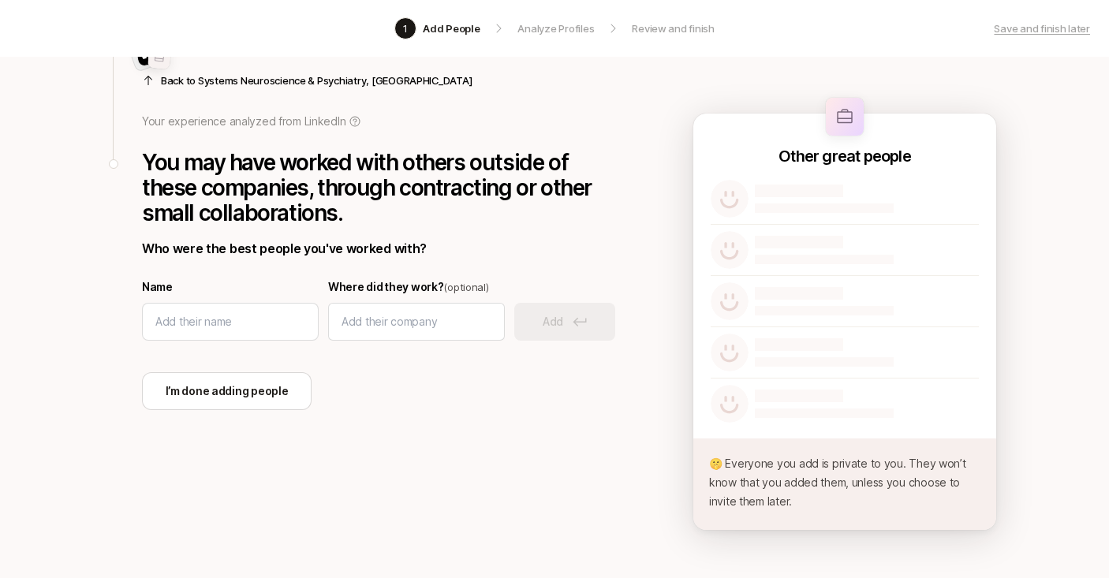
scroll to position [0, 0]
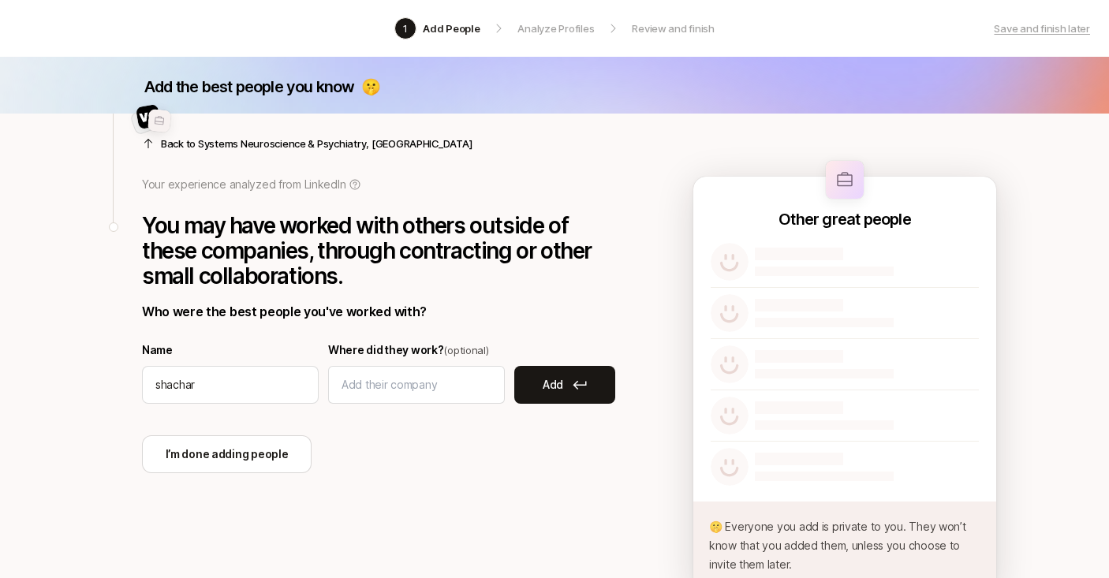
type input "shachar"
type input "s"
click at [228, 390] on input "shachar" at bounding box center [230, 384] width 150 height 19
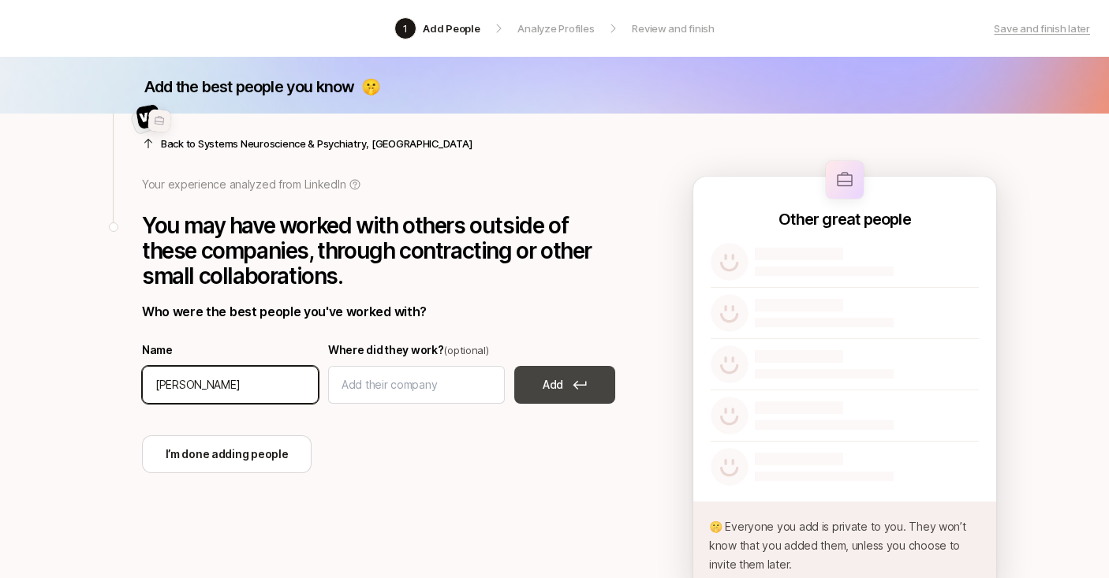
type input "[PERSON_NAME]"
click at [564, 387] on button "Add" at bounding box center [564, 385] width 101 height 38
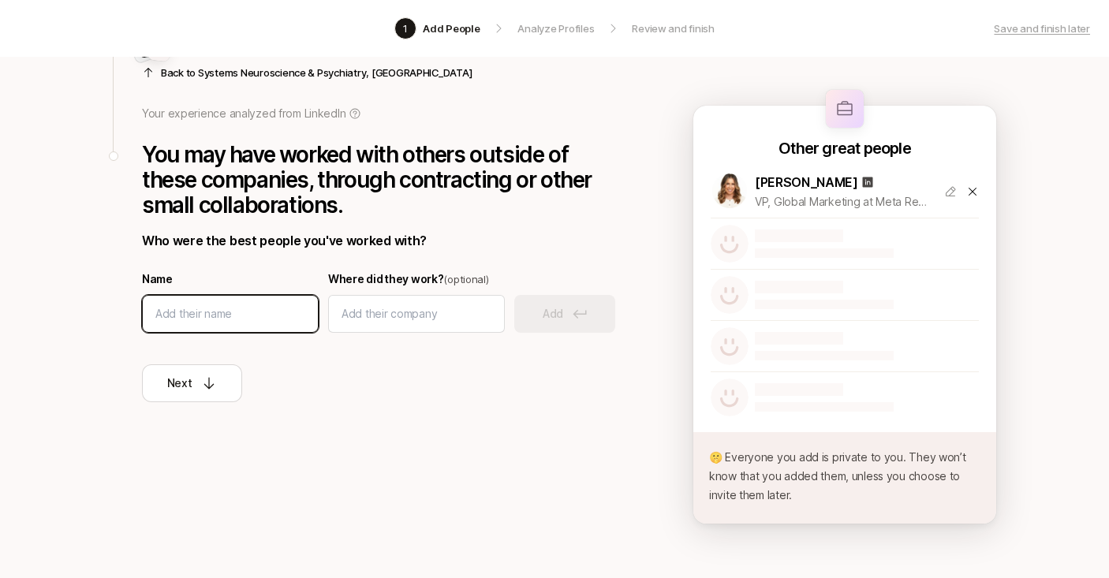
scroll to position [149, 0]
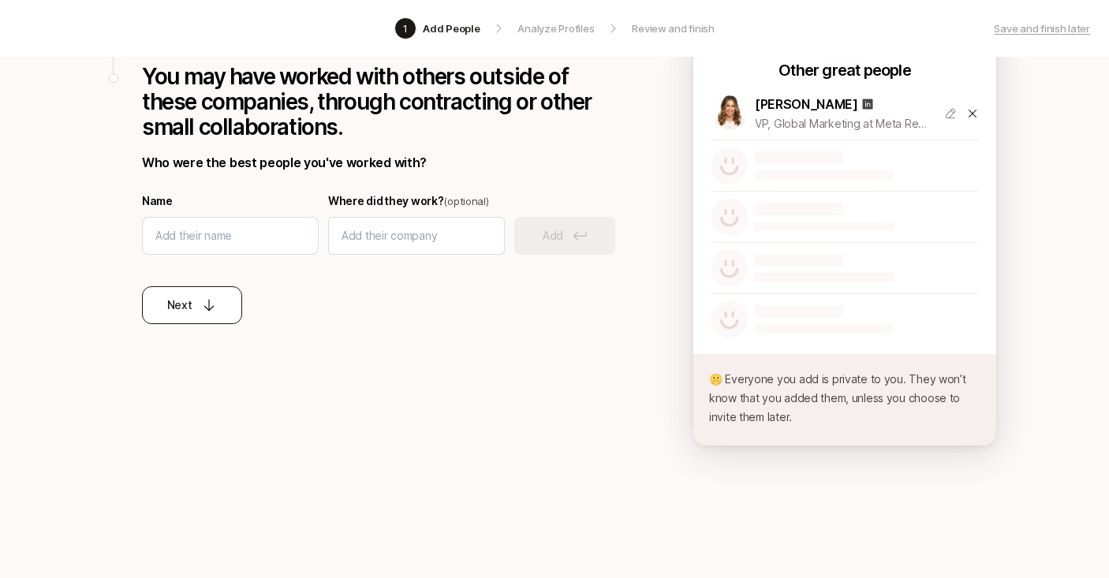
click at [207, 309] on icon at bounding box center [209, 306] width 10 height 12
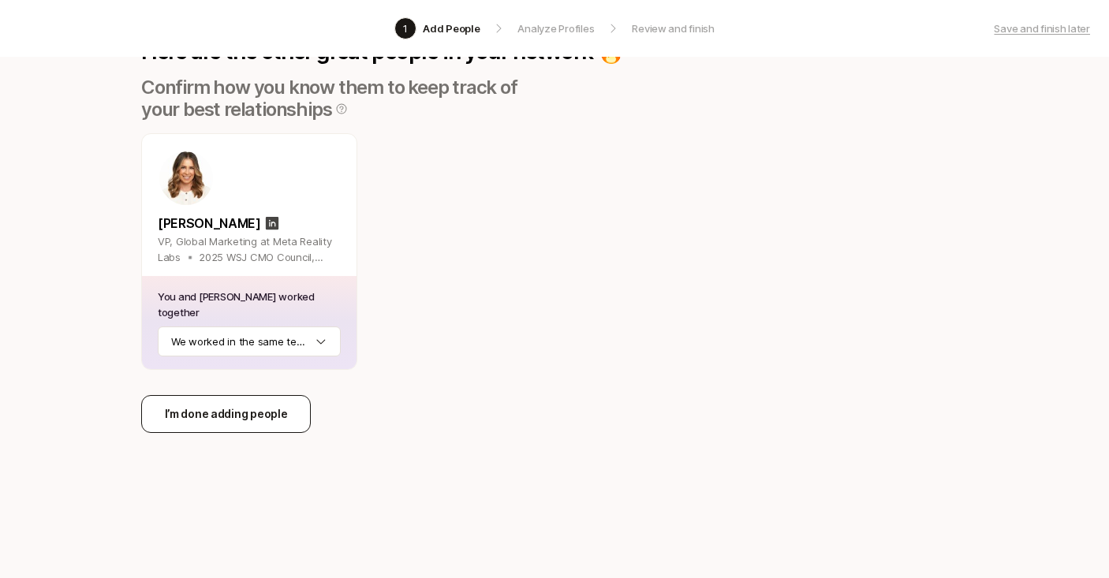
click at [231, 422] on p "I’m done adding people" at bounding box center [226, 414] width 123 height 19
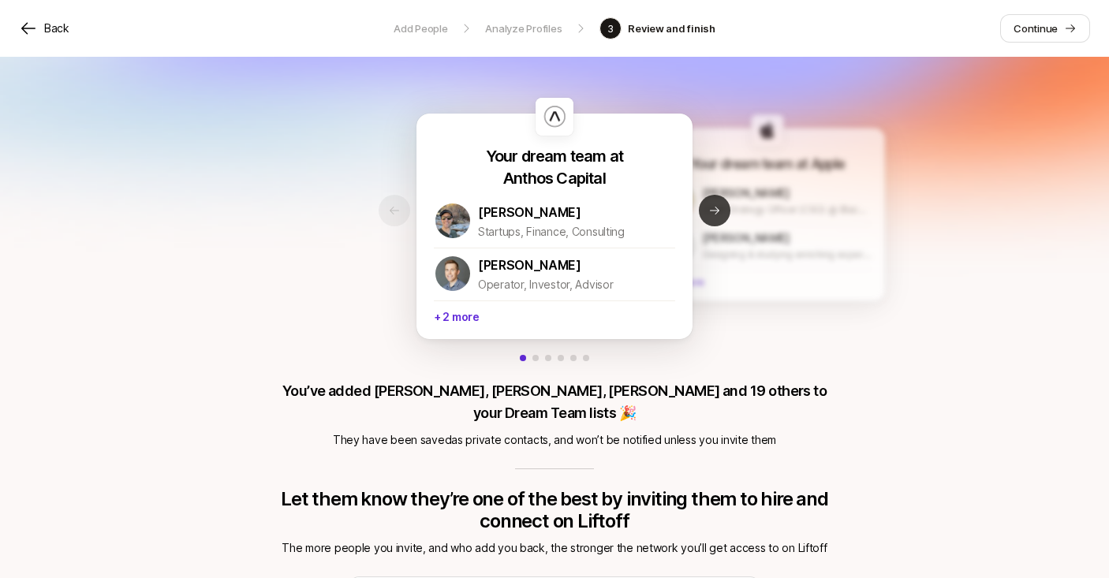
click at [717, 209] on icon at bounding box center [714, 210] width 13 height 13
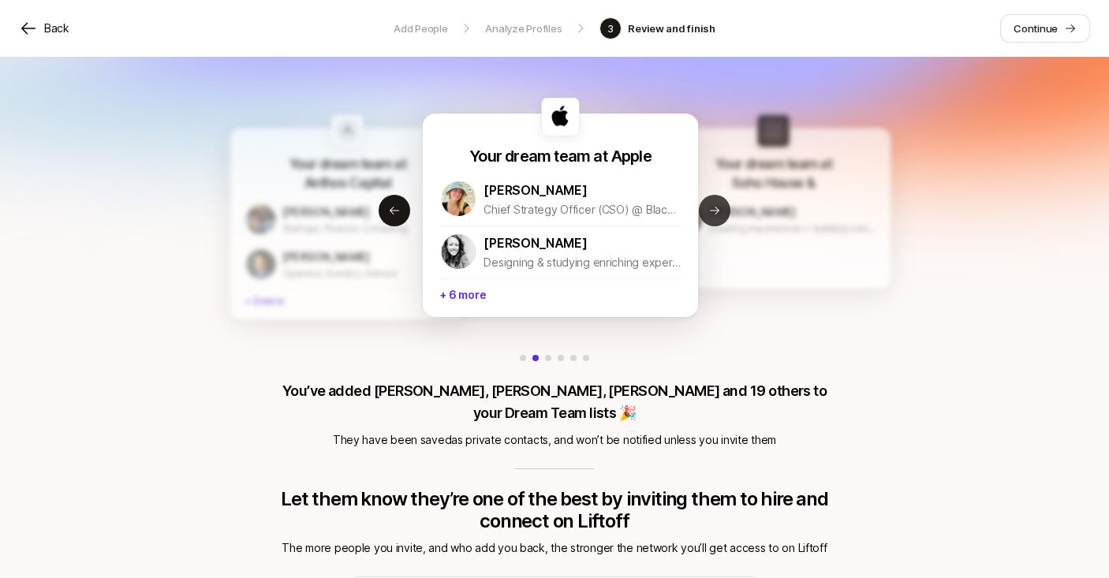
click at [717, 209] on icon at bounding box center [714, 210] width 13 height 13
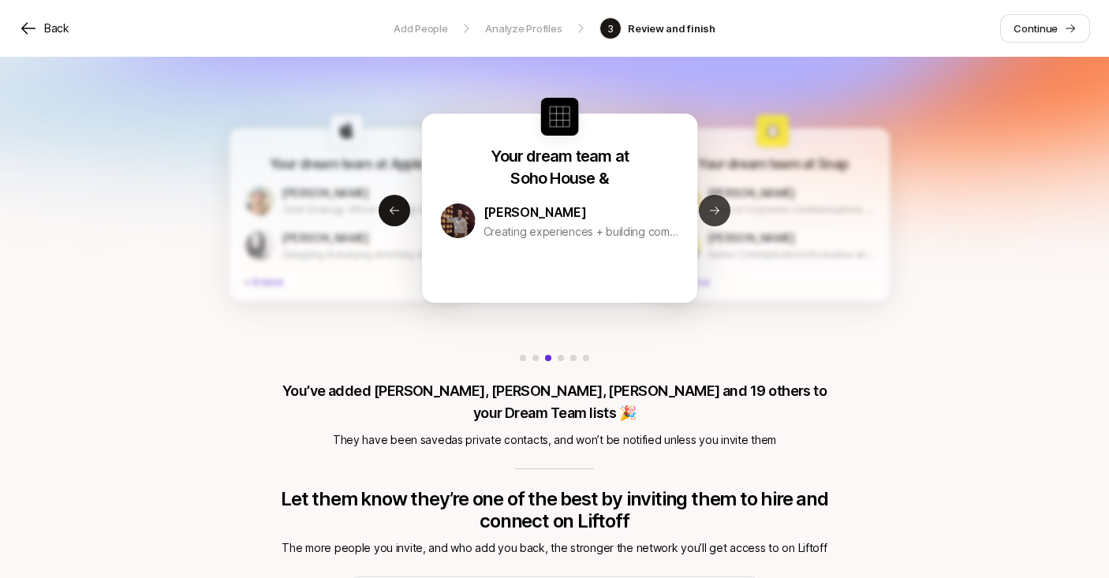
click at [717, 209] on icon at bounding box center [714, 210] width 13 height 13
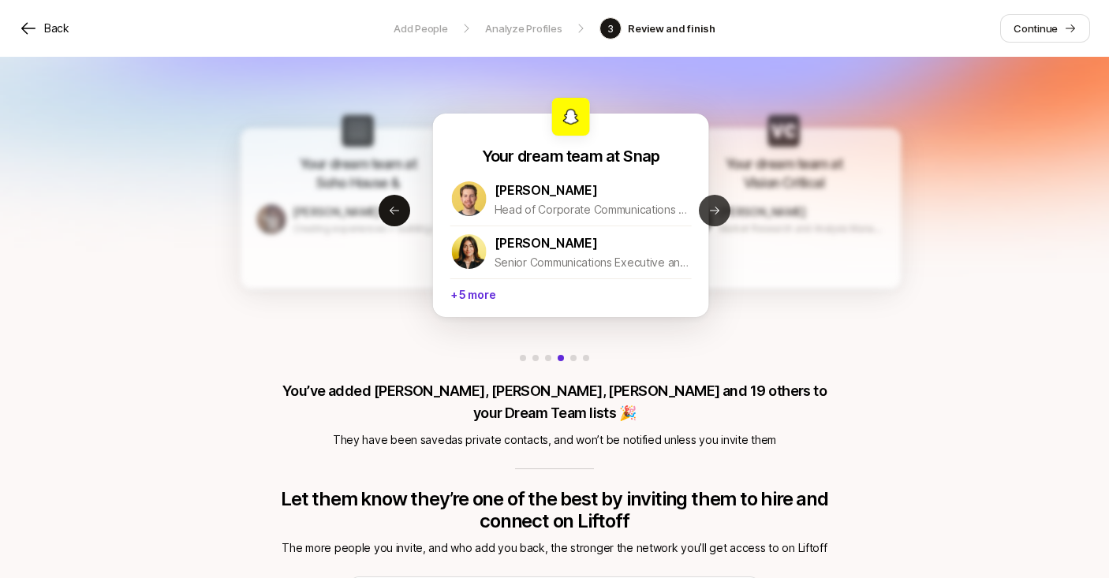
click at [717, 209] on icon at bounding box center [714, 210] width 13 height 13
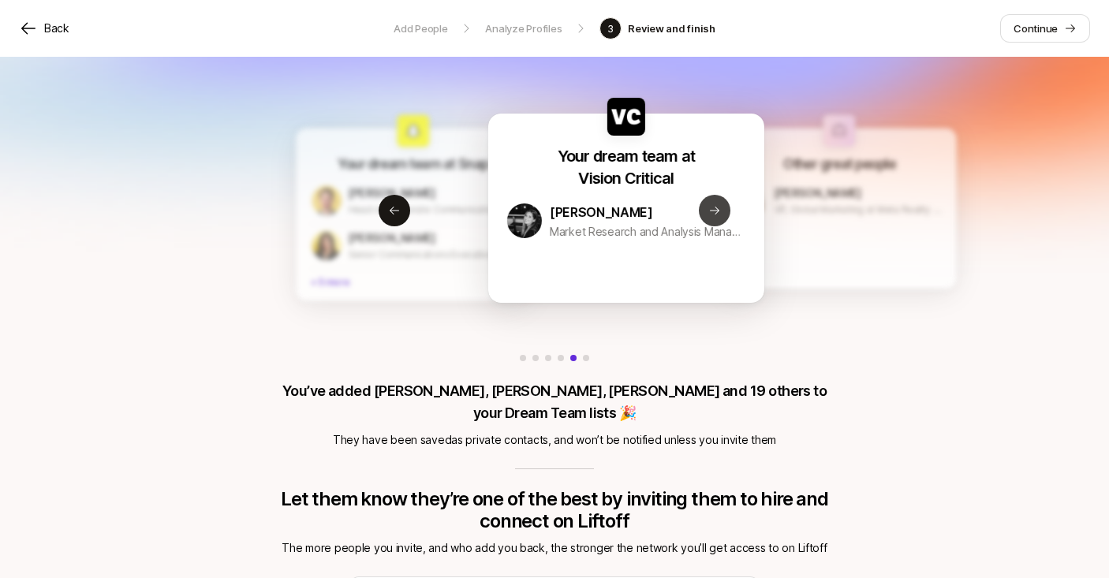
click at [717, 209] on icon at bounding box center [714, 210] width 13 height 13
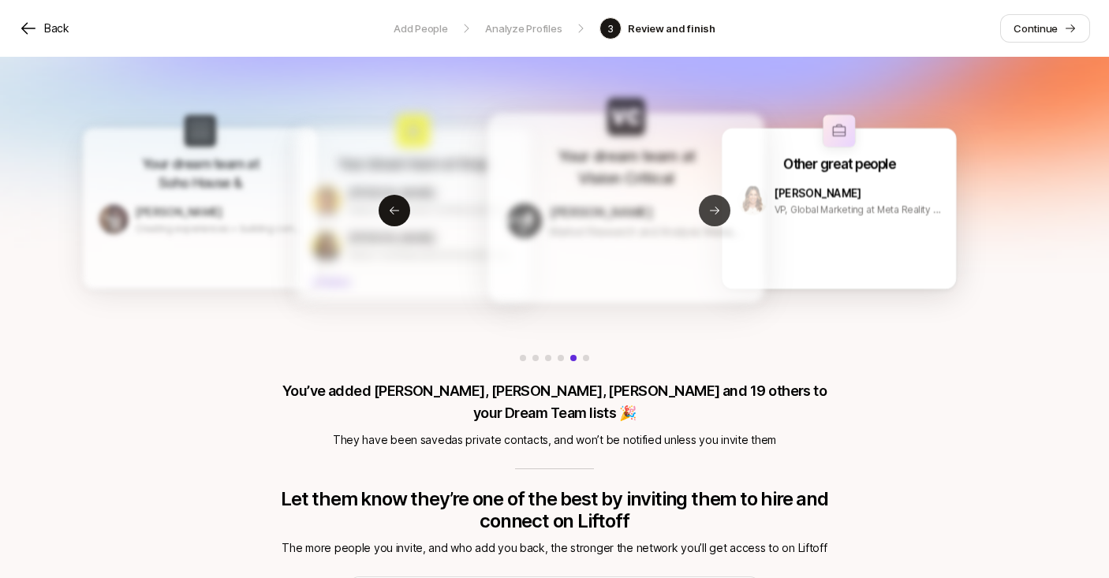
click at [774, 209] on p "VP, Global Marketing at Meta Reality Labs ▪️ 2025 WSJ CMO Council, DIGIDAY Lead…" at bounding box center [858, 210] width 168 height 16
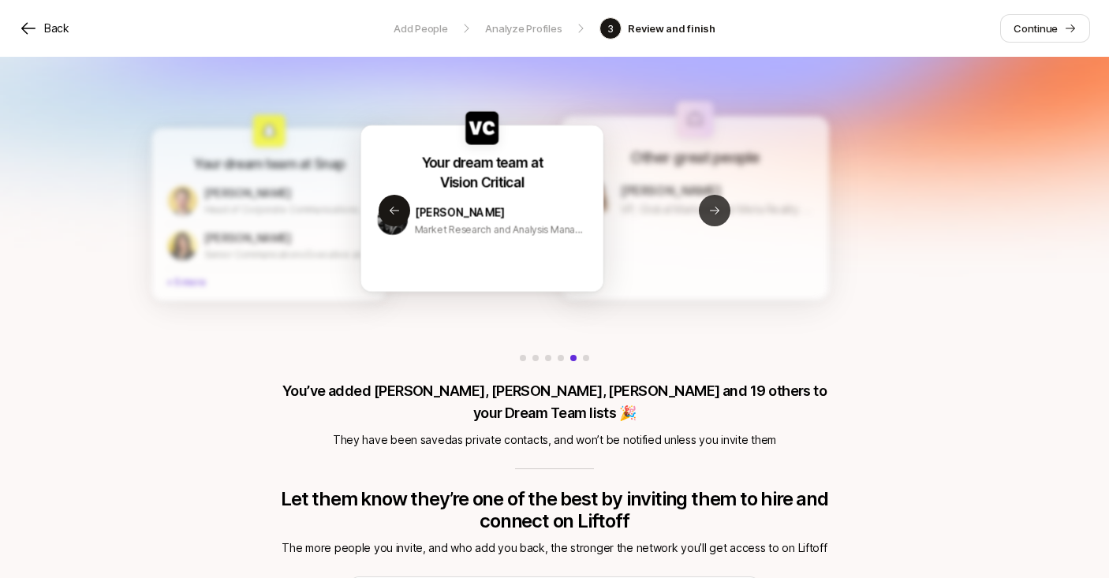
click at [717, 209] on icon at bounding box center [714, 210] width 13 height 13
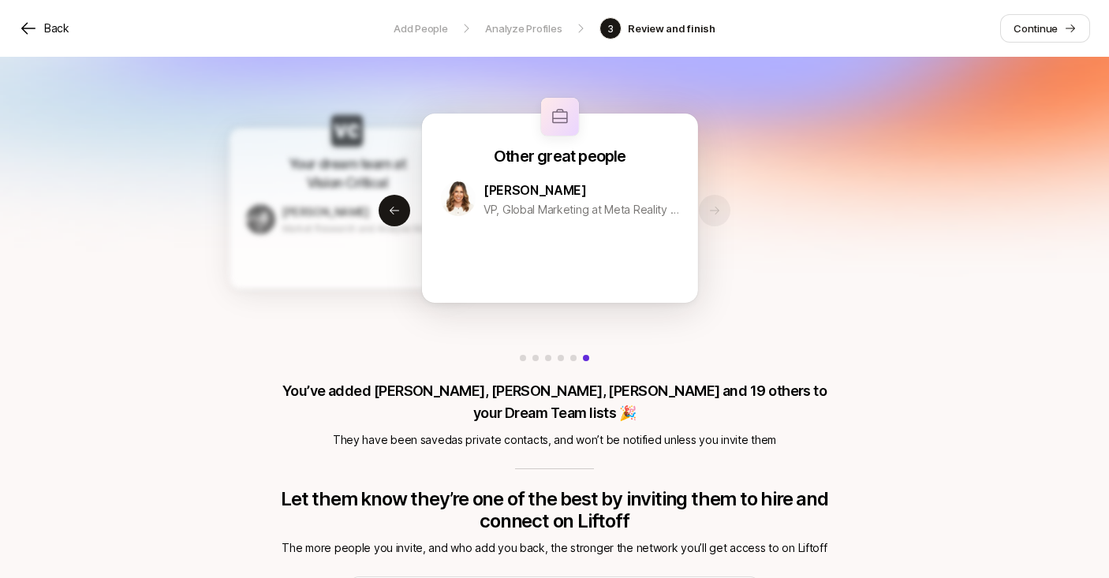
scroll to position [60, 0]
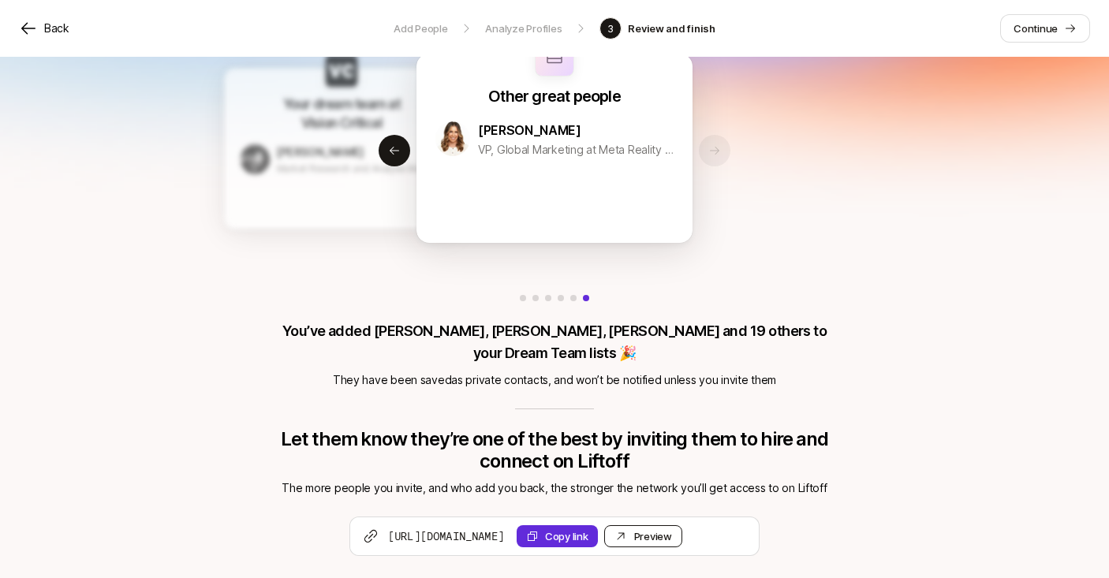
click at [672, 528] on div "Preview Invite" at bounding box center [653, 536] width 38 height 16
click at [598, 525] on button "Copy link" at bounding box center [557, 536] width 81 height 22
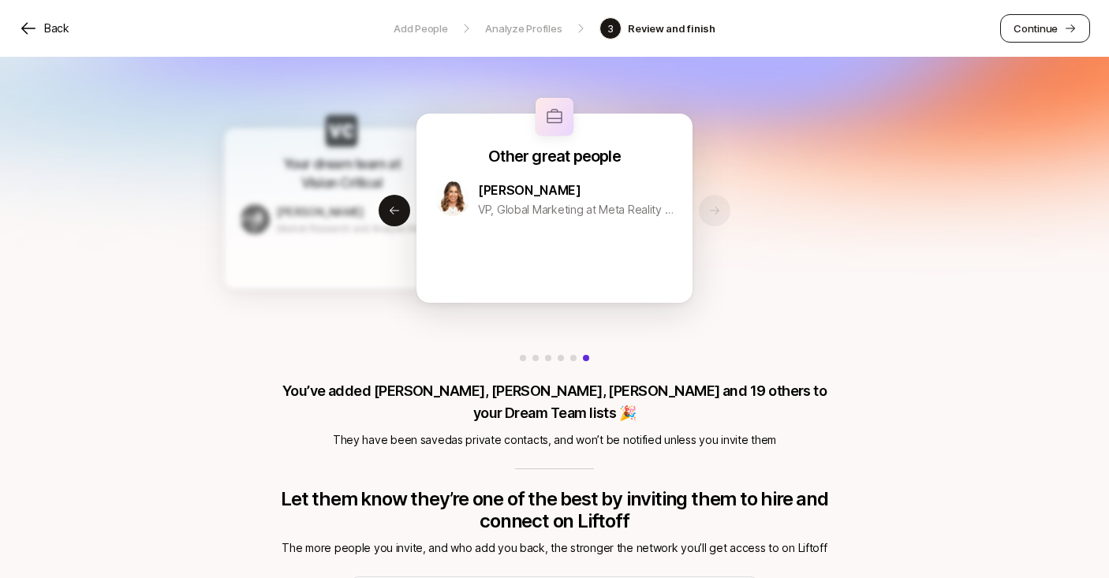
click at [1046, 26] on p "Continue" at bounding box center [1035, 29] width 44 height 16
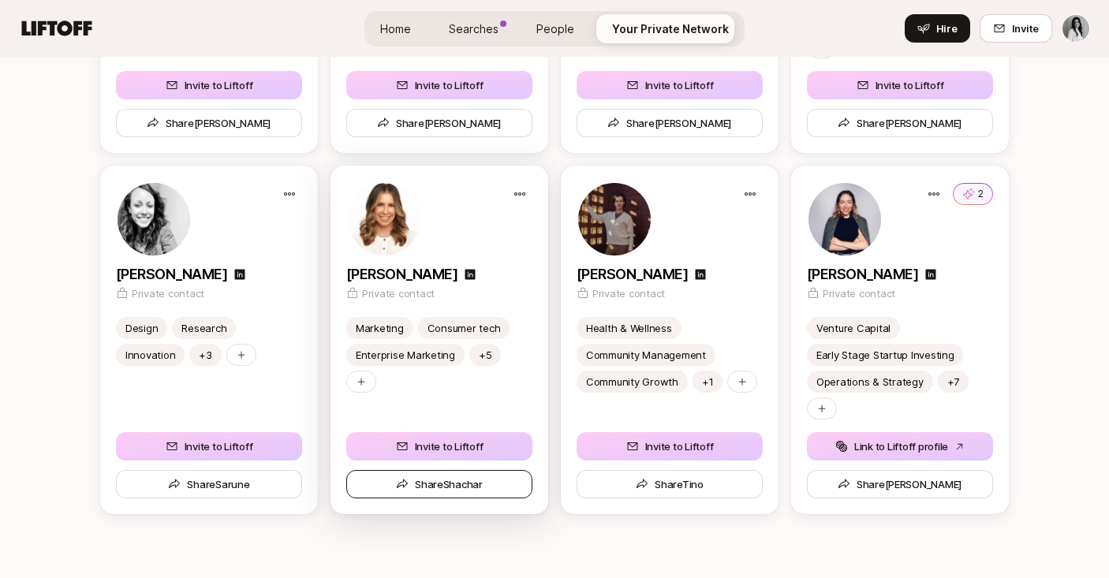
scroll to position [3854, 0]
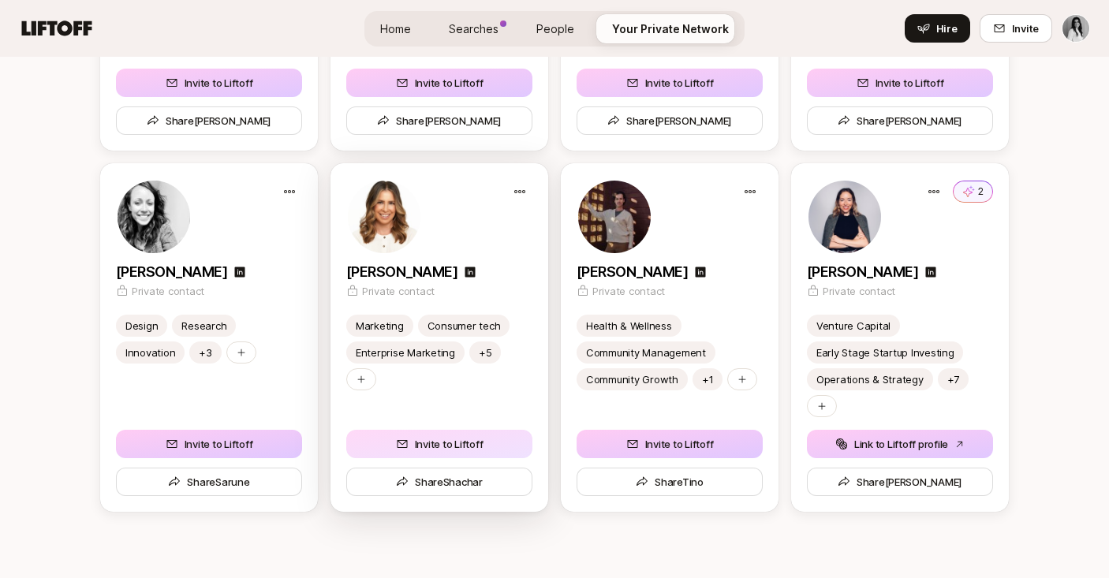
click at [413, 447] on button "Invite to Liftoff" at bounding box center [439, 444] width 186 height 28
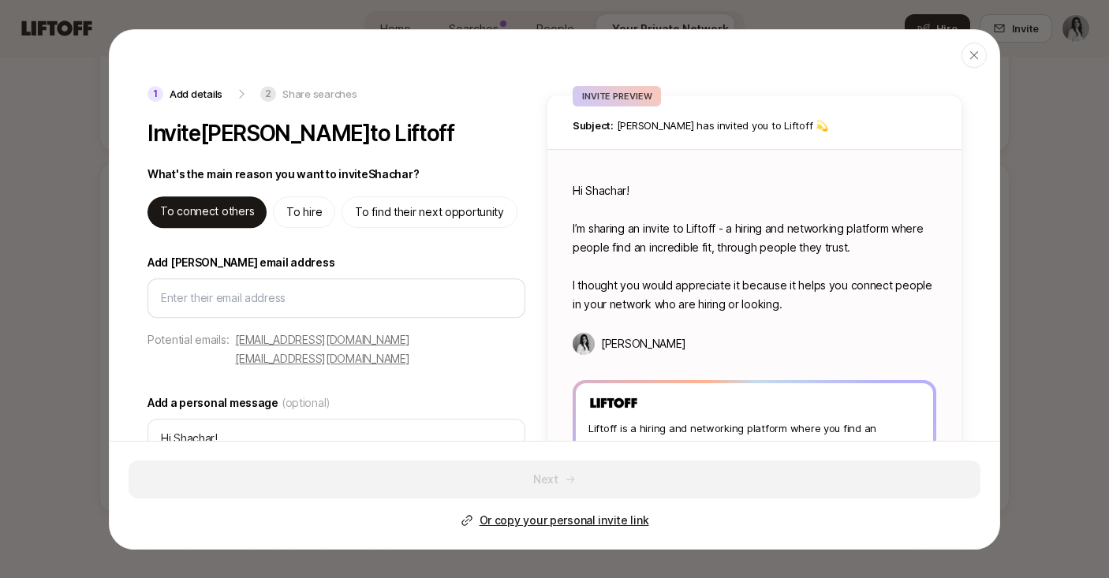
click at [282, 332] on p "[EMAIL_ADDRESS][DOMAIN_NAME]" at bounding box center [322, 339] width 174 height 19
type input "[EMAIL_ADDRESS][DOMAIN_NAME]"
type textarea "x"
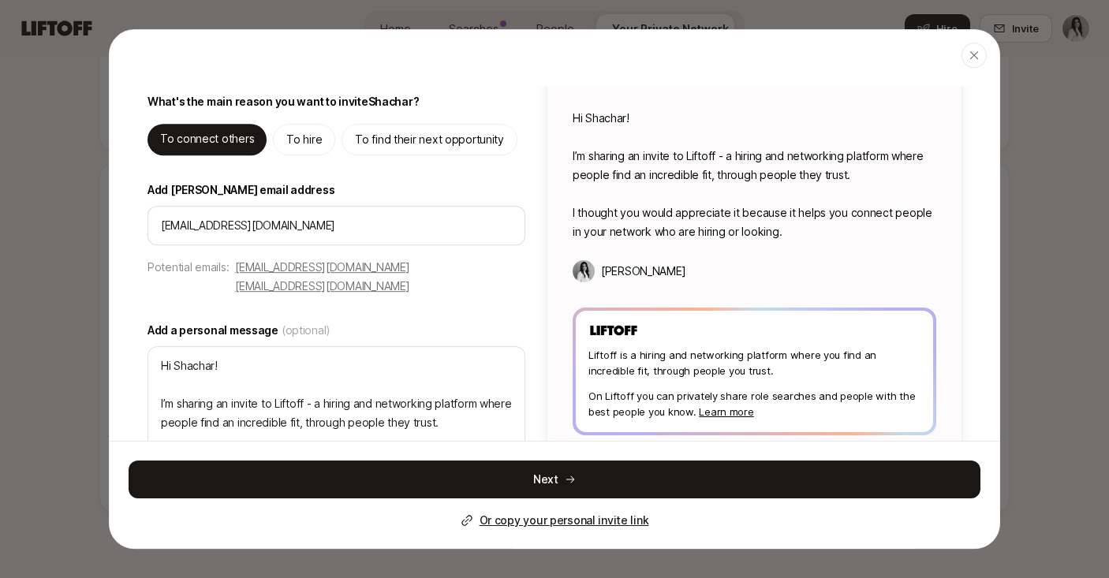
scroll to position [0, 0]
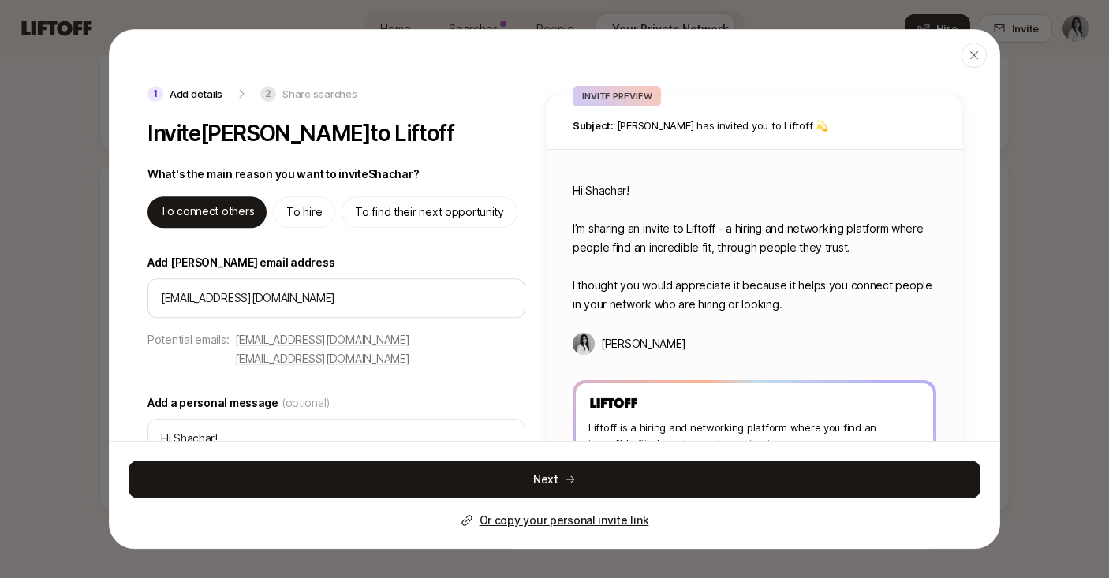
click at [414, 215] on p "To find their next opportunity" at bounding box center [429, 212] width 149 height 19
type textarea "Hi Shachar! I’m sharing an invite to Liftoff - you can use it to find high qual…"
type textarea "x"
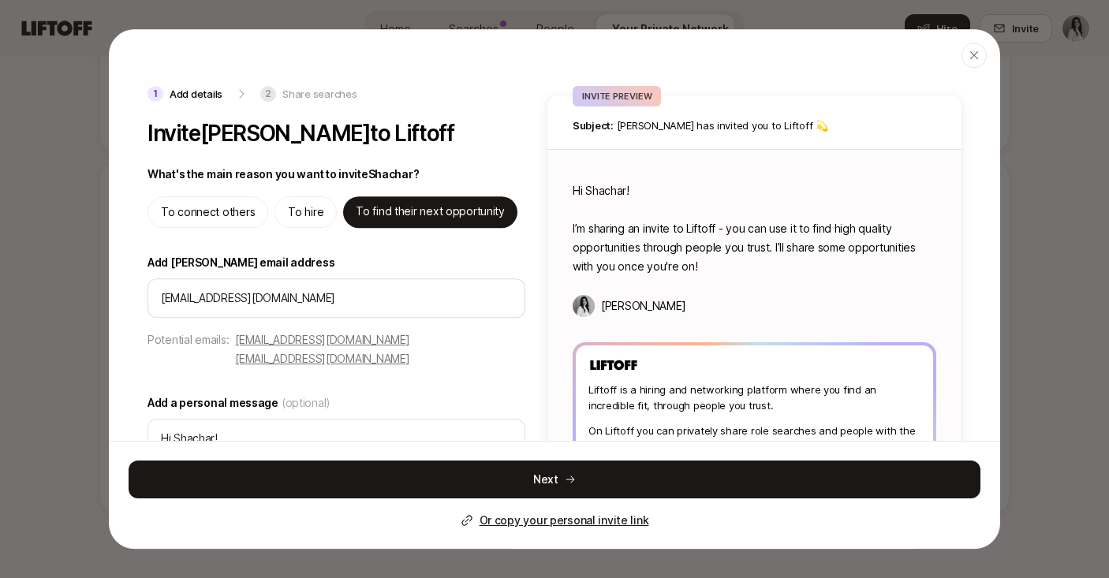
click at [220, 213] on p "To connect others" at bounding box center [208, 212] width 94 height 19
type textarea "Hi Shachar! I’m sharing an invite to Liftoff - a hiring and networking platform…"
type textarea "x"
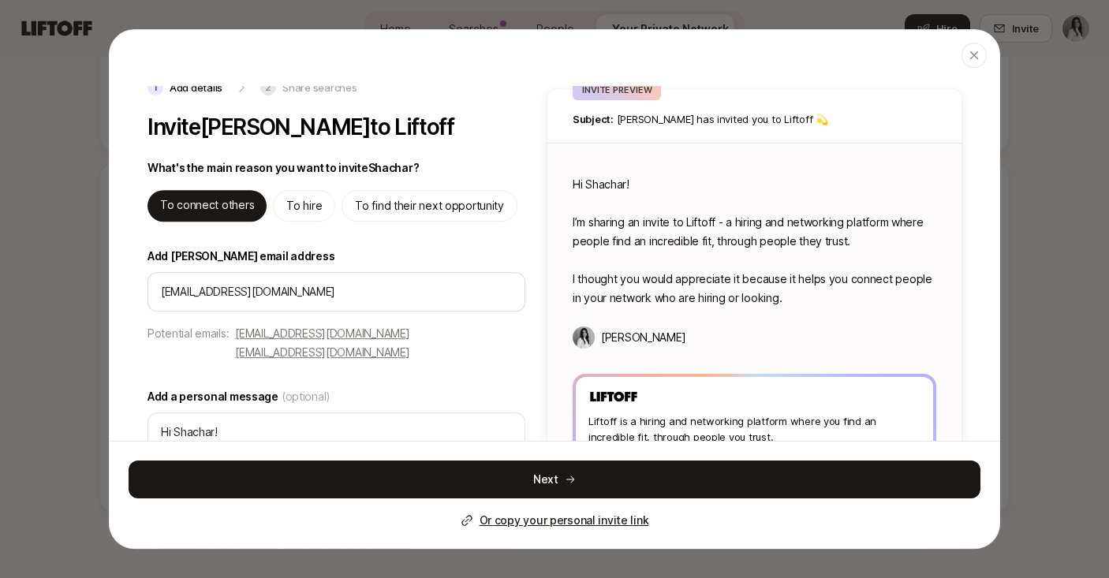
scroll to position [131, 0]
